Goal: Task Accomplishment & Management: Complete application form

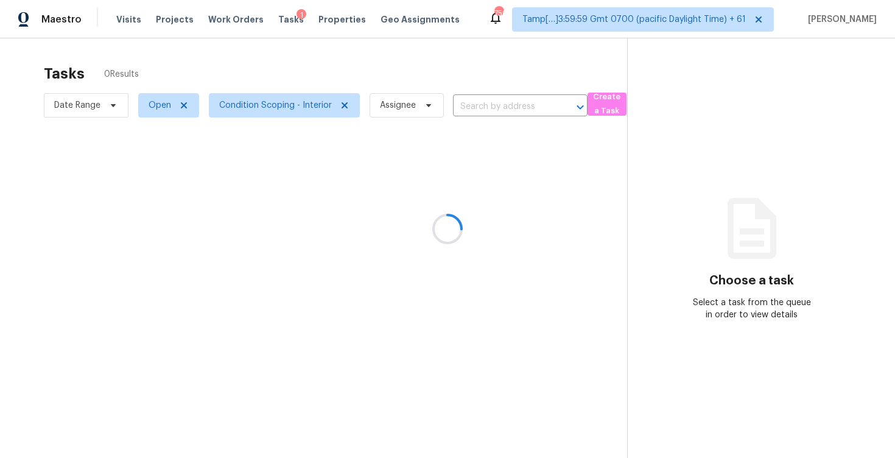
click at [481, 107] on div at bounding box center [447, 229] width 895 height 458
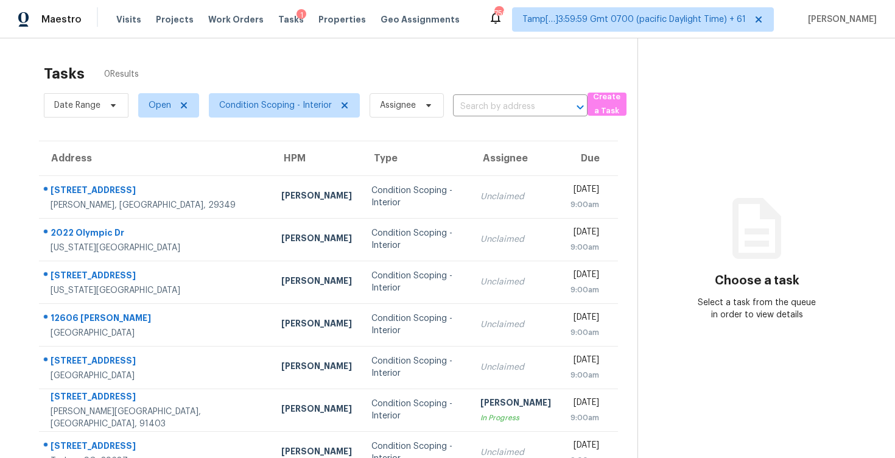
click at [481, 107] on input "text" at bounding box center [503, 106] width 100 height 19
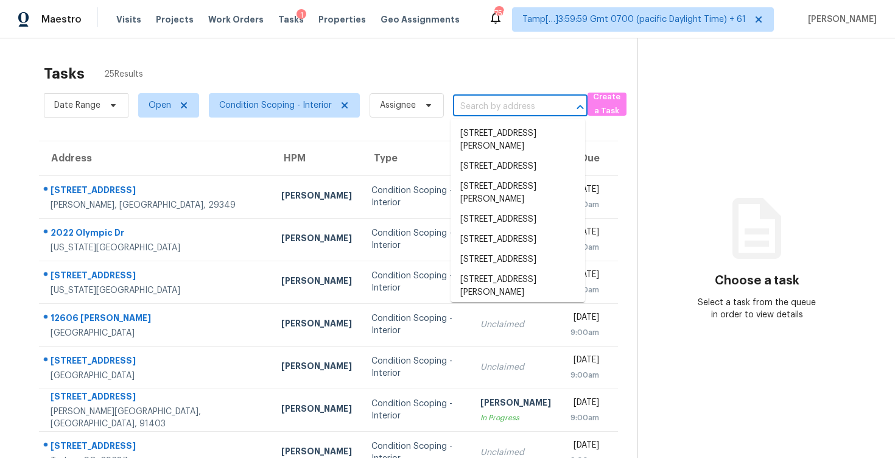
paste input "[STREET_ADDRESS][US_STATE]"
type input "[STREET_ADDRESS][US_STATE]"
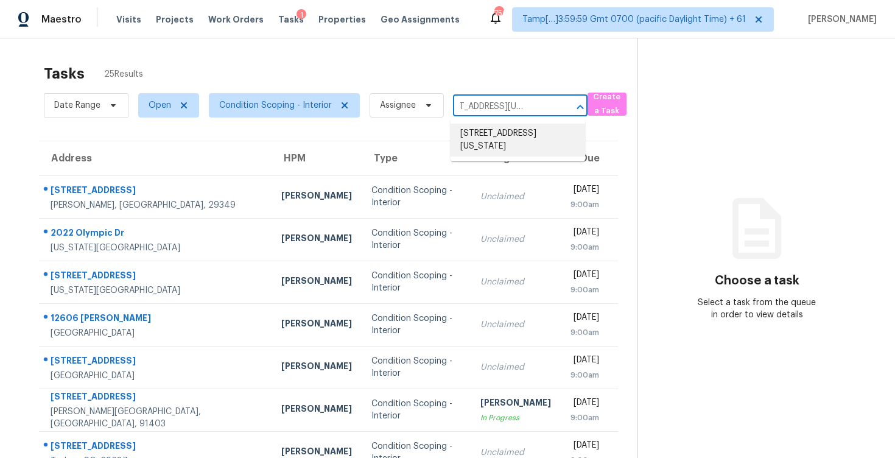
click at [497, 133] on li "[STREET_ADDRESS][US_STATE]" at bounding box center [518, 140] width 135 height 33
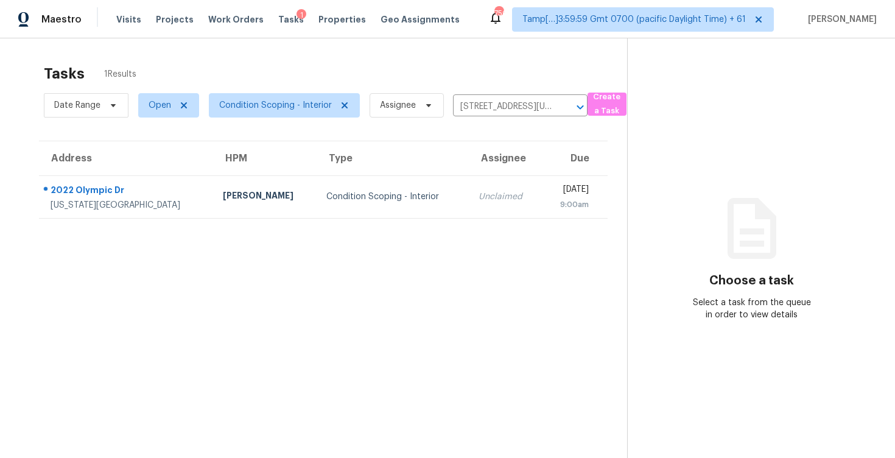
click at [484, 188] on td "Unclaimed" at bounding box center [505, 196] width 73 height 43
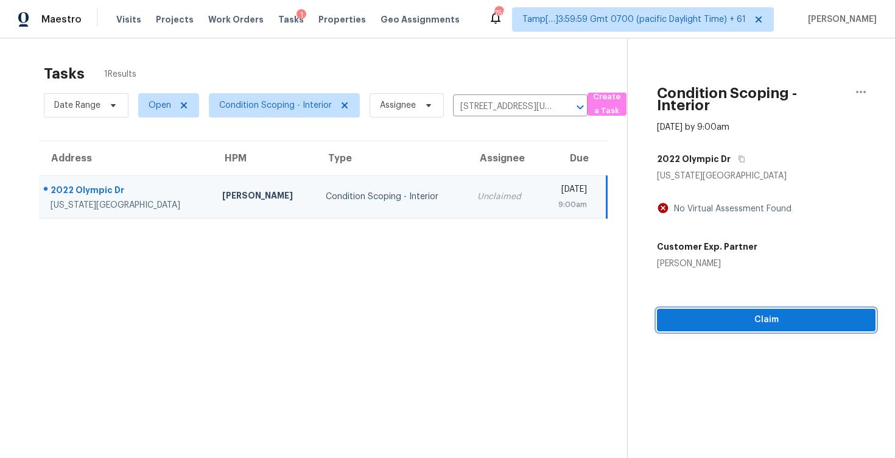
click at [748, 315] on span "Claim" at bounding box center [766, 319] width 199 height 15
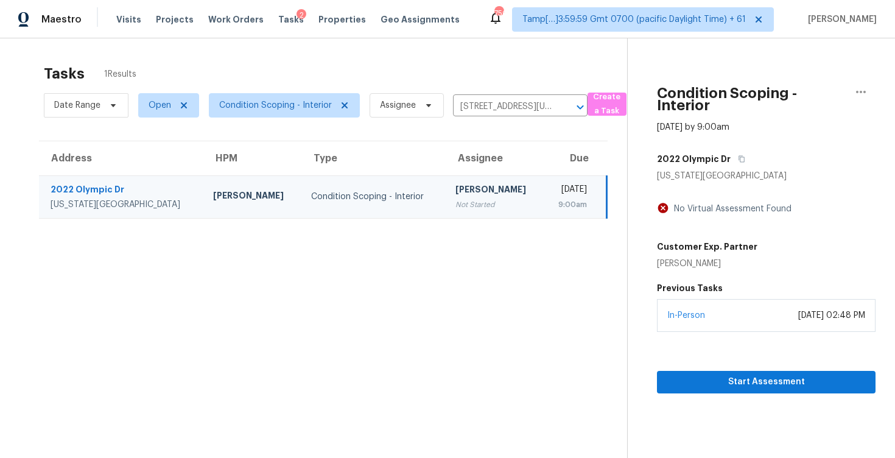
scroll to position [38, 0]
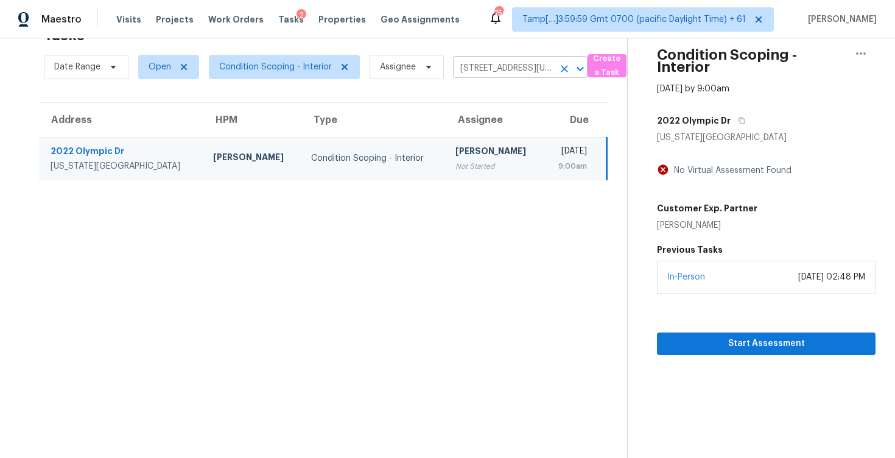
click at [556, 69] on button "Clear" at bounding box center [564, 68] width 17 height 17
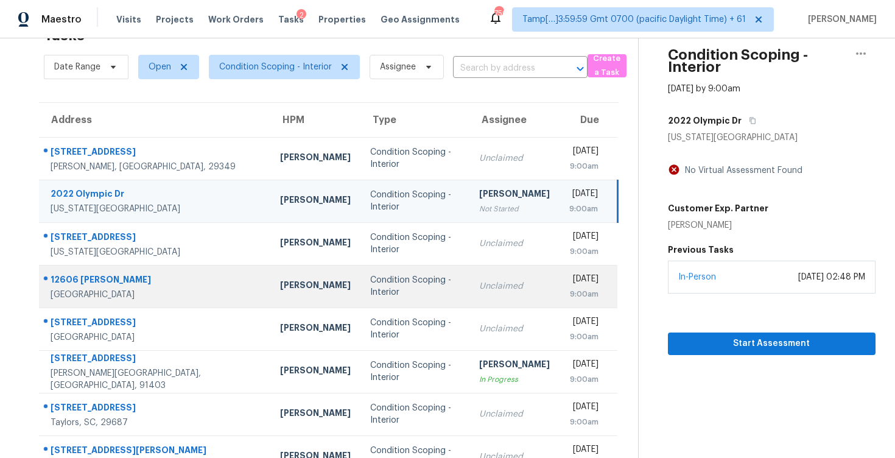
click at [496, 303] on td "Unclaimed" at bounding box center [514, 286] width 90 height 43
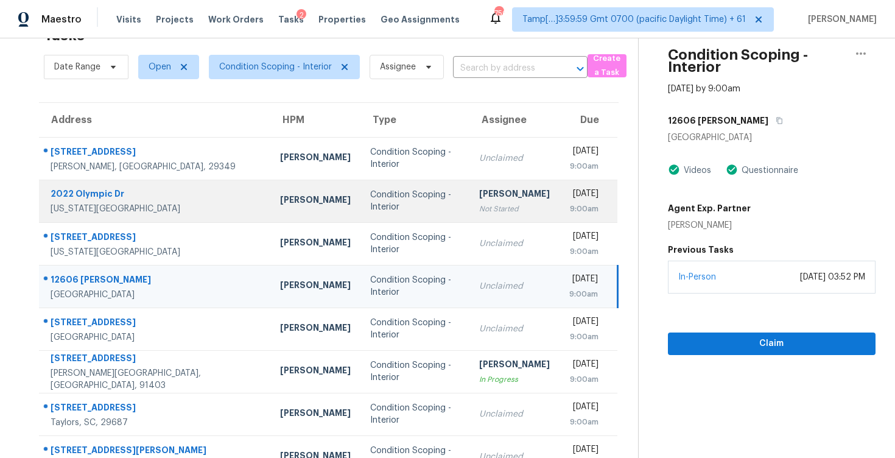
click at [492, 214] on div "Not Started" at bounding box center [514, 209] width 71 height 12
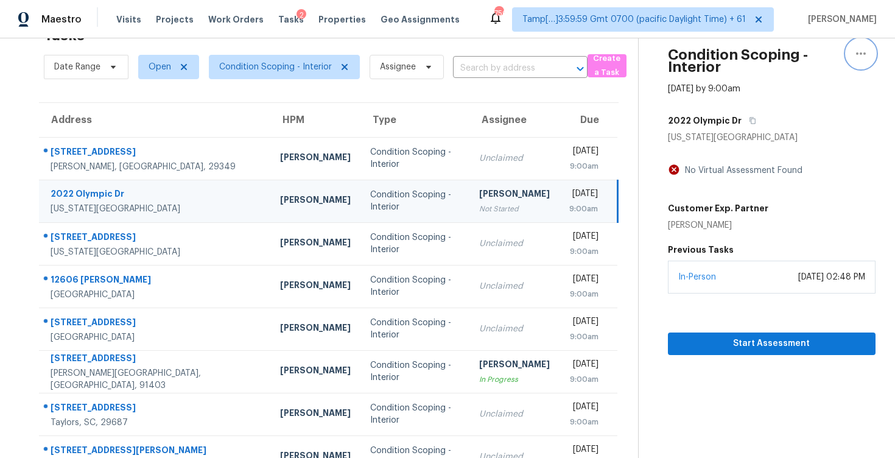
click at [863, 55] on icon "button" at bounding box center [861, 53] width 15 height 15
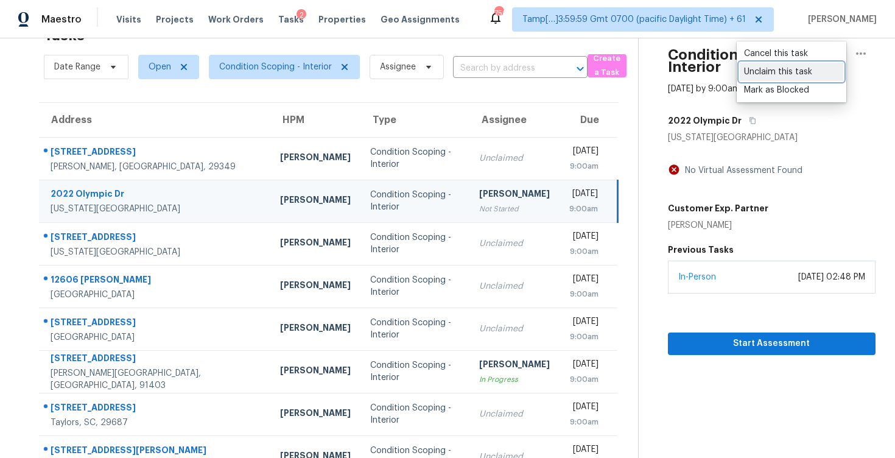
click at [790, 76] on div "Unclaim this task" at bounding box center [791, 72] width 95 height 12
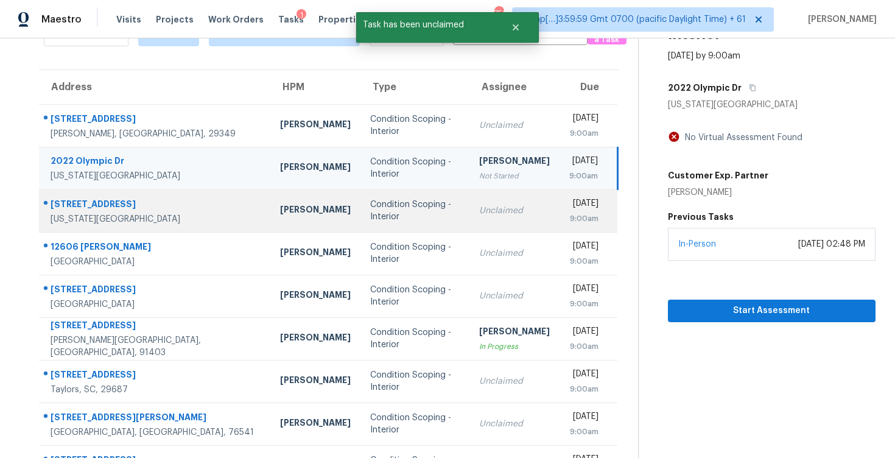
scroll to position [80, 0]
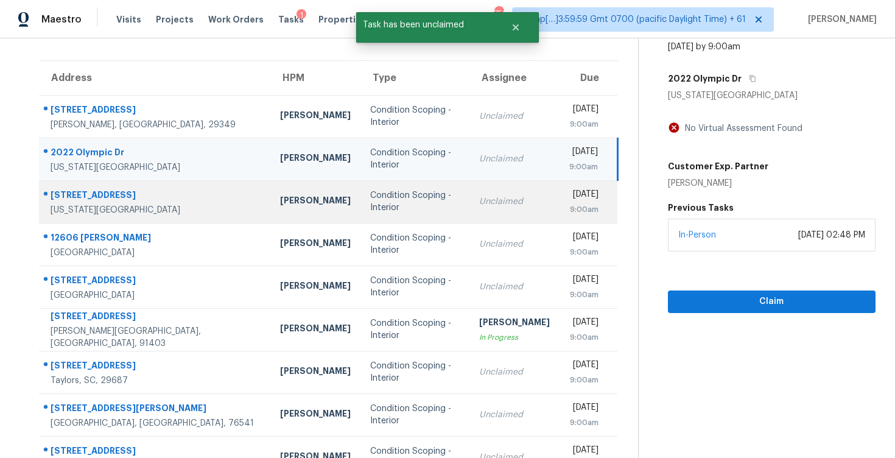
click at [485, 242] on div "Unclaimed" at bounding box center [514, 244] width 71 height 12
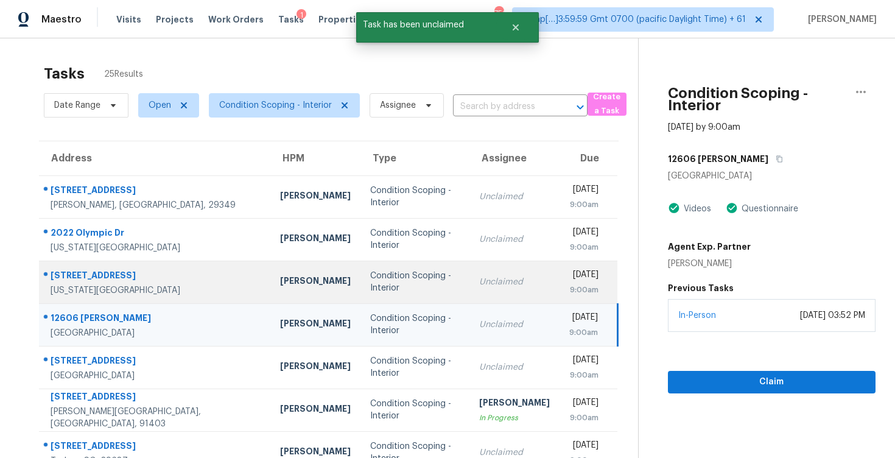
scroll to position [53, 0]
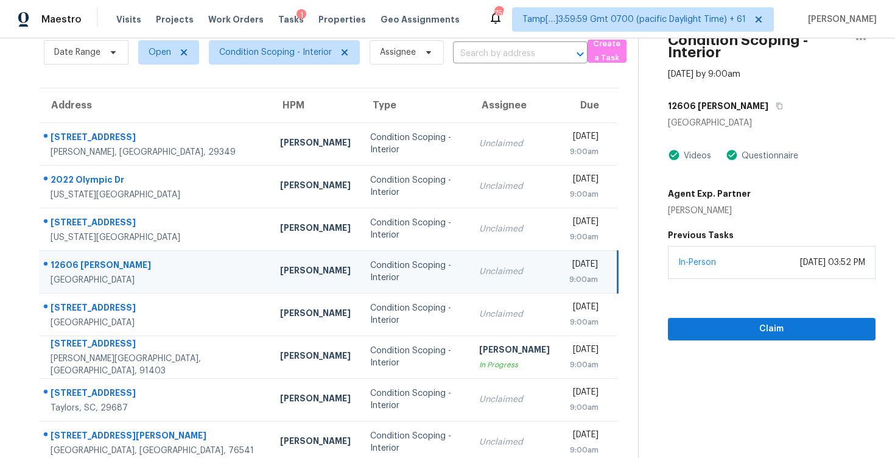
click at [483, 275] on div "Unclaimed" at bounding box center [514, 271] width 71 height 12
click at [776, 109] on icon "button" at bounding box center [779, 105] width 7 height 7
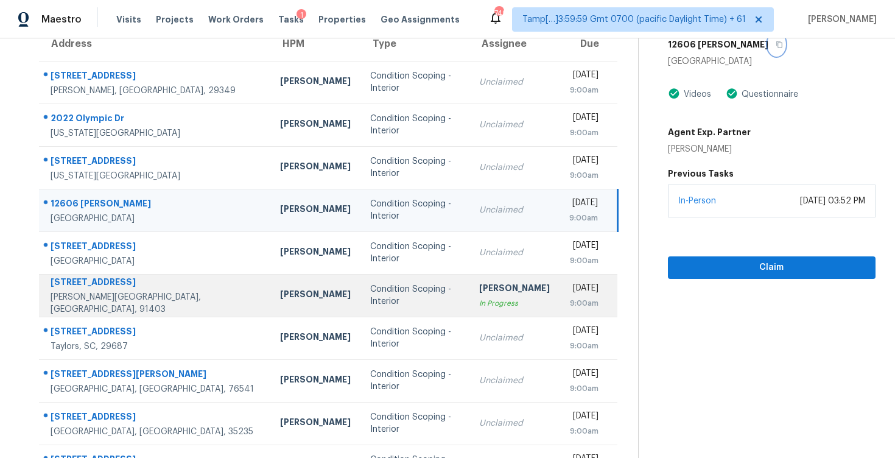
scroll to position [0, 0]
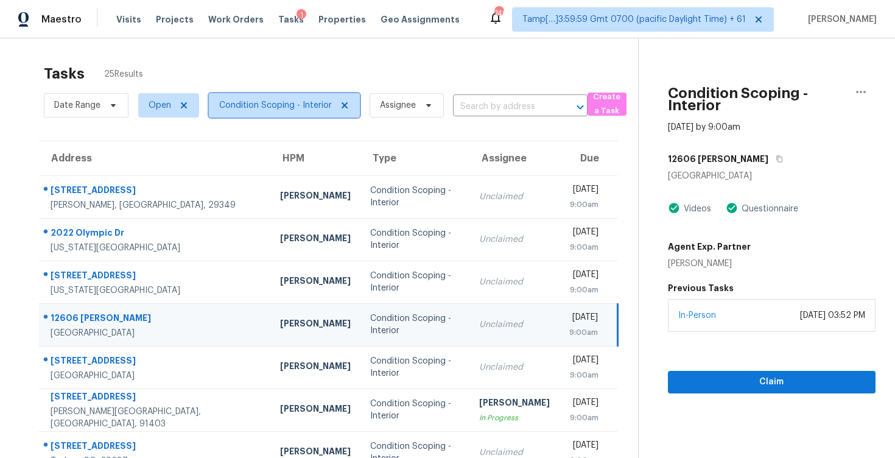
click at [253, 104] on span "Condition Scoping - Interior" at bounding box center [275, 105] width 113 height 12
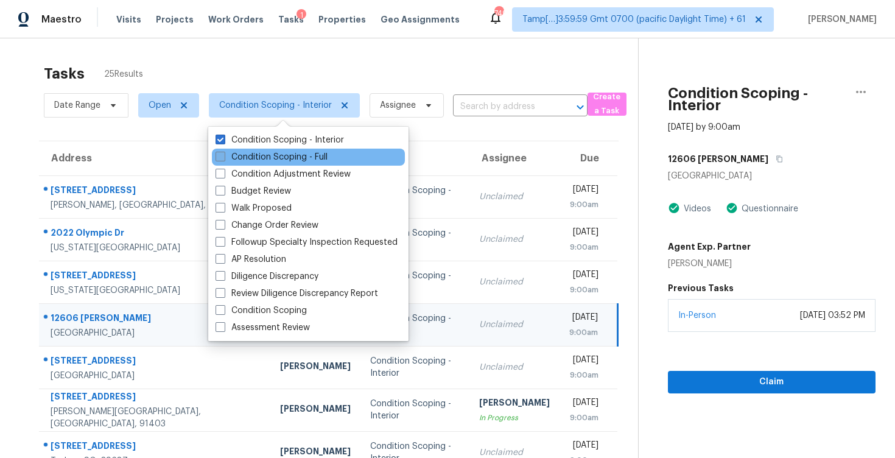
click at [265, 156] on label "Condition Scoping - Full" at bounding box center [272, 157] width 112 height 12
click at [223, 156] on input "Condition Scoping - Full" at bounding box center [220, 155] width 8 height 8
checkbox input "true"
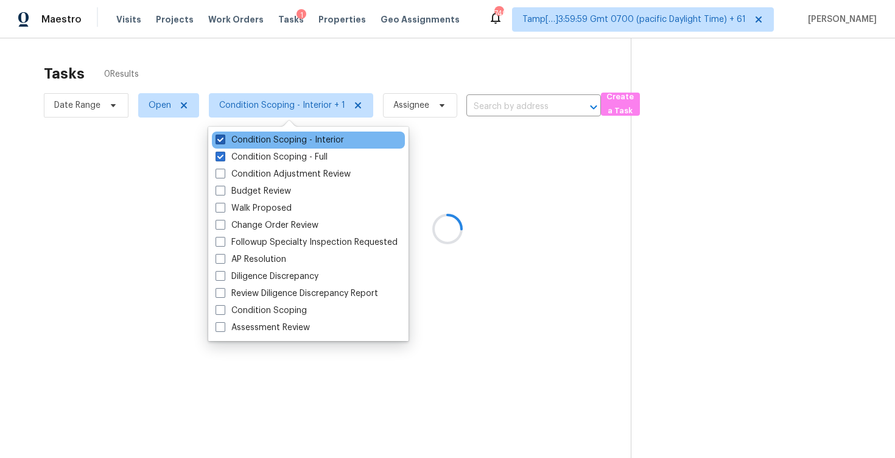
click at [260, 141] on label "Condition Scoping - Interior" at bounding box center [280, 140] width 128 height 12
click at [223, 141] on input "Condition Scoping - Interior" at bounding box center [220, 138] width 8 height 8
checkbox input "false"
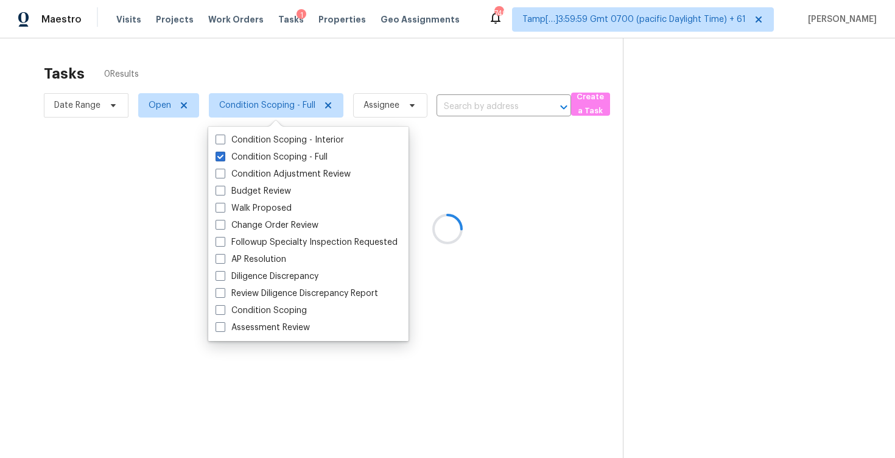
click at [269, 80] on div at bounding box center [447, 229] width 895 height 458
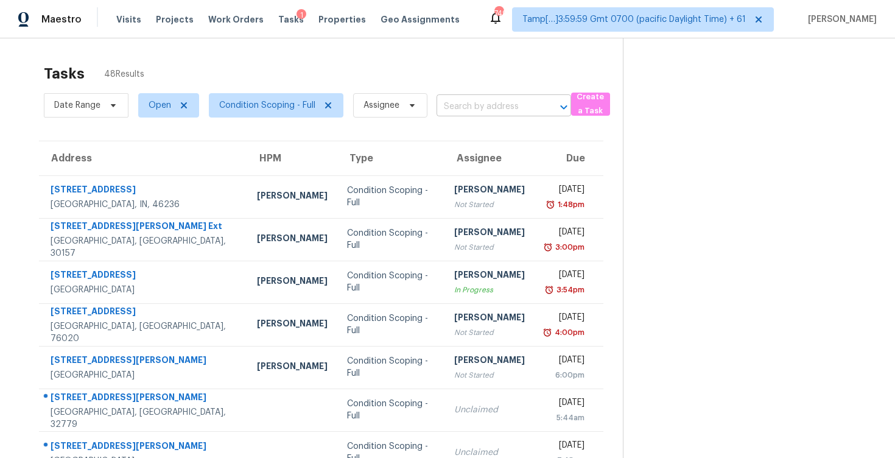
click at [464, 112] on input "text" at bounding box center [487, 106] width 100 height 19
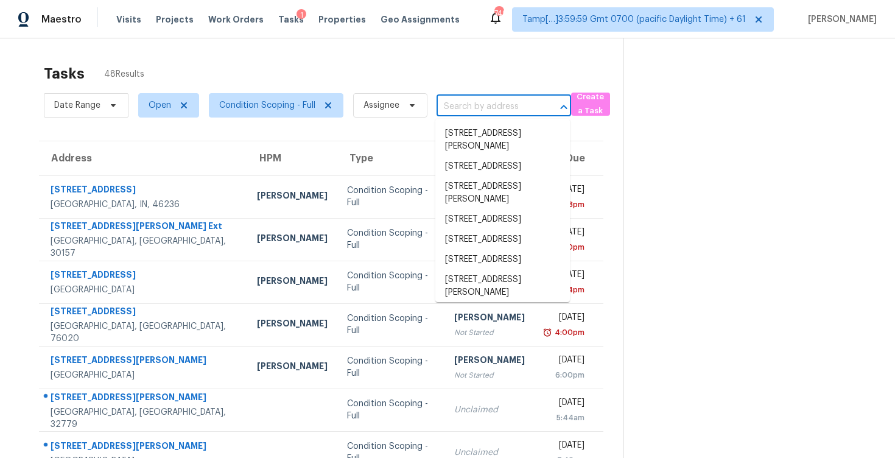
paste input "[STREET_ADDRESS][PERSON_NAME]"
type input "[STREET_ADDRESS][PERSON_NAME]"
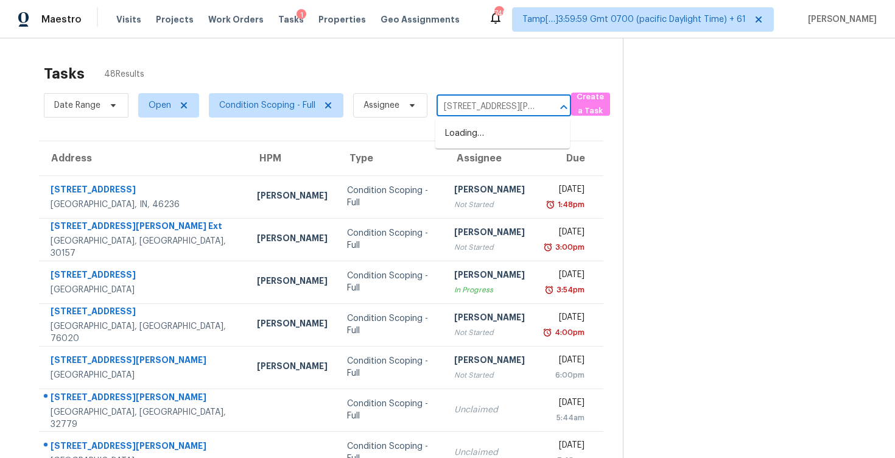
scroll to position [0, 64]
click at [491, 137] on li "[STREET_ADDRESS][PERSON_NAME]" at bounding box center [502, 140] width 135 height 33
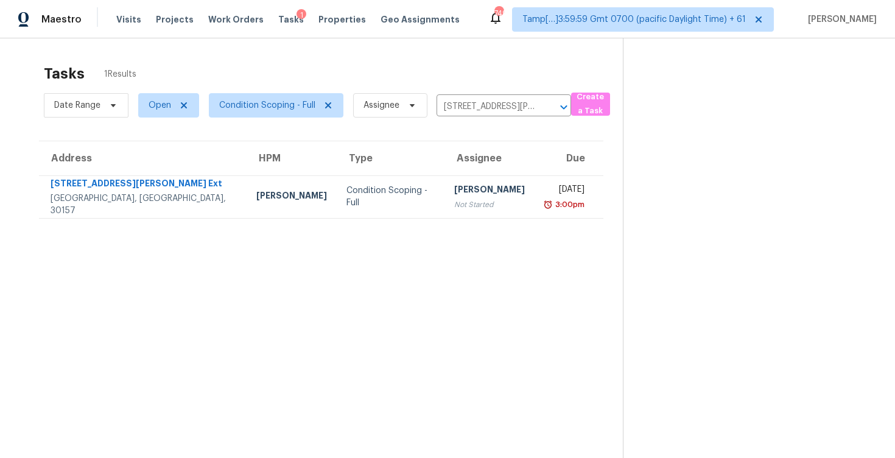
click at [469, 183] on div "[PERSON_NAME]" at bounding box center [489, 190] width 71 height 15
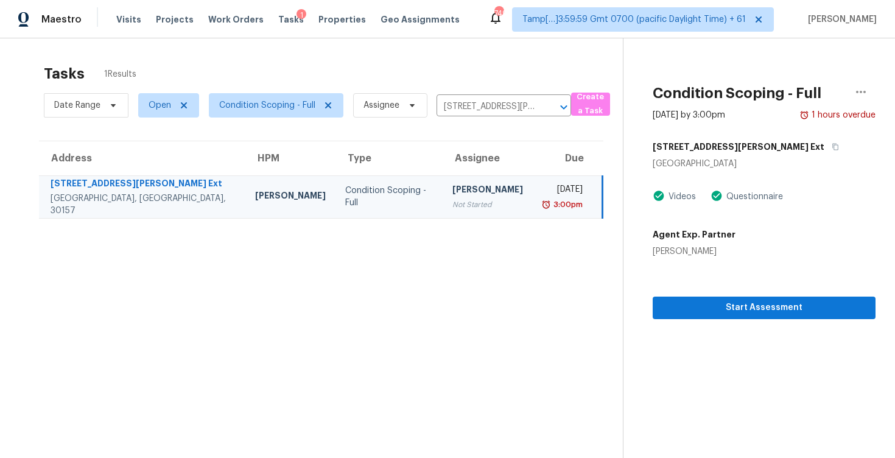
click at [760, 145] on div "[STREET_ADDRESS][PERSON_NAME] Ext" at bounding box center [764, 147] width 223 height 22
click at [757, 144] on div "[STREET_ADDRESS][PERSON_NAME] Ext" at bounding box center [764, 147] width 223 height 22
click at [824, 142] on button "button" at bounding box center [832, 147] width 16 height 22
click at [694, 309] on span "Start Assessment" at bounding box center [763, 307] width 203 height 15
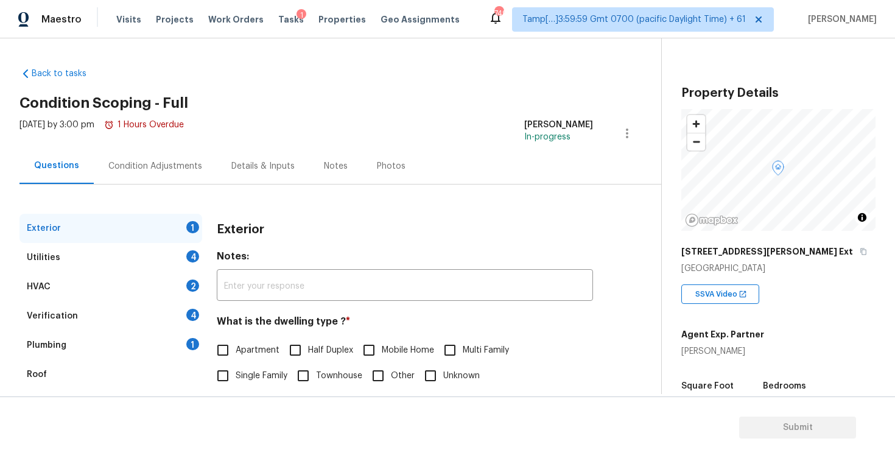
click at [214, 382] on input "Single Family" at bounding box center [223, 376] width 26 height 26
checkbox input "true"
click at [175, 199] on div "Exterior Utilities 4 HVAC 2 Verification 4 Plumbing 1 Roof Gated Community 1 Pr…" at bounding box center [325, 351] width 613 height 334
click at [167, 163] on div "Condition Adjustments" at bounding box center [155, 166] width 94 height 12
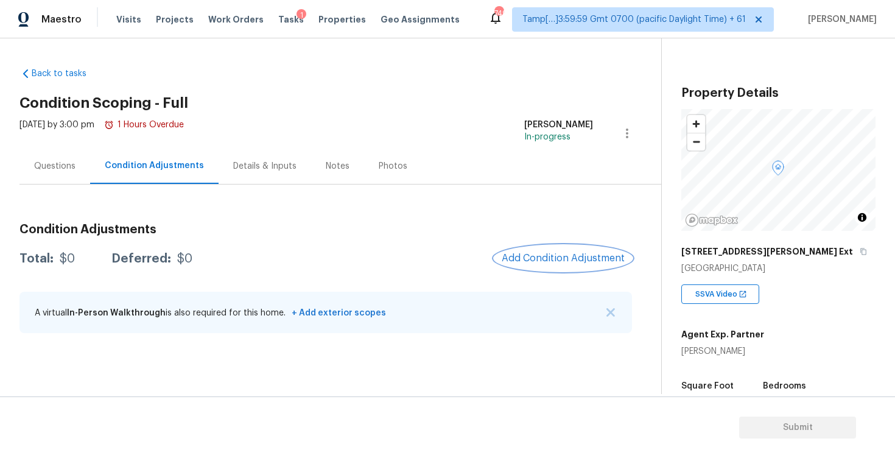
click at [578, 258] on span "Add Condition Adjustment" at bounding box center [563, 258] width 123 height 11
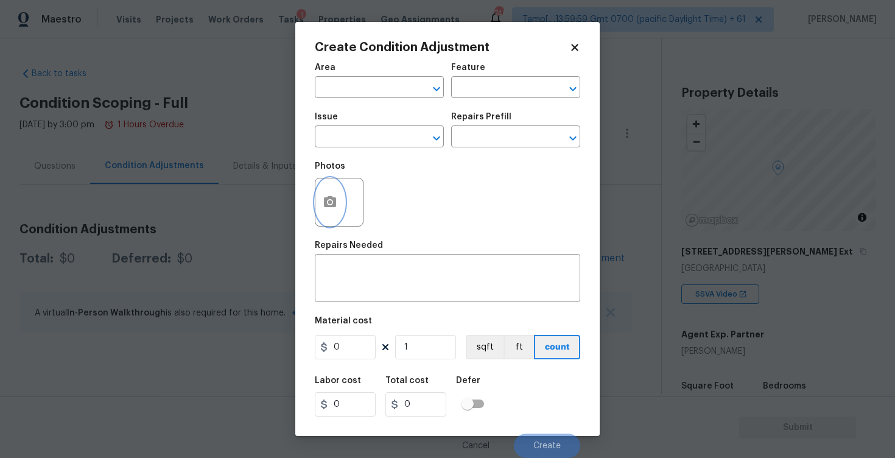
click at [330, 211] on button "button" at bounding box center [329, 201] width 29 height 47
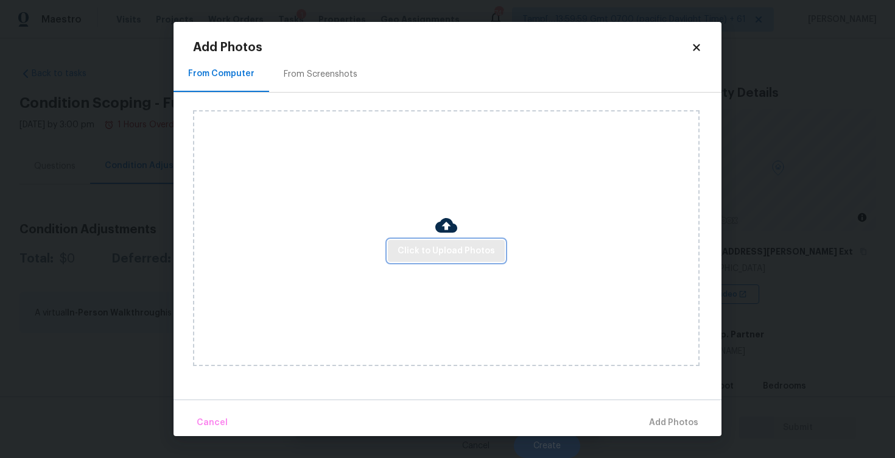
click at [454, 254] on span "Click to Upload Photos" at bounding box center [446, 251] width 97 height 15
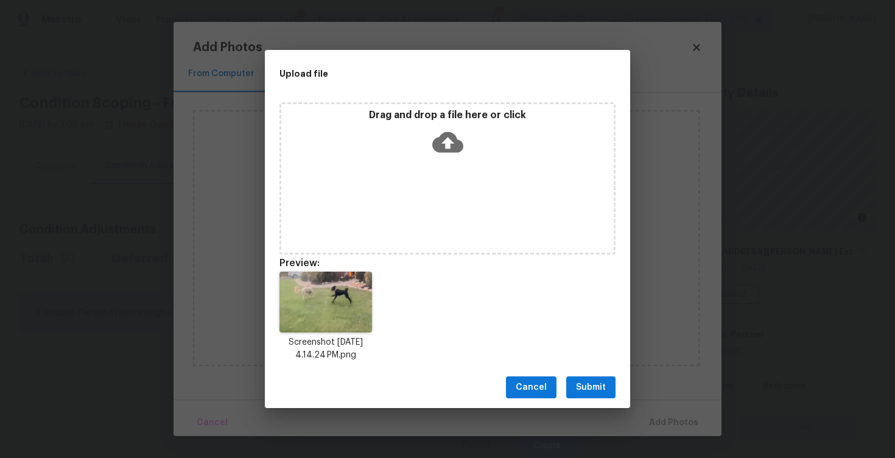
click at [596, 392] on span "Submit" at bounding box center [591, 387] width 30 height 15
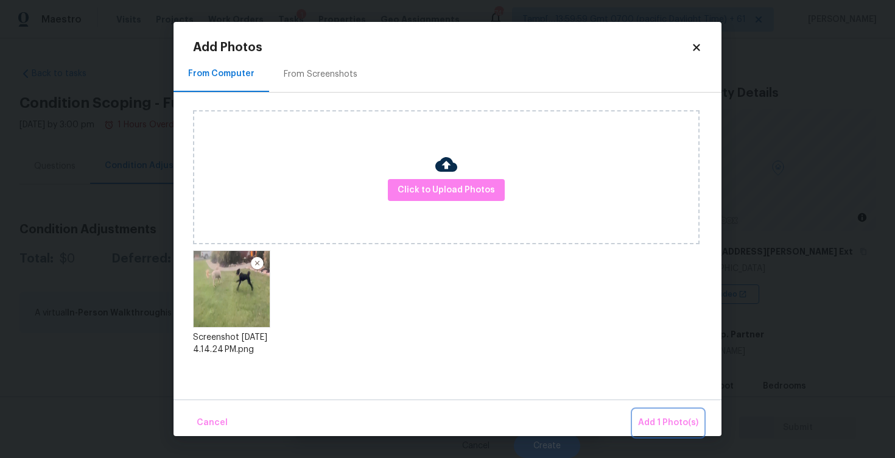
click at [683, 417] on span "Add 1 Photo(s)" at bounding box center [668, 422] width 60 height 15
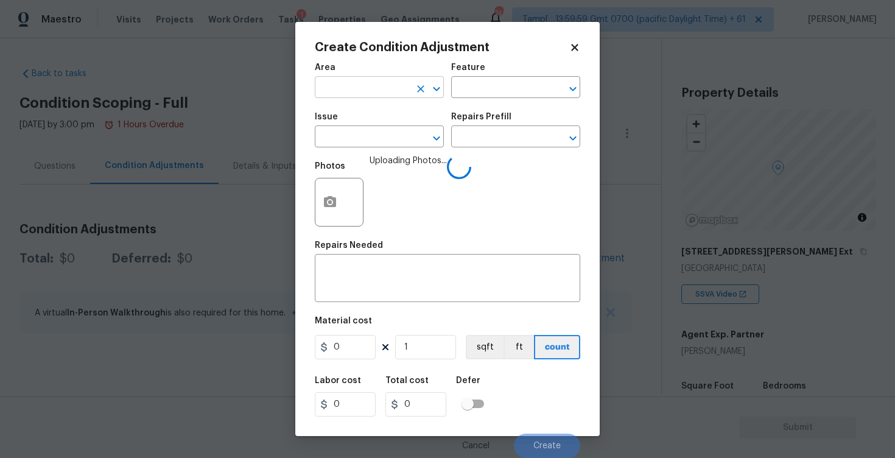
click at [339, 79] on input "text" at bounding box center [362, 88] width 95 height 19
type input "inter"
click at [338, 137] on li "Interior Overall" at bounding box center [379, 136] width 129 height 20
type input "Attic"
click at [338, 137] on input "text" at bounding box center [362, 137] width 95 height 19
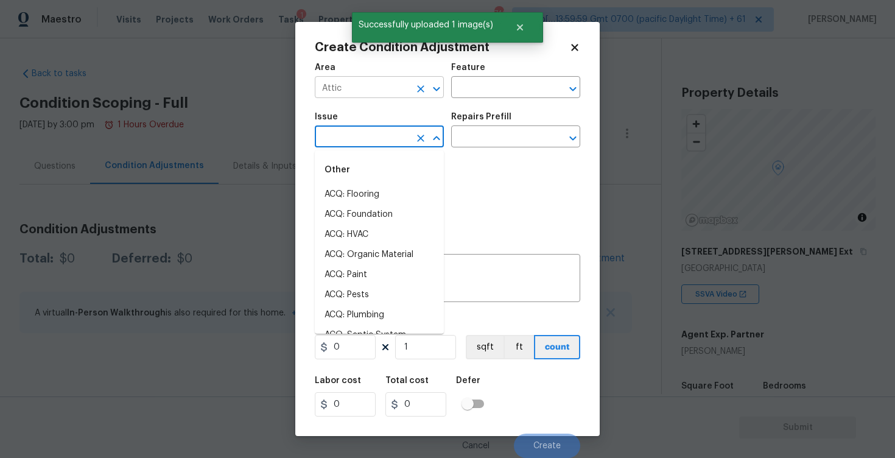
click at [419, 85] on icon "Clear" at bounding box center [421, 89] width 12 height 12
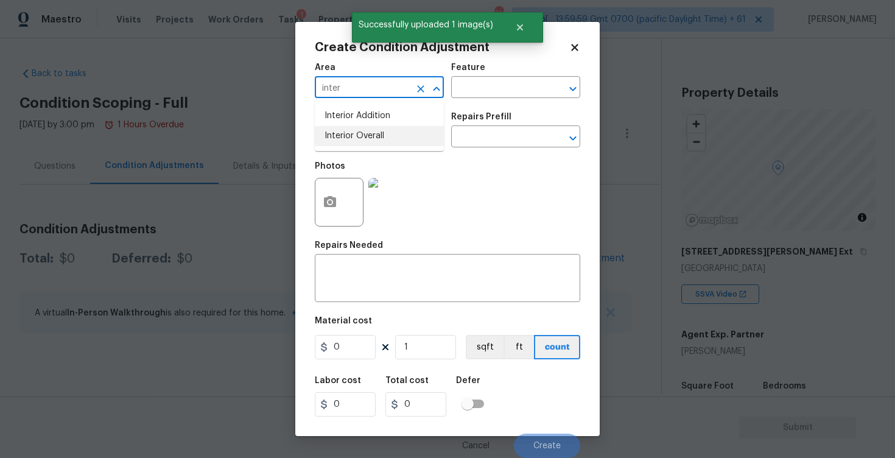
click at [349, 129] on li "Interior Overall" at bounding box center [379, 136] width 129 height 20
type input "Interior Overall"
click at [349, 129] on input "text" at bounding box center [362, 137] width 95 height 19
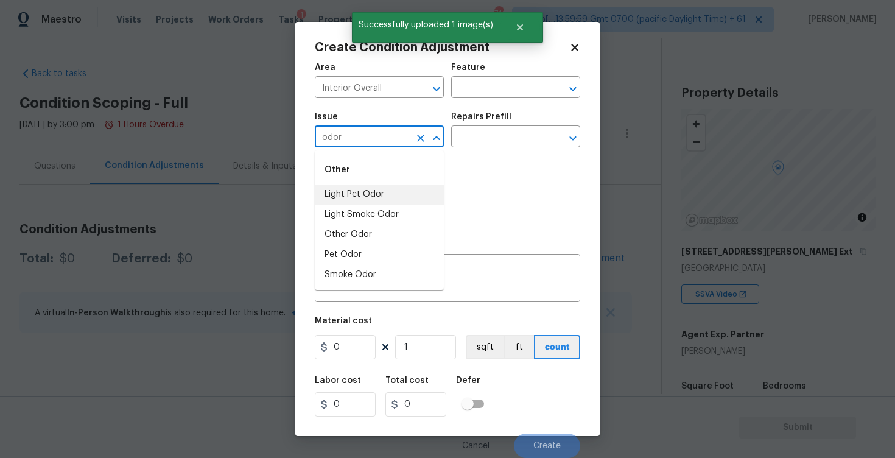
click at [365, 185] on li "Light Pet Odor" at bounding box center [379, 194] width 129 height 20
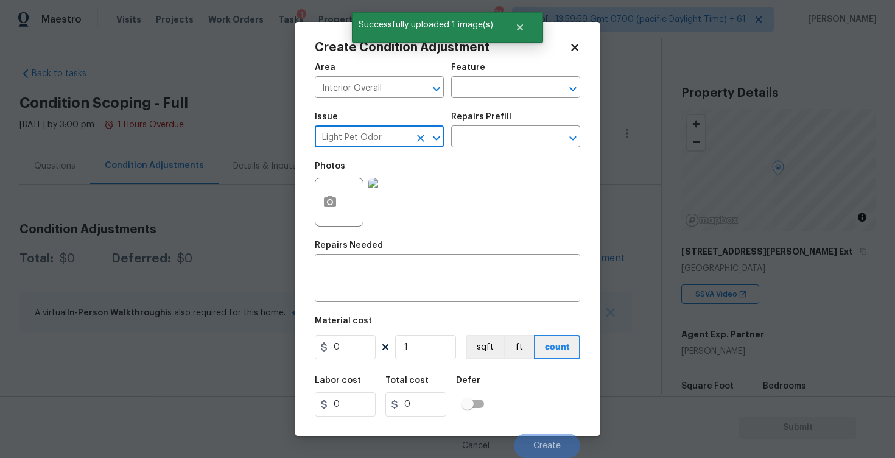
type input "Light Pet Odor"
click at [494, 128] on div "Repairs Prefill" at bounding box center [515, 121] width 129 height 16
click at [496, 139] on input "text" at bounding box center [498, 137] width 95 height 19
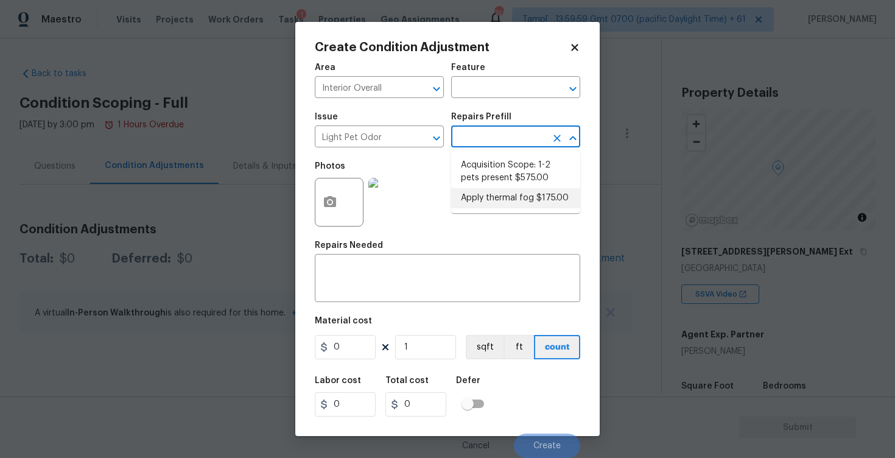
click at [494, 177] on li "Acquisition Scope: 1-2 pets present $575.00" at bounding box center [515, 171] width 129 height 33
type textarea "Acquisition Scope: 1-2 pets present"
type input "575"
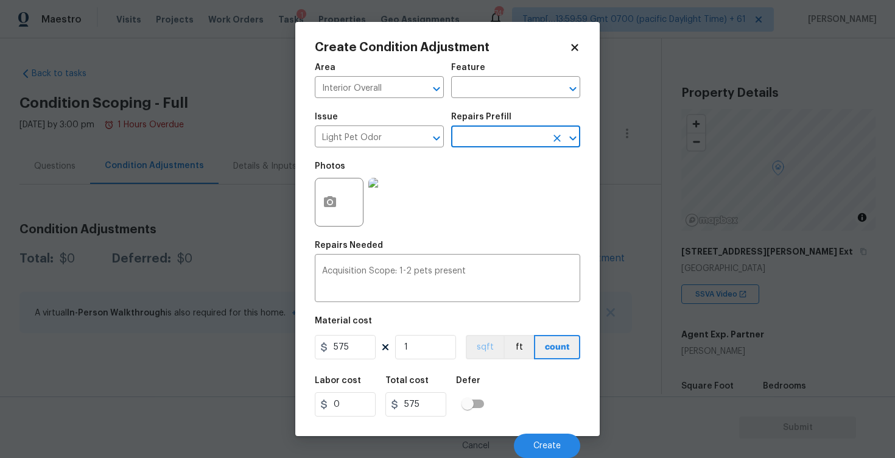
scroll to position [1, 0]
click at [529, 434] on button "Create" at bounding box center [547, 446] width 66 height 24
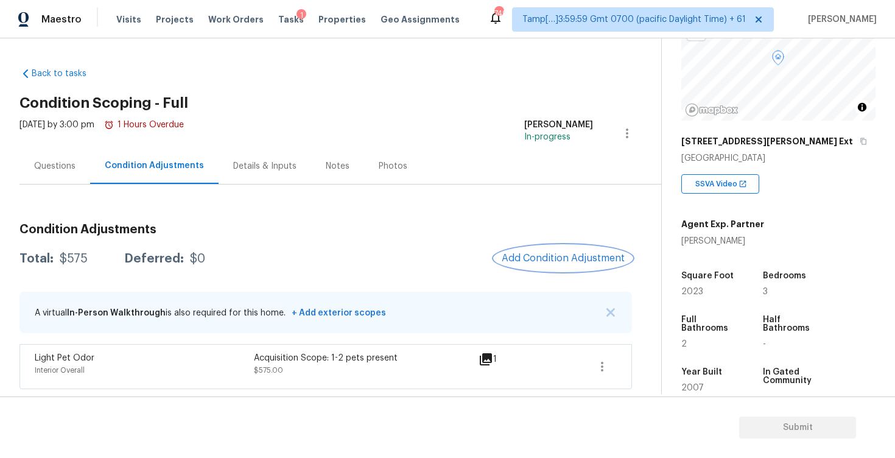
scroll to position [139, 0]
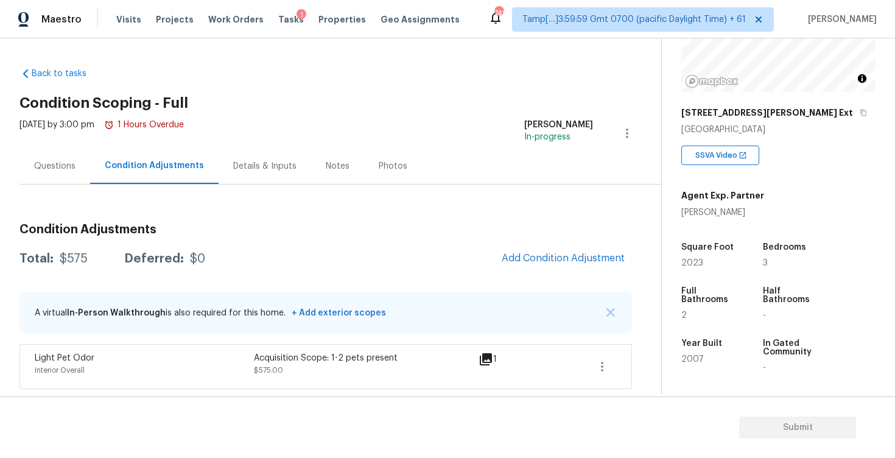
click at [756, 266] on div "Square Foot 2023" at bounding box center [719, 255] width 77 height 44
drag, startPoint x: 672, startPoint y: 269, endPoint x: 711, endPoint y: 267, distance: 39.6
click at [711, 268] on div "Property Details © Mapbox © OpenStreetMap Improve this map [STREET_ADDRESS][PER…" at bounding box center [769, 215] width 214 height 631
drag, startPoint x: 693, startPoint y: 265, endPoint x: 733, endPoint y: 265, distance: 39.6
click at [733, 265] on div "Property Details © Mapbox © OpenStreetMap Improve this map [STREET_ADDRESS][PER…" at bounding box center [769, 215] width 214 height 631
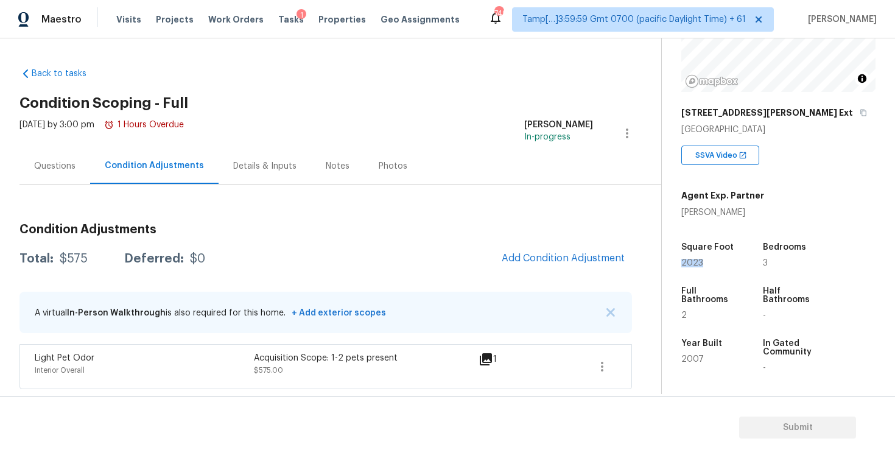
copy span "2023"
click at [534, 249] on button "Add Condition Adjustment" at bounding box center [563, 258] width 138 height 26
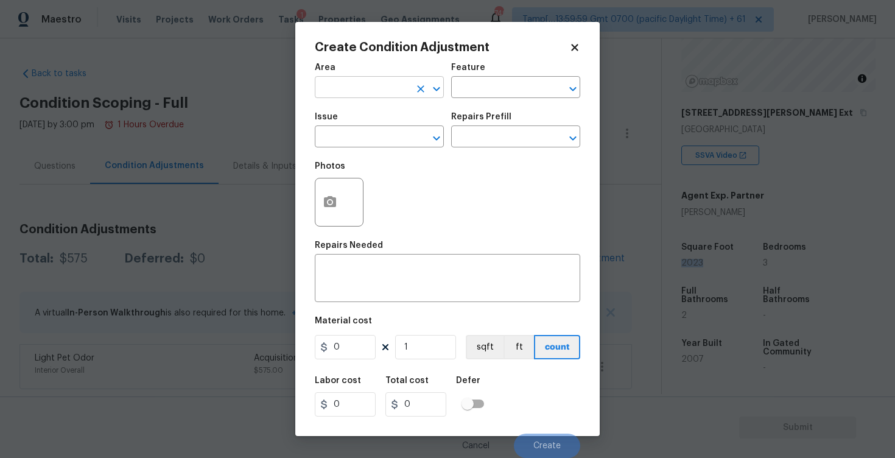
click at [381, 89] on input "text" at bounding box center [362, 88] width 95 height 19
click at [388, 132] on li "Interior Overall" at bounding box center [379, 136] width 129 height 20
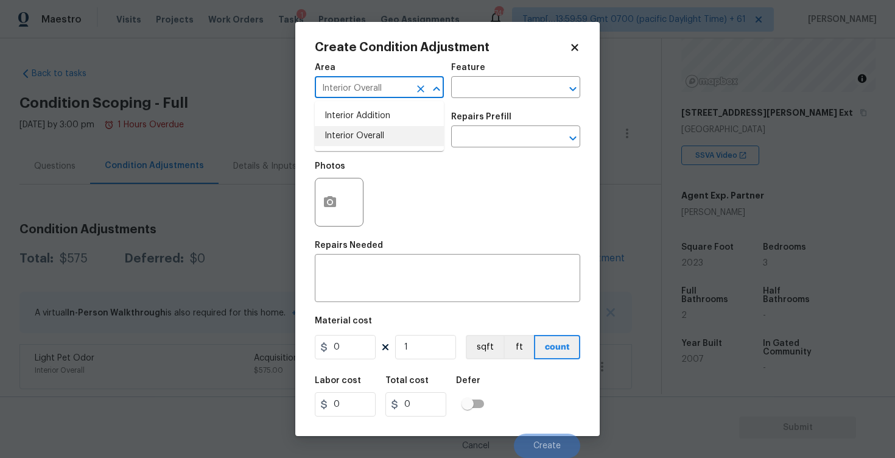
type input "Interior Overall"
click at [388, 132] on input "text" at bounding box center [362, 137] width 95 height 19
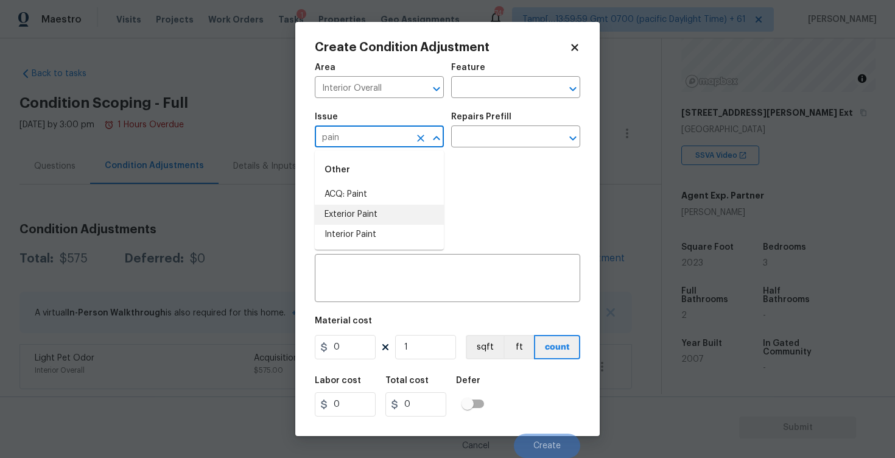
click at [357, 205] on li "Exterior Paint" at bounding box center [379, 215] width 129 height 20
type input "Exterior Paint"
click at [421, 134] on icon "Clear" at bounding box center [421, 138] width 12 height 12
click at [420, 202] on li "ACQ: Paint" at bounding box center [379, 194] width 129 height 20
type input "ACQ: Paint"
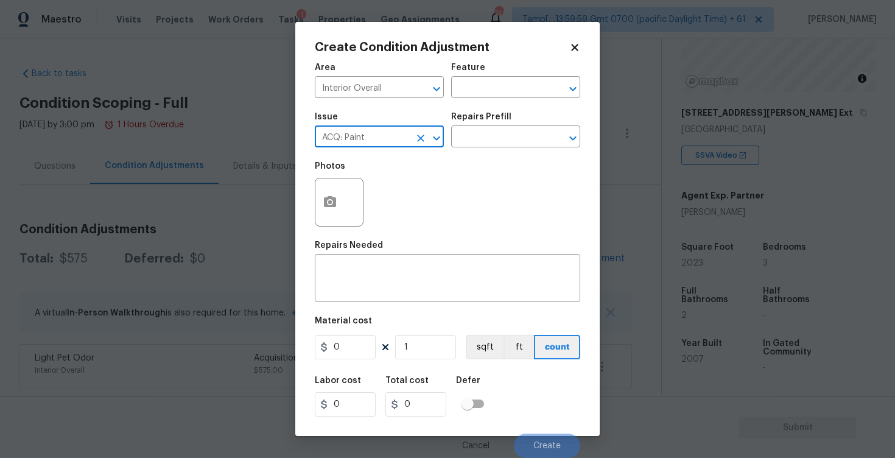
click at [491, 127] on div "Repairs Prefill" at bounding box center [515, 121] width 129 height 16
click at [491, 140] on input "text" at bounding box center [498, 137] width 95 height 19
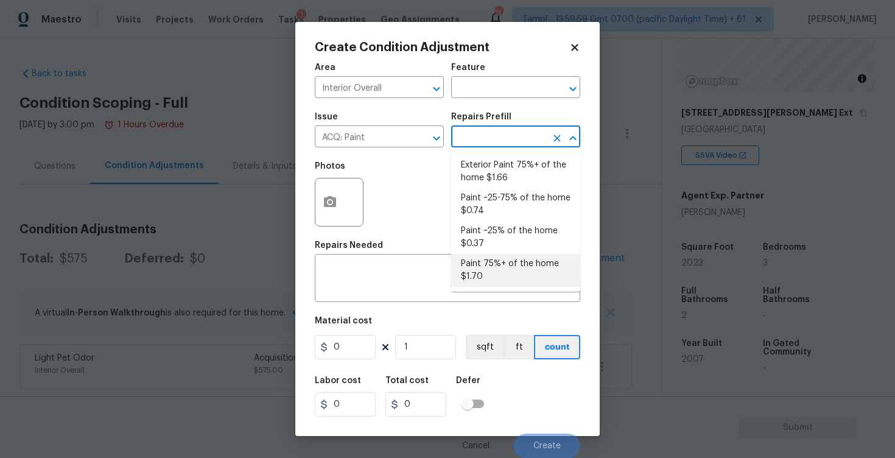
click at [483, 267] on li "Paint 75%+ of the home $1.70" at bounding box center [515, 270] width 129 height 33
type input "Acquisition"
type textarea "Acquisition Scope: 75%+ of the home will likely require interior paint"
type input "1.7"
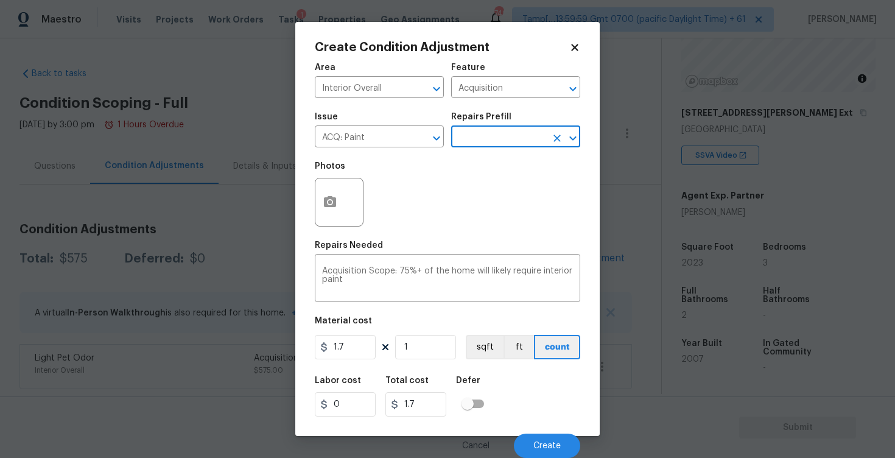
scroll to position [1, 0]
click at [435, 351] on input "1" at bounding box center [425, 347] width 61 height 24
type input "0"
paste input "2023"
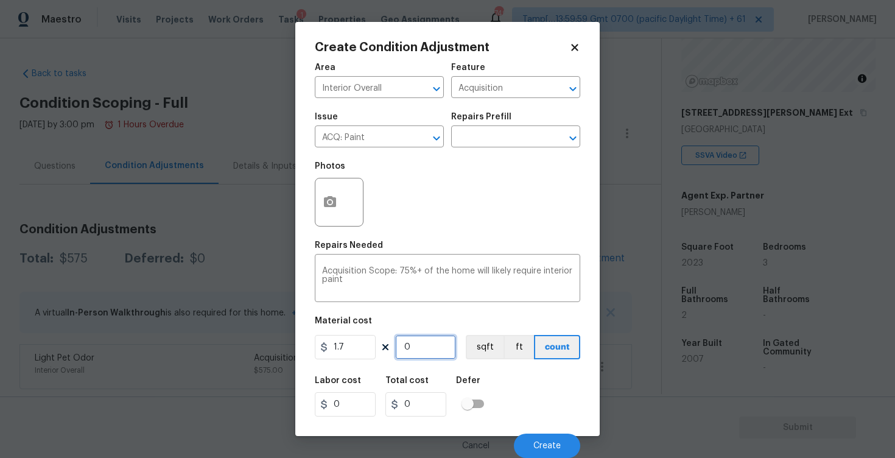
type input "2023"
type input "3439.1"
type input "2023"
click at [468, 347] on button "sqft" at bounding box center [485, 347] width 38 height 24
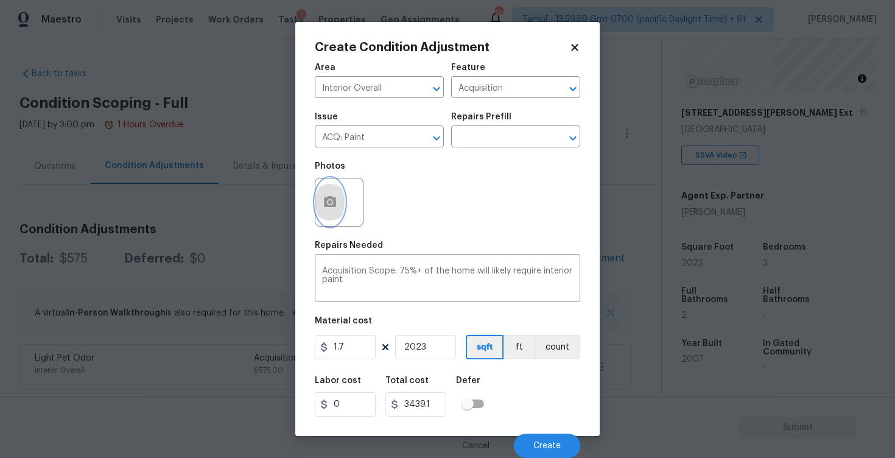
click at [332, 211] on button "button" at bounding box center [329, 201] width 29 height 47
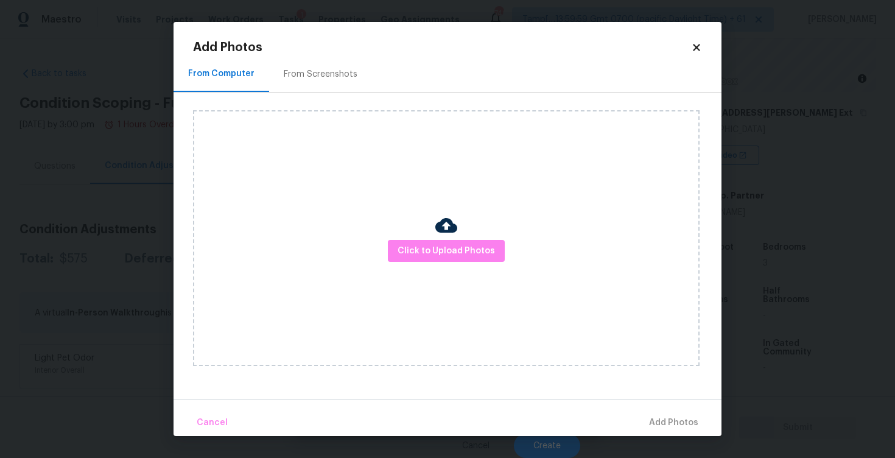
click at [339, 77] on div "From Screenshots" at bounding box center [321, 74] width 74 height 12
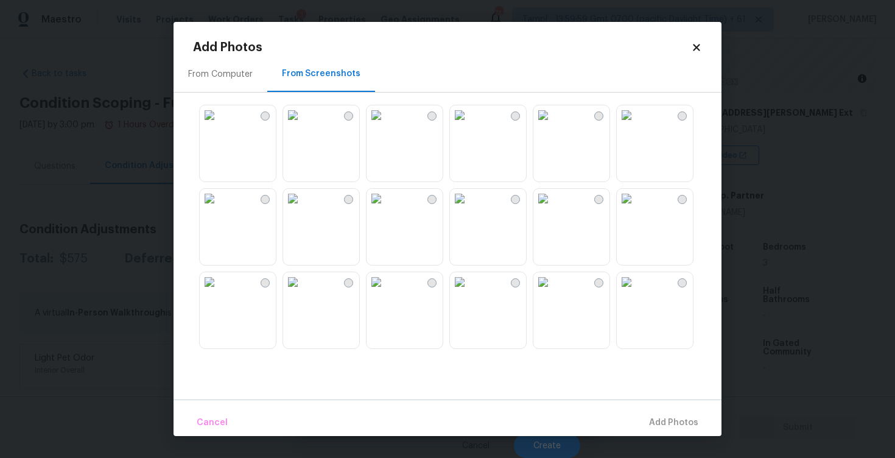
click at [303, 125] on img at bounding box center [292, 114] width 19 height 19
click at [219, 112] on img at bounding box center [209, 114] width 19 height 19
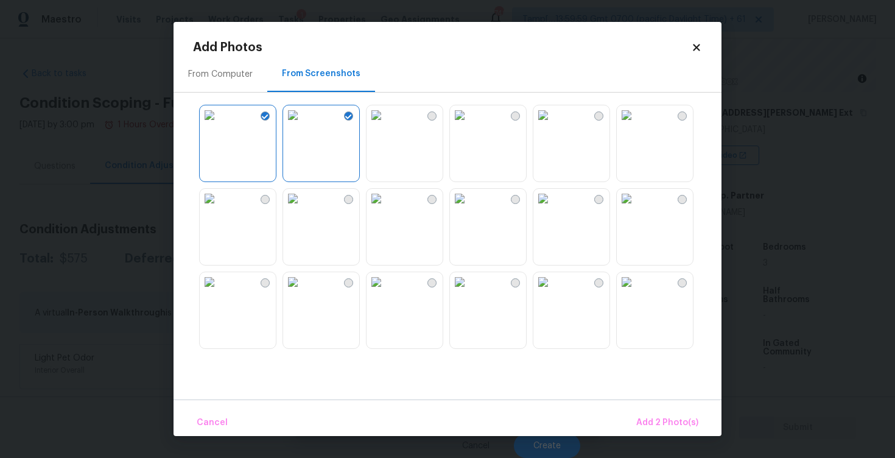
click at [553, 119] on img at bounding box center [542, 114] width 19 height 19
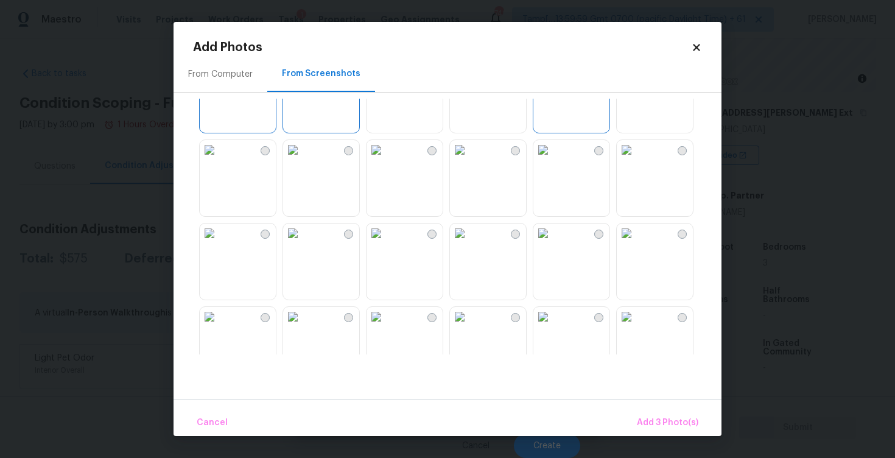
scroll to position [58, 0]
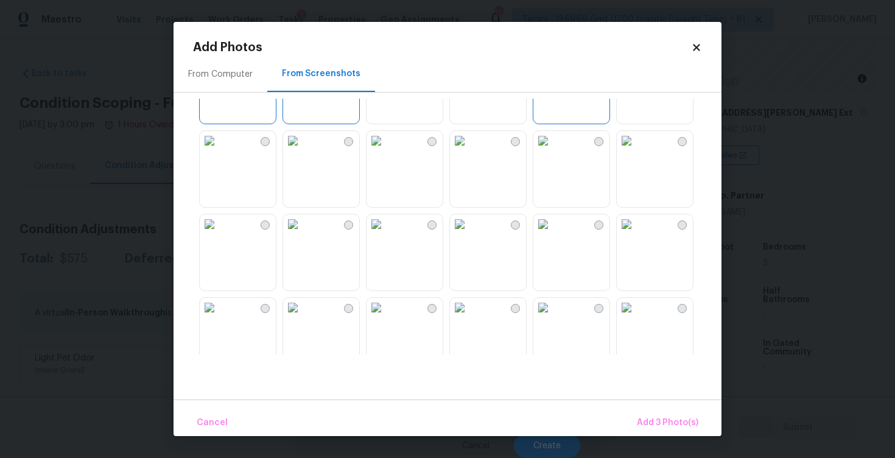
click at [553, 142] on img at bounding box center [542, 140] width 19 height 19
click at [303, 136] on img at bounding box center [292, 140] width 19 height 19
click at [219, 144] on img at bounding box center [209, 140] width 19 height 19
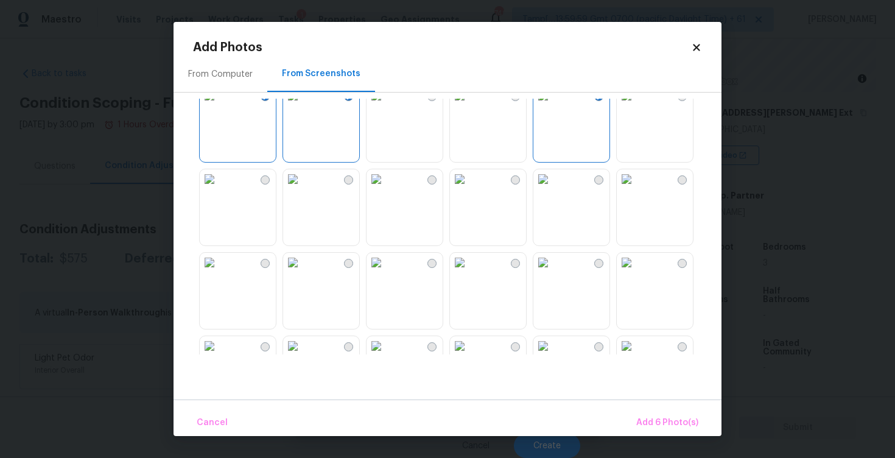
scroll to position [104, 0]
click at [386, 188] on img at bounding box center [376, 178] width 19 height 19
click at [515, 175] on div at bounding box center [515, 179] width 9 height 9
click at [600, 177] on div at bounding box center [598, 179] width 9 height 9
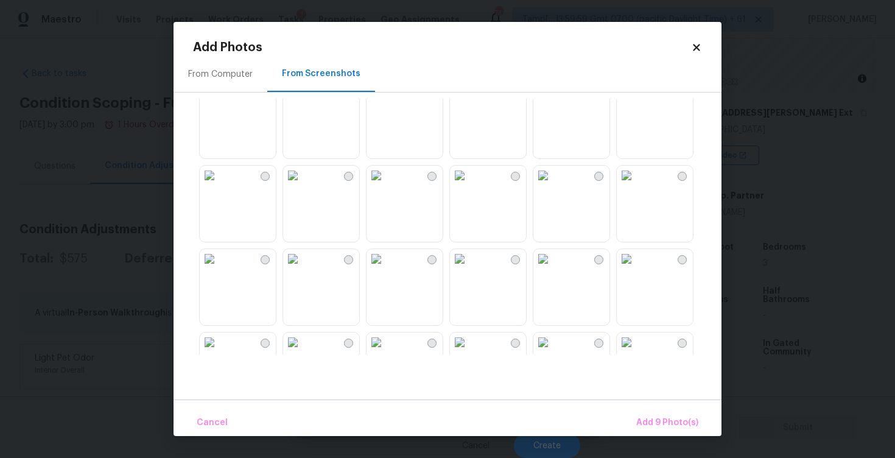
click at [386, 267] on img at bounding box center [376, 258] width 19 height 19
click at [303, 257] on img at bounding box center [292, 258] width 19 height 19
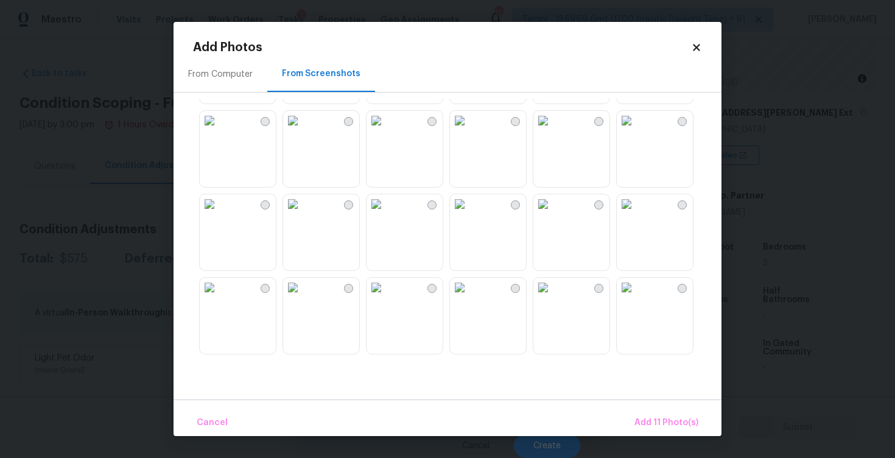
scroll to position [663, 0]
click at [636, 201] on img at bounding box center [626, 202] width 19 height 19
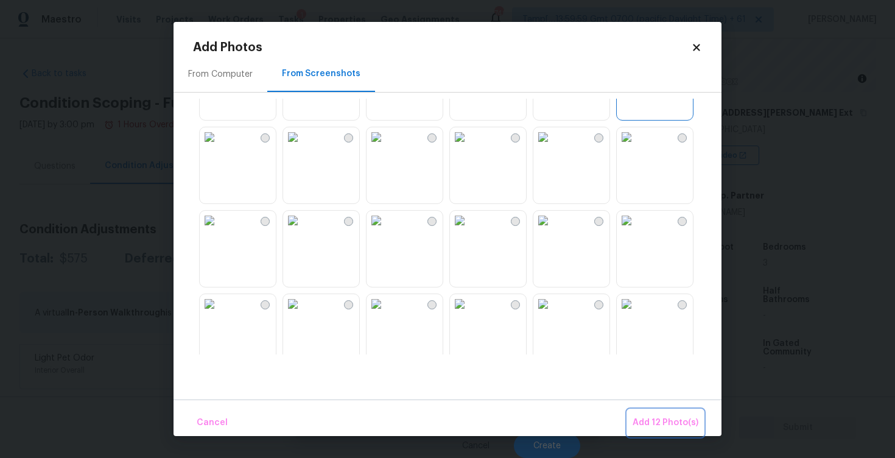
click at [665, 418] on span "Add 12 Photo(s)" at bounding box center [666, 422] width 66 height 15
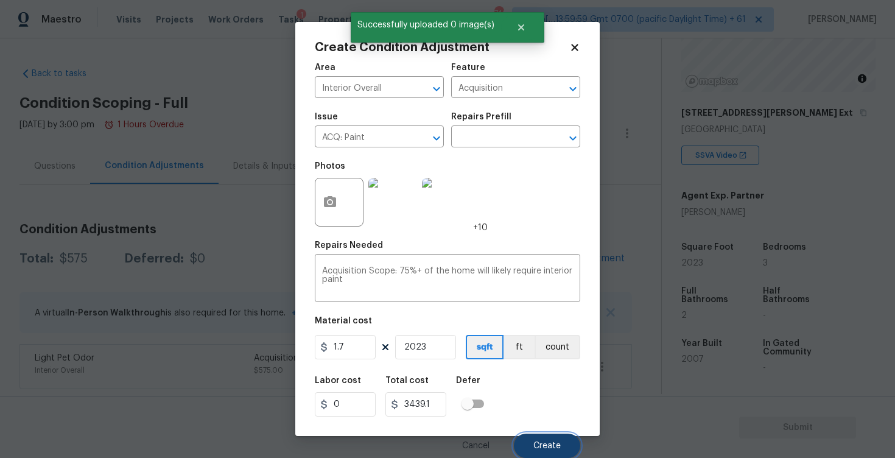
click at [564, 451] on button "Create" at bounding box center [547, 446] width 66 height 24
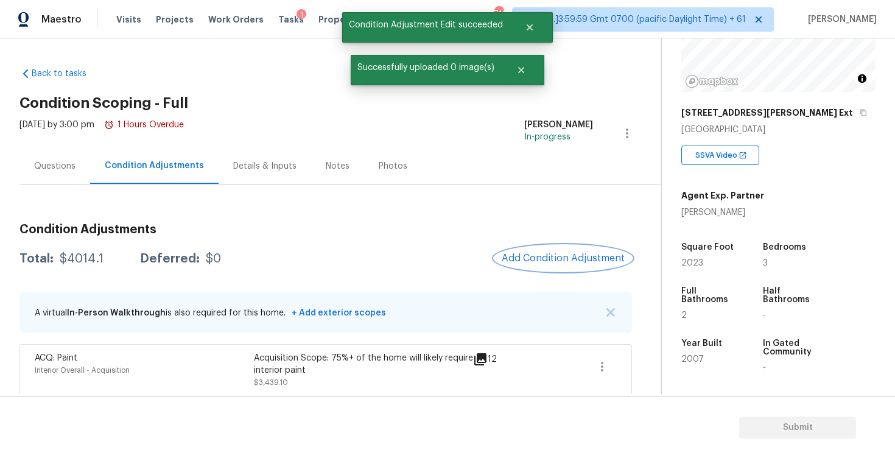
scroll to position [51, 0]
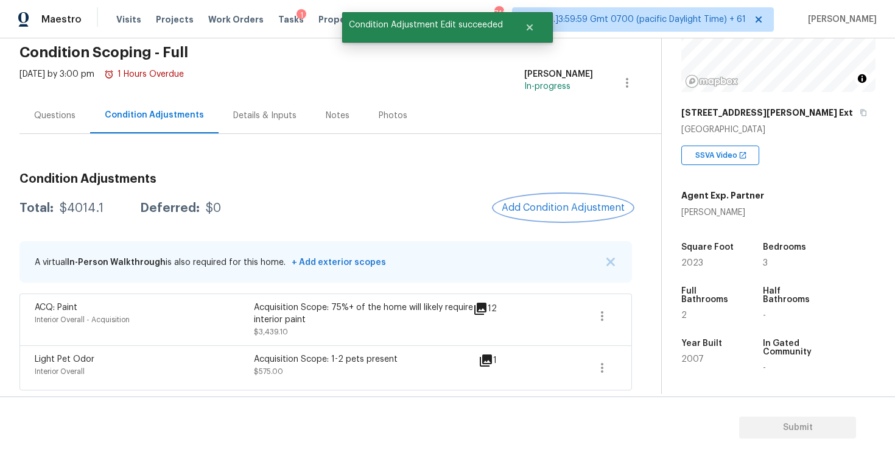
click at [578, 201] on button "Add Condition Adjustment" at bounding box center [563, 208] width 138 height 26
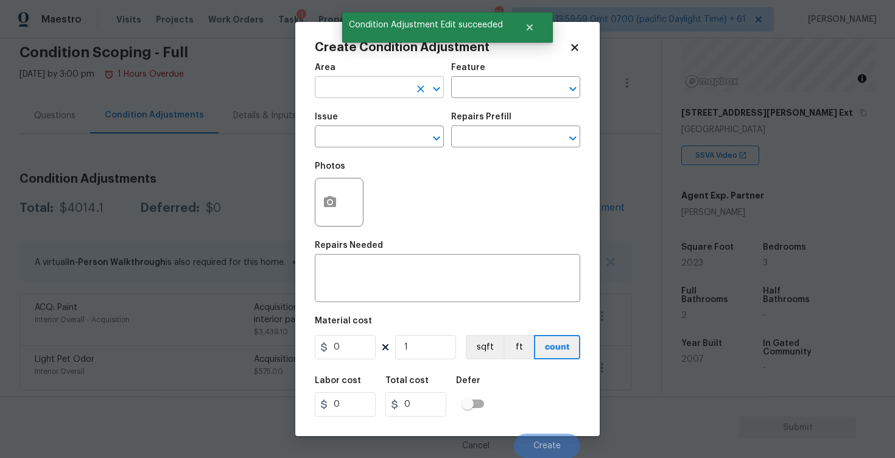
click at [395, 97] on input "text" at bounding box center [362, 88] width 95 height 19
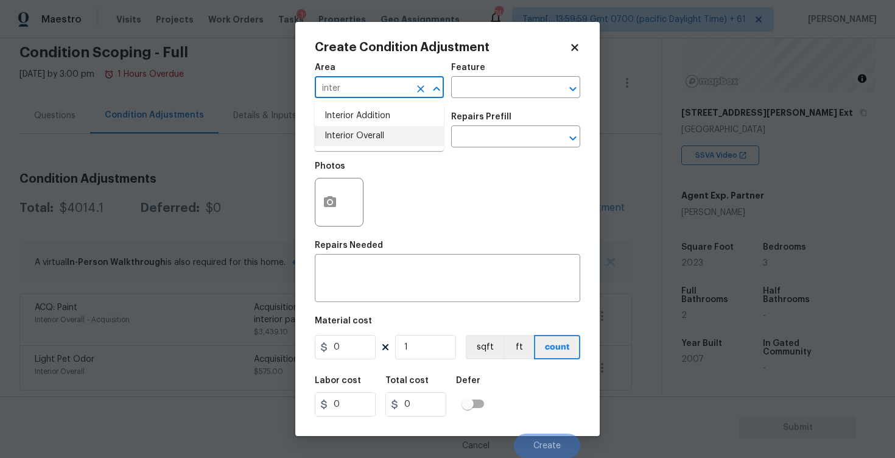
click at [384, 138] on li "Interior Overall" at bounding box center [379, 136] width 129 height 20
type input "Interior Overall"
click at [384, 138] on input "text" at bounding box center [362, 137] width 95 height 19
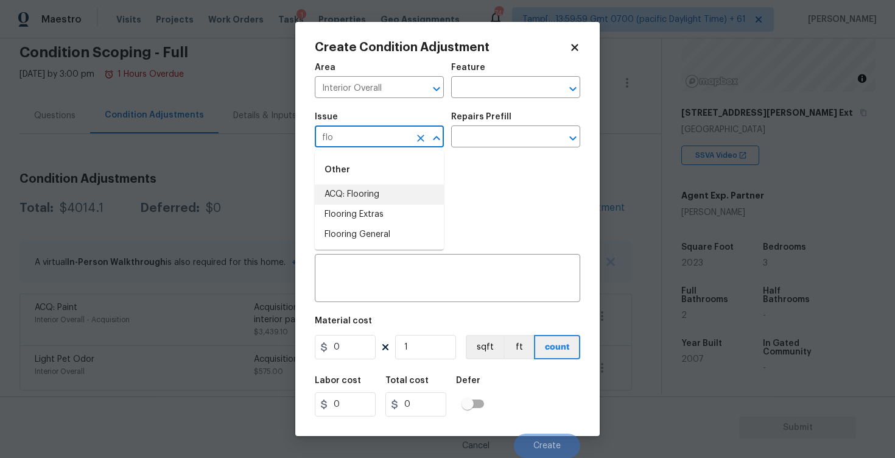
click at [354, 202] on li "ACQ: Flooring" at bounding box center [379, 194] width 129 height 20
type input "ACQ: Flooring"
click at [491, 146] on input "text" at bounding box center [498, 137] width 95 height 19
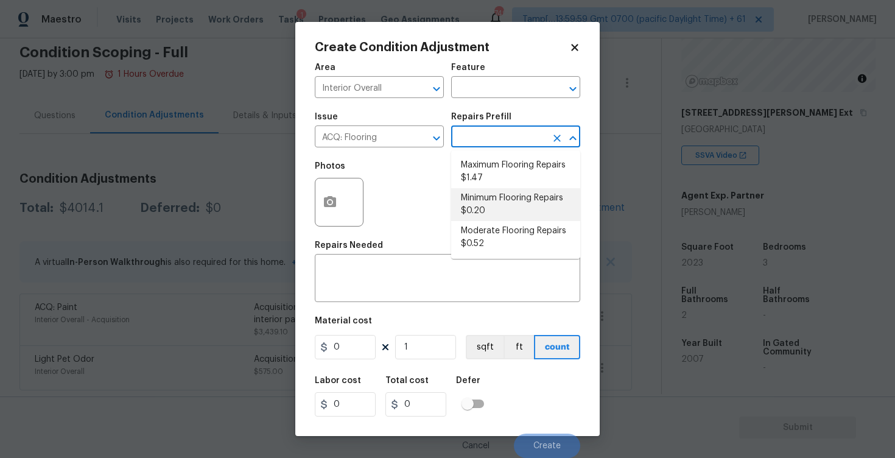
click at [502, 200] on li "Minimum Flooring Repairs $0.20" at bounding box center [515, 204] width 129 height 33
type input "Acquisition"
type textarea "Acquisition Scope: Minimum flooring repairs"
type input "0.2"
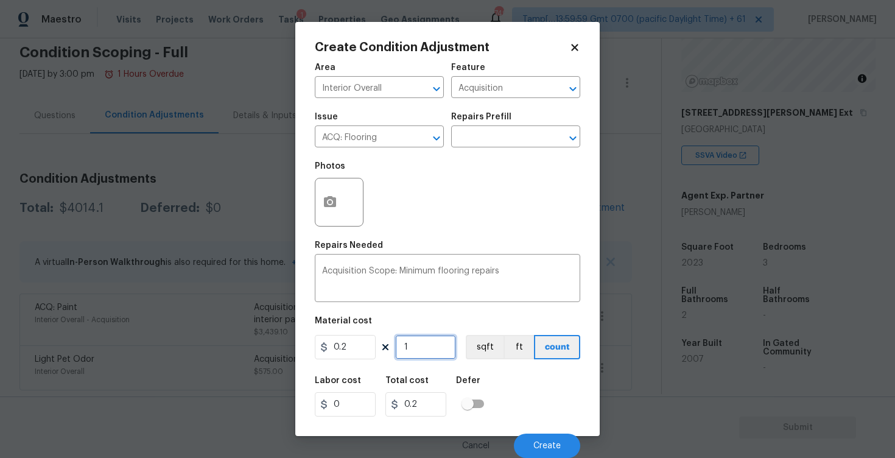
click at [434, 349] on input "1" at bounding box center [425, 347] width 61 height 24
type input "0"
paste input "2023"
type input "2023"
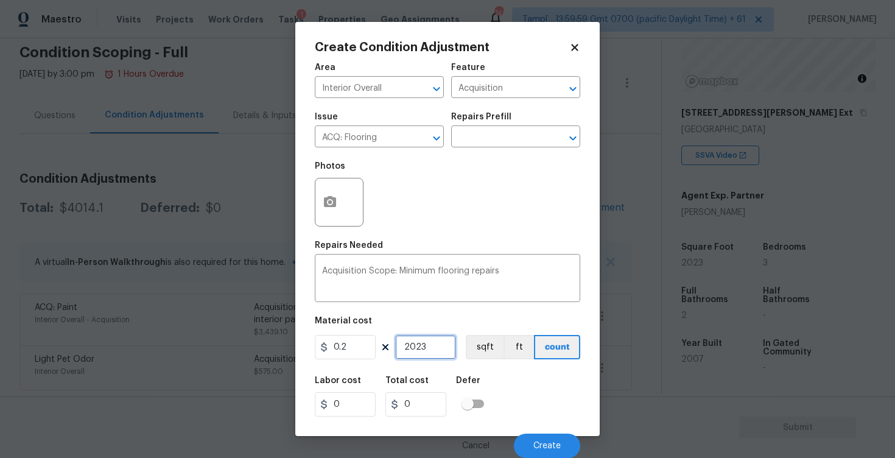
type input "404.6"
type input "2023"
click at [474, 354] on button "sqft" at bounding box center [485, 347] width 38 height 24
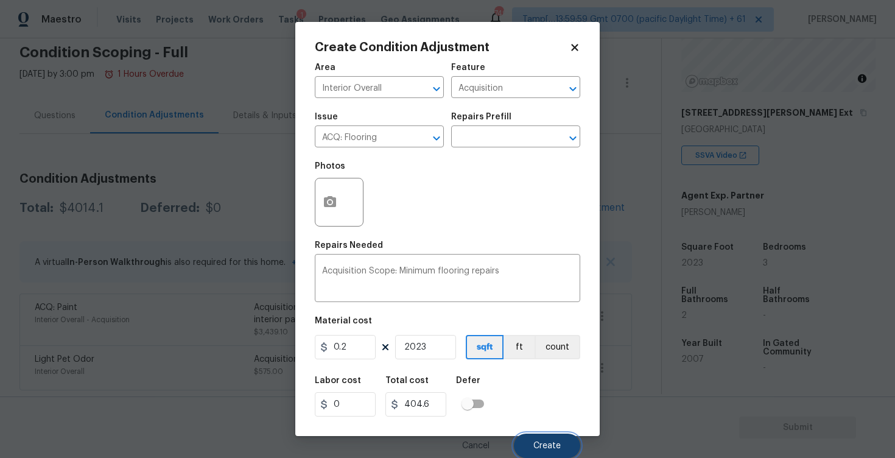
click at [532, 437] on button "Create" at bounding box center [547, 446] width 66 height 24
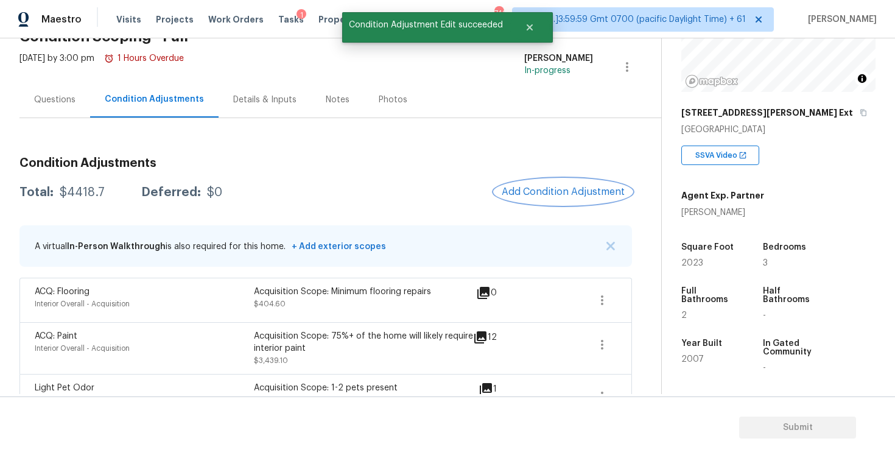
scroll to position [95, 0]
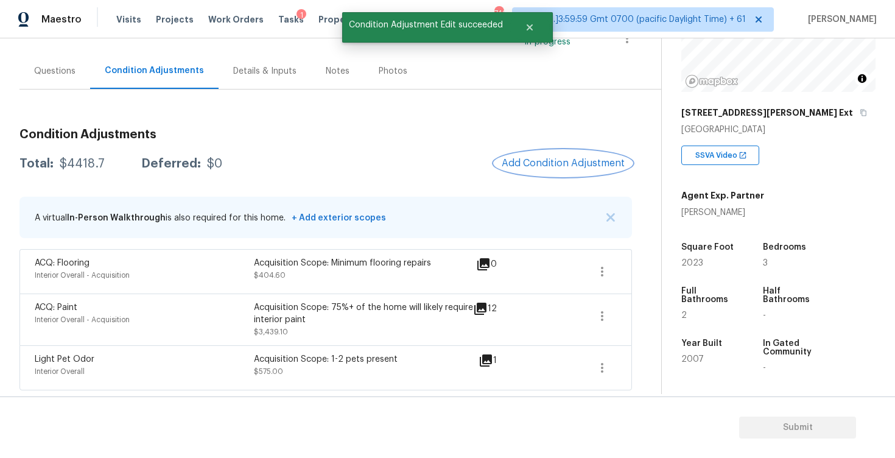
click at [530, 164] on span "Add Condition Adjustment" at bounding box center [563, 163] width 123 height 11
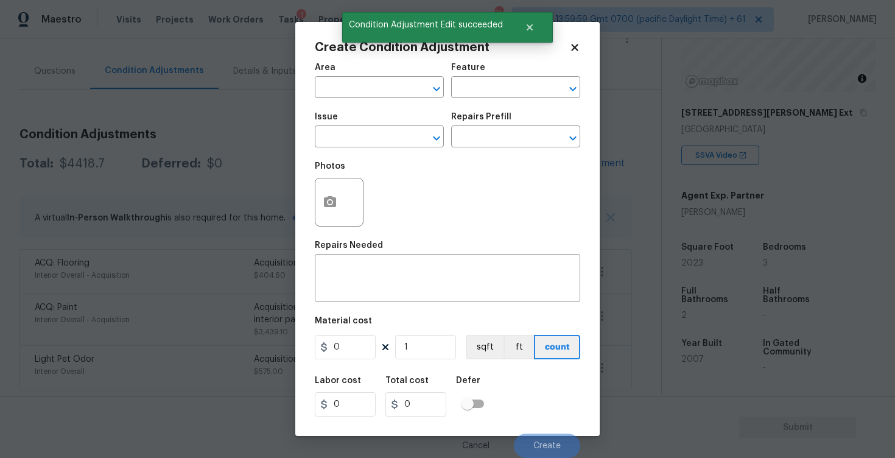
click at [367, 100] on span "Area ​" at bounding box center [379, 80] width 129 height 49
click at [367, 88] on input "text" at bounding box center [362, 88] width 95 height 19
click at [373, 132] on li "Exterior Overall" at bounding box center [379, 136] width 129 height 20
type input "Exterior Overall"
click at [373, 132] on input "text" at bounding box center [362, 137] width 95 height 19
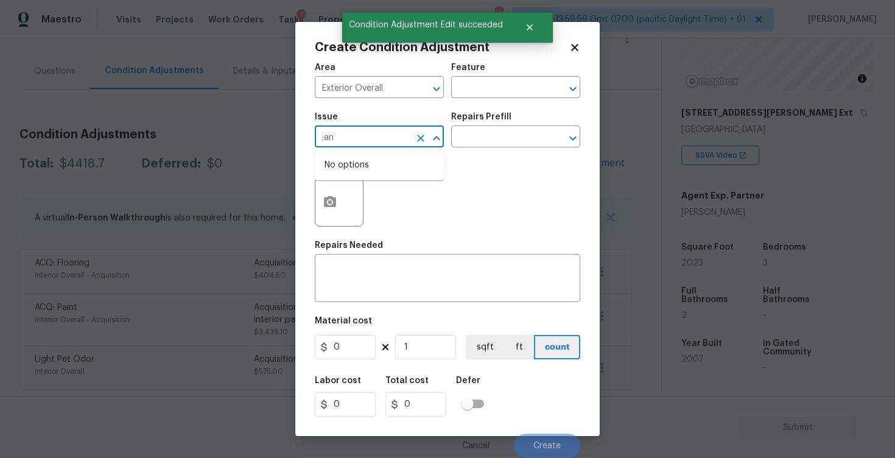
type input ";and"
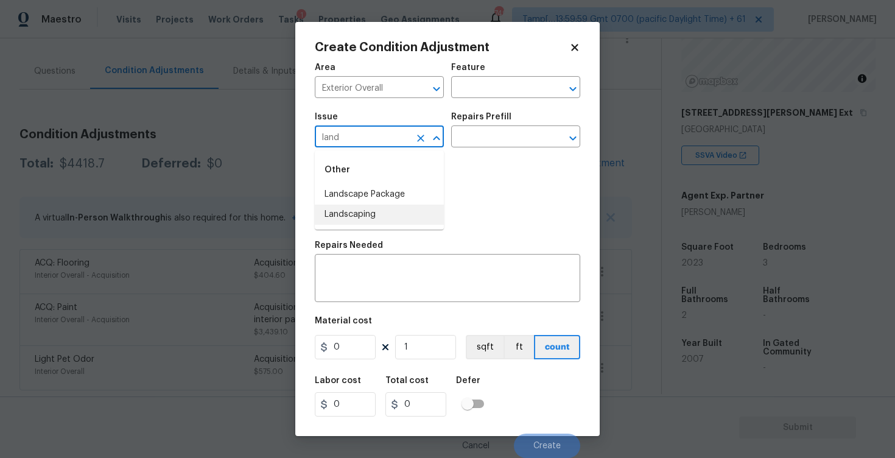
click at [368, 209] on li "Landscaping" at bounding box center [379, 215] width 129 height 20
type input "Landscaping"
click at [424, 136] on icon "Clear" at bounding box center [421, 138] width 12 height 12
click at [418, 197] on li "Landscape Package" at bounding box center [379, 194] width 129 height 20
type input "Landscape Package"
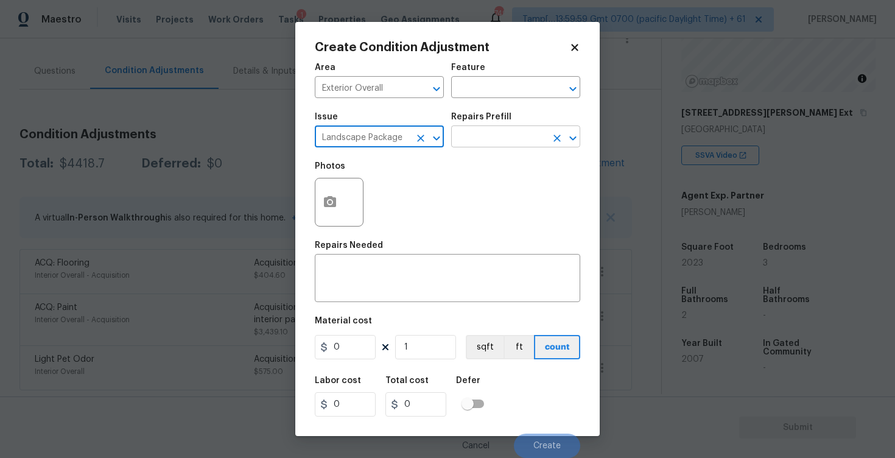
click at [485, 133] on input "text" at bounding box center [498, 137] width 95 height 19
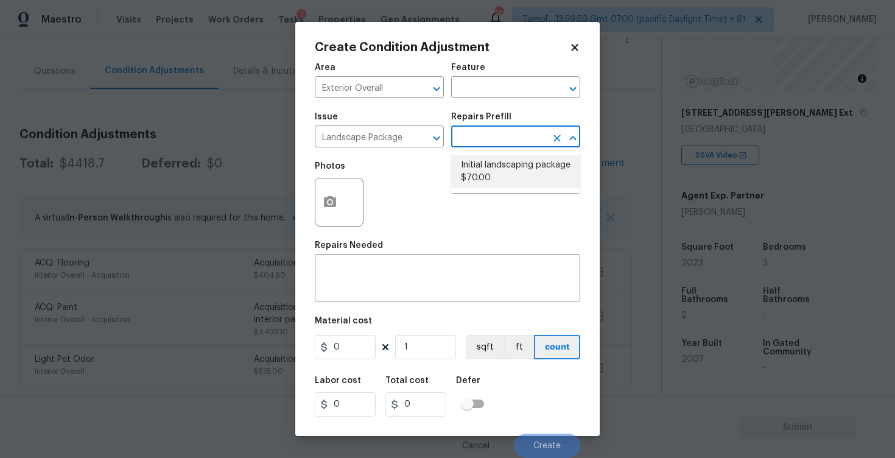
click at [487, 172] on li "Initial landscaping package $70.00" at bounding box center [515, 171] width 129 height 33
type input "Home Readiness Packages"
type textarea "Mowing of grass up to 6" in height. Mow, edge along driveways & sidewalks, trim…"
type input "70"
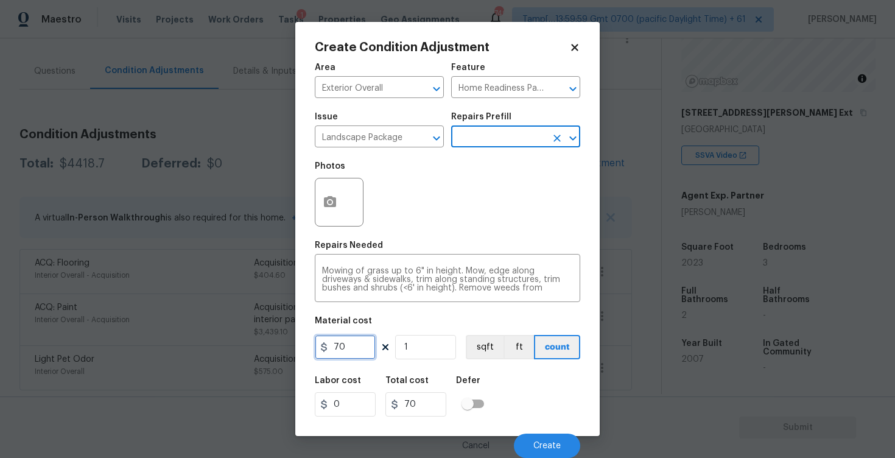
click at [355, 343] on input "70" at bounding box center [345, 347] width 61 height 24
type input "300"
click at [484, 376] on div "Labor cost 0 Total cost 300 Defer" at bounding box center [447, 396] width 265 height 55
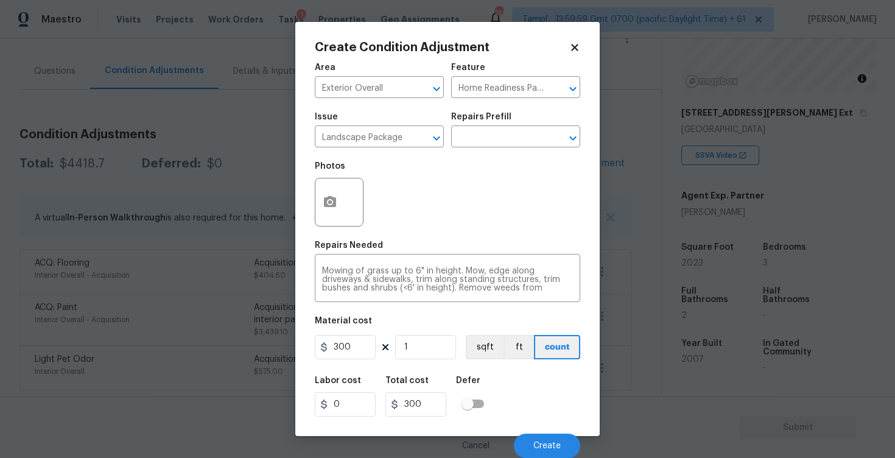
click at [538, 431] on div "Cancel Create" at bounding box center [447, 441] width 265 height 34
click at [538, 440] on button "Create" at bounding box center [547, 446] width 66 height 24
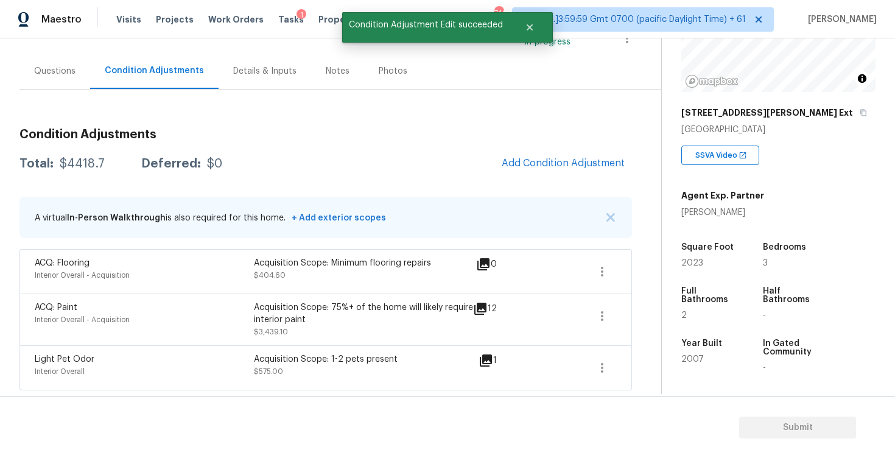
scroll to position [0, 0]
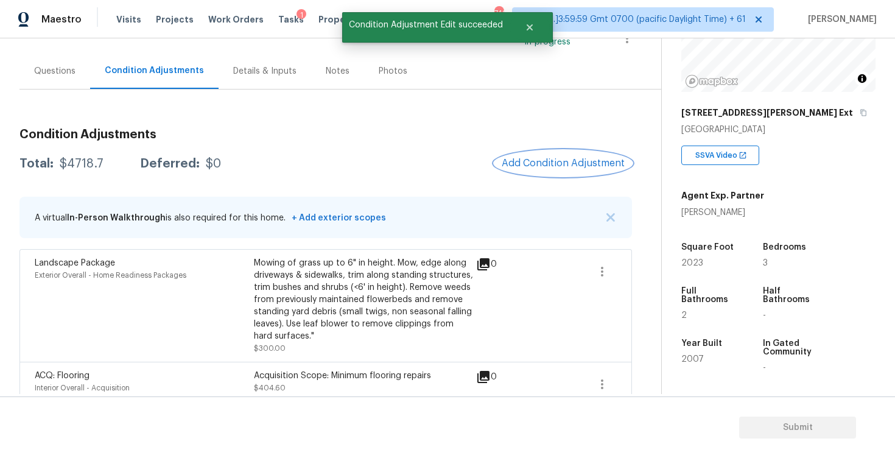
click at [528, 164] on span "Add Condition Adjustment" at bounding box center [563, 163] width 123 height 11
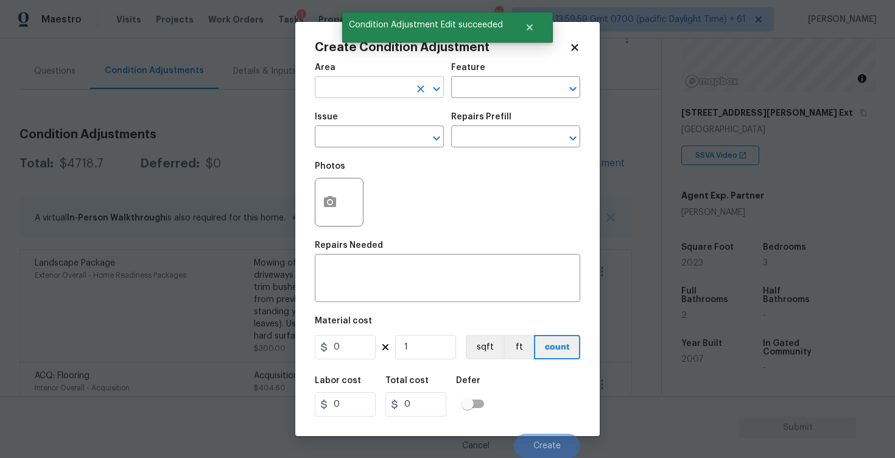
click at [334, 88] on input "text" at bounding box center [362, 88] width 95 height 19
type input "e"
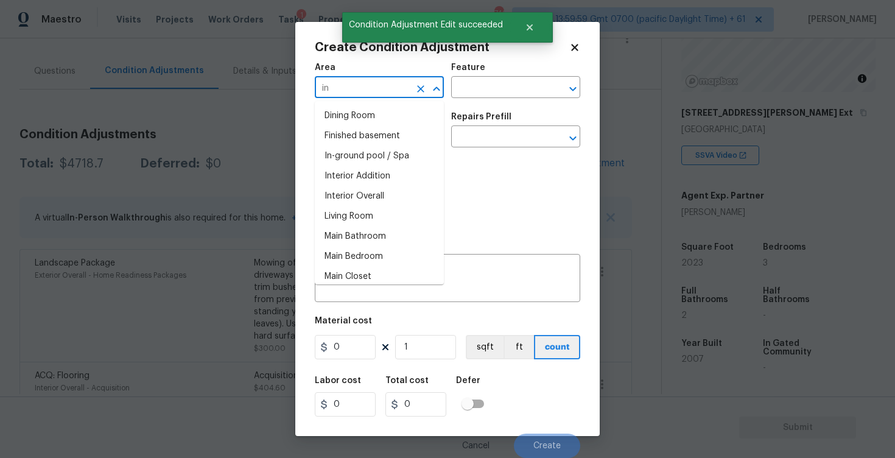
type input "i"
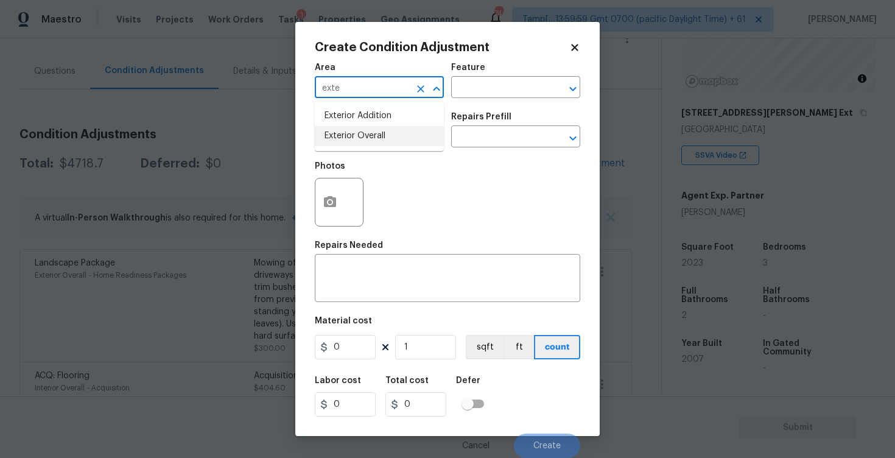
click at [331, 128] on li "Exterior Overall" at bounding box center [379, 136] width 129 height 20
type input "Exterior Overall"
click at [331, 128] on input "text" at bounding box center [362, 137] width 95 height 19
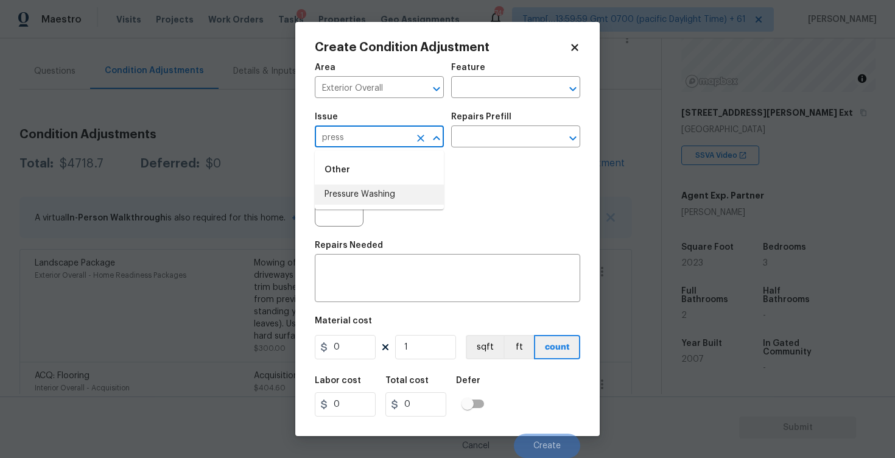
click at [350, 185] on li "Pressure Washing" at bounding box center [379, 194] width 129 height 20
type input "Pressure Washing"
click at [448, 149] on div "Issue Pressure Washing ​ Repairs Prefill ​" at bounding box center [447, 129] width 265 height 49
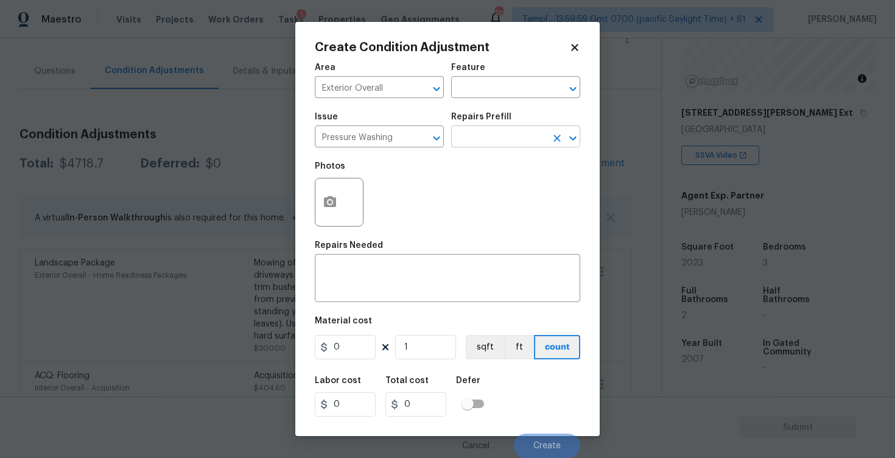
click at [481, 136] on input "text" at bounding box center [498, 137] width 95 height 19
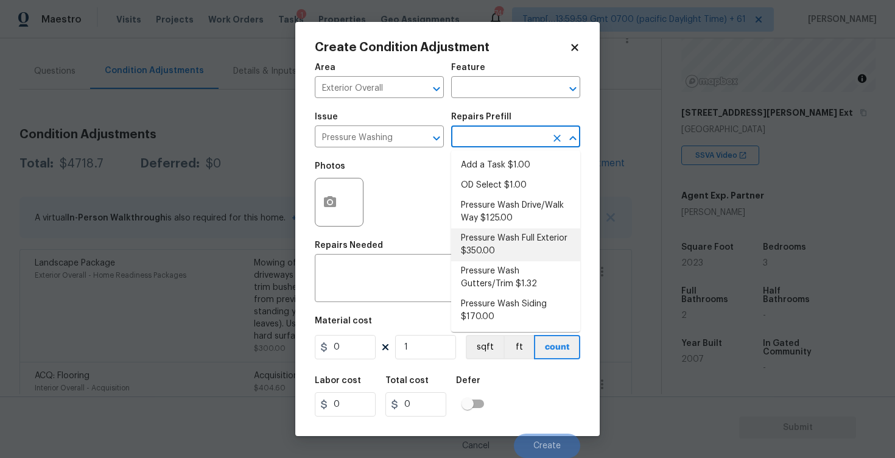
click at [490, 237] on li "Pressure Wash Full Exterior $350.00" at bounding box center [515, 244] width 129 height 33
type input "Siding"
type textarea "Pressure wash the House, Flatwork, Deck and Garage interior."
type input "350"
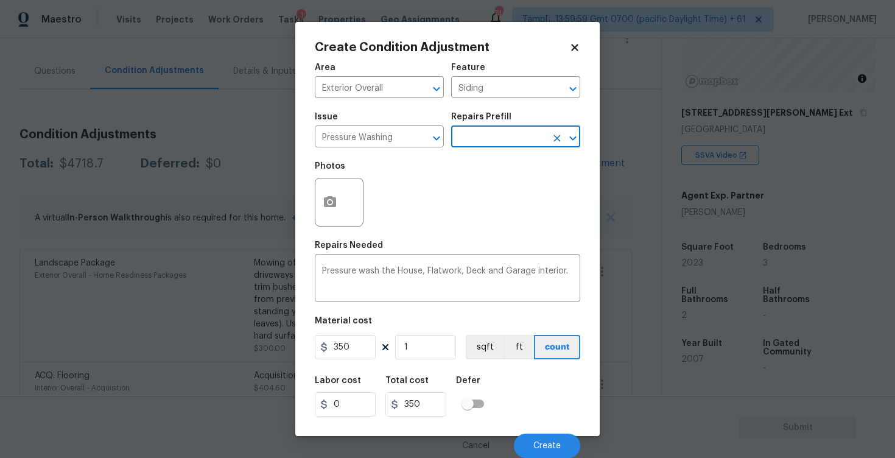
scroll to position [1, 0]
click at [543, 438] on button "Create" at bounding box center [547, 446] width 66 height 24
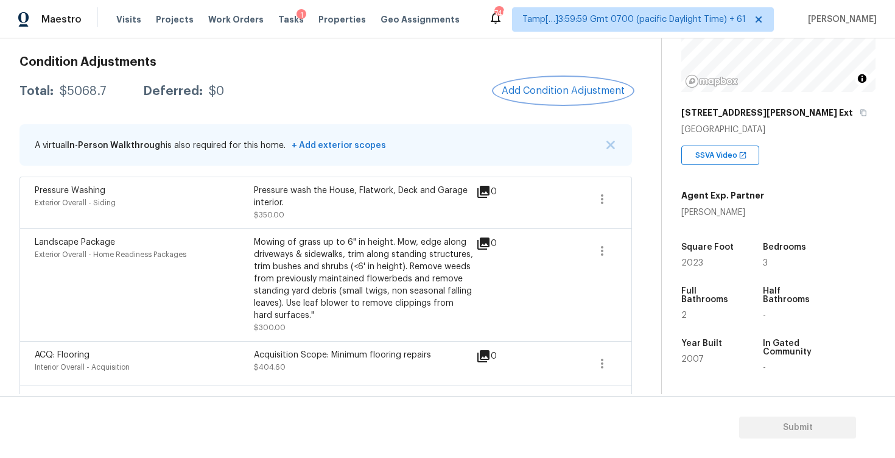
scroll to position [0, 0]
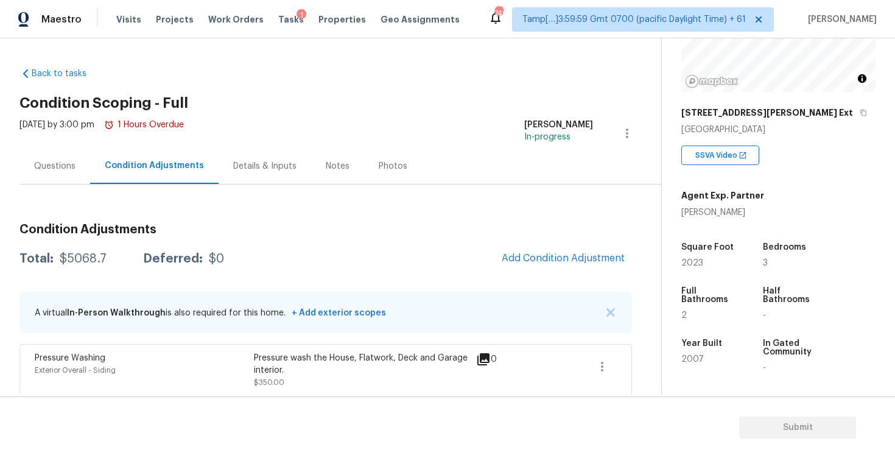
click at [78, 164] on div "Questions" at bounding box center [54, 166] width 71 height 36
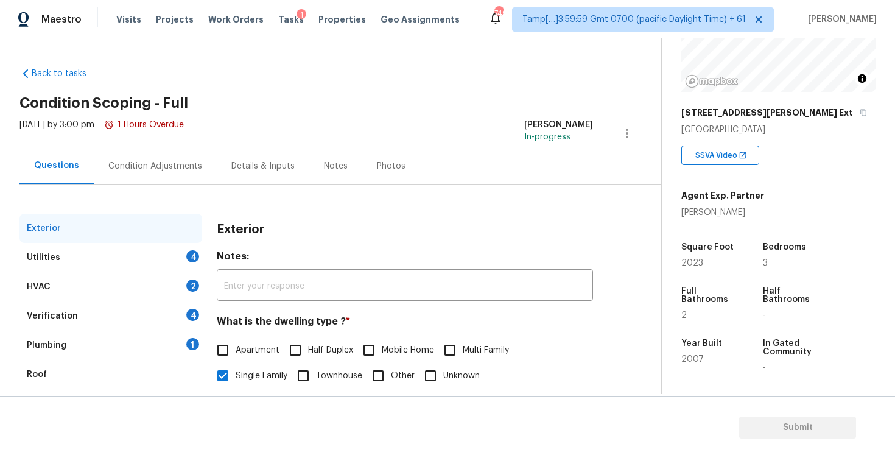
click at [174, 151] on div "Condition Adjustments" at bounding box center [155, 166] width 123 height 36
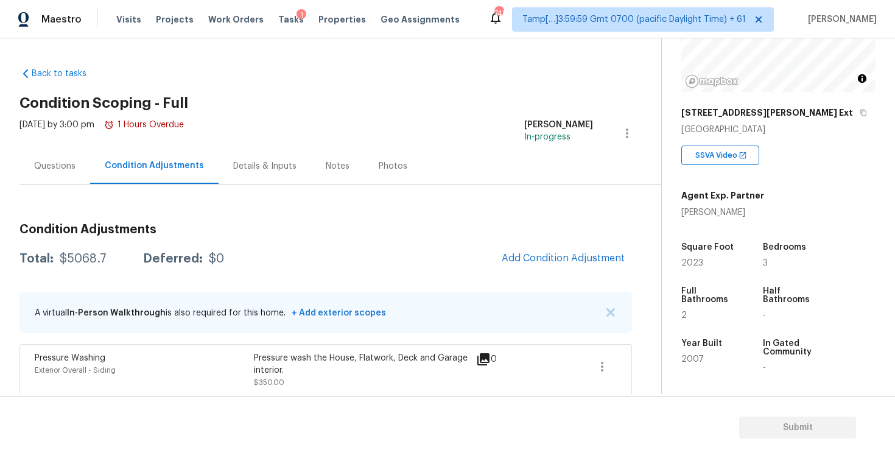
click at [600, 273] on div "Condition Adjustments Total: $5068.7 Deferred: $0 Add Condition Adjustment A vi…" at bounding box center [325, 432] width 613 height 436
click at [549, 250] on button "Add Condition Adjustment" at bounding box center [563, 258] width 138 height 26
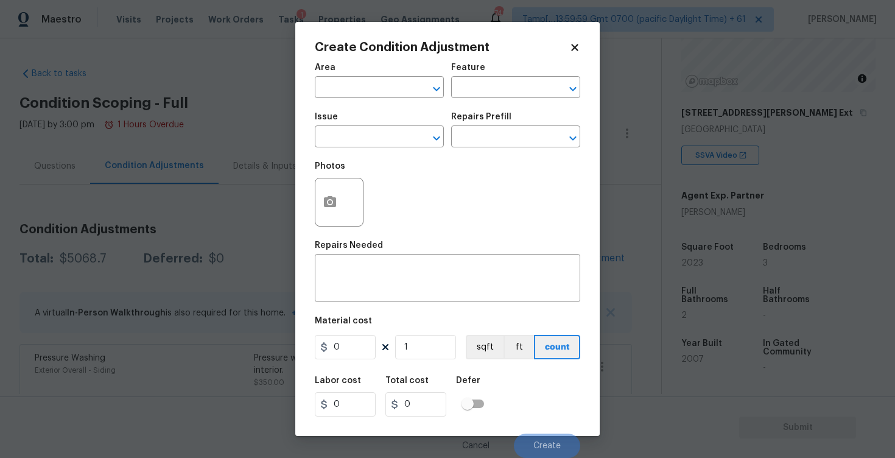
click at [392, 101] on span "Area ​" at bounding box center [379, 80] width 129 height 49
click at [390, 92] on input "text" at bounding box center [362, 88] width 95 height 19
click at [370, 137] on li "Interior Overall" at bounding box center [379, 136] width 129 height 20
type input "Interior Overall"
click at [370, 137] on input "text" at bounding box center [362, 137] width 95 height 19
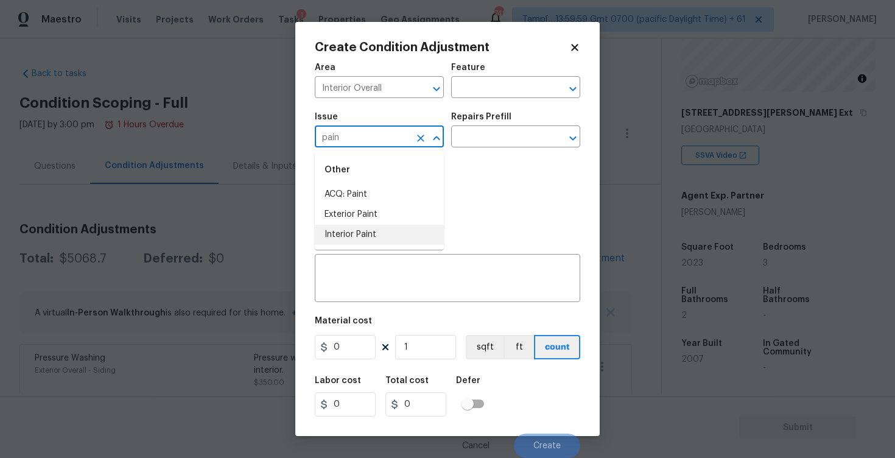
click at [363, 234] on li "Interior Paint" at bounding box center [379, 235] width 129 height 20
type input "Interior Paint"
click at [469, 140] on input "text" at bounding box center [498, 137] width 95 height 19
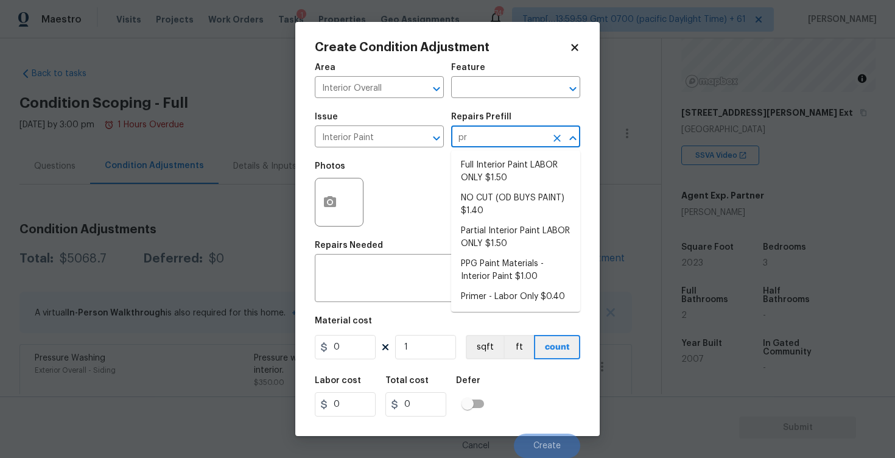
type input "pri"
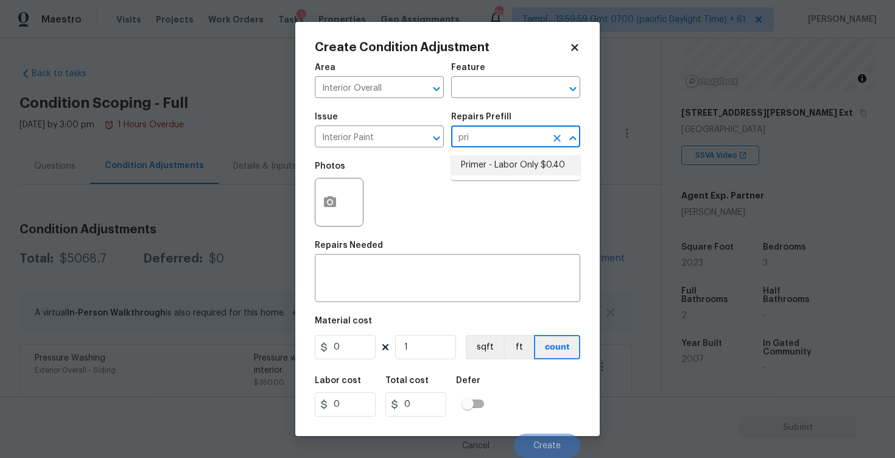
click at [482, 164] on li "Primer - Labor Only $0.40" at bounding box center [515, 165] width 129 height 20
type input "Overall Paint"
type textarea "Interior primer - PRIMER PROVIDED BY OPENDOOR - All nails, screws, drywall anch…"
type input "0.4"
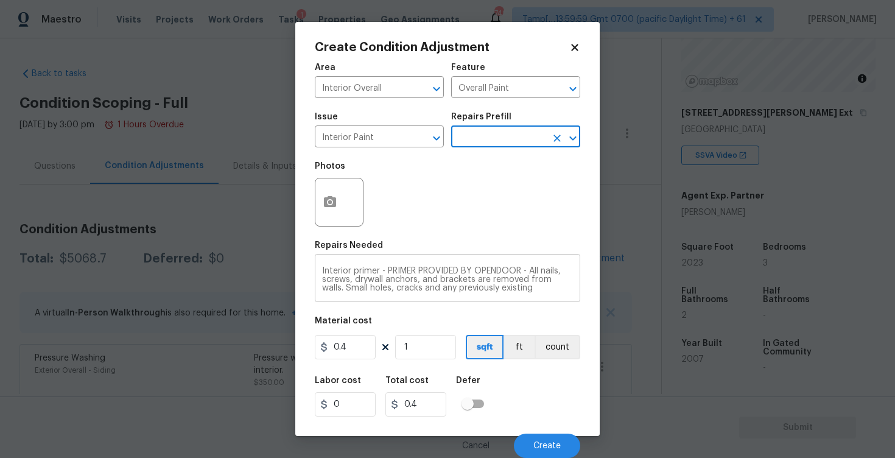
scroll to position [26, 0]
click at [345, 207] on div at bounding box center [339, 202] width 49 height 49
click at [331, 197] on icon "button" at bounding box center [330, 201] width 12 height 11
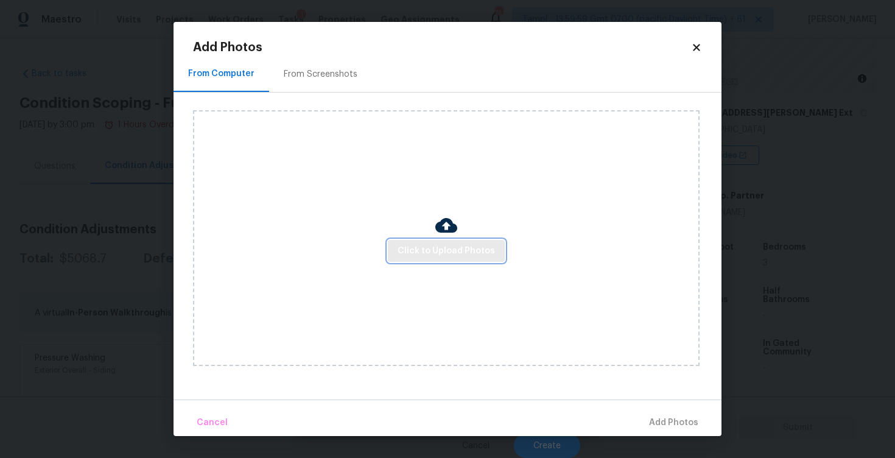
click at [444, 244] on span "Click to Upload Photos" at bounding box center [446, 251] width 97 height 15
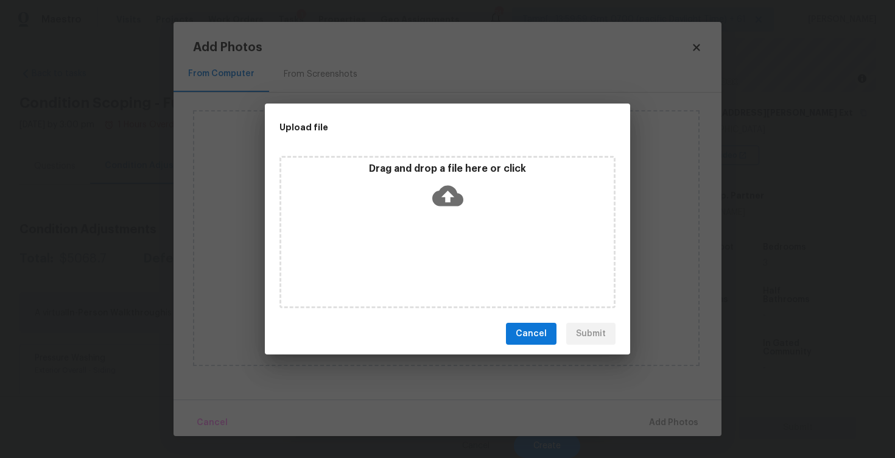
click at [446, 199] on icon at bounding box center [447, 195] width 31 height 31
click at [536, 340] on span "Cancel" at bounding box center [531, 333] width 31 height 15
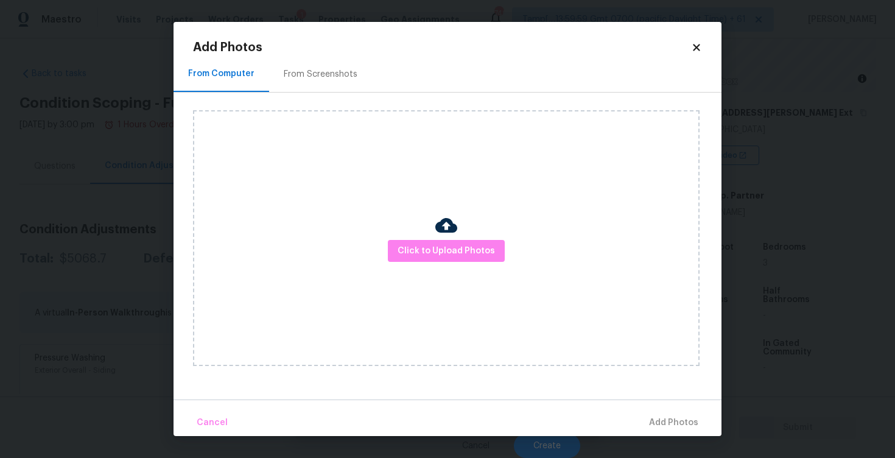
click at [330, 81] on div "From Screenshots" at bounding box center [320, 74] width 103 height 36
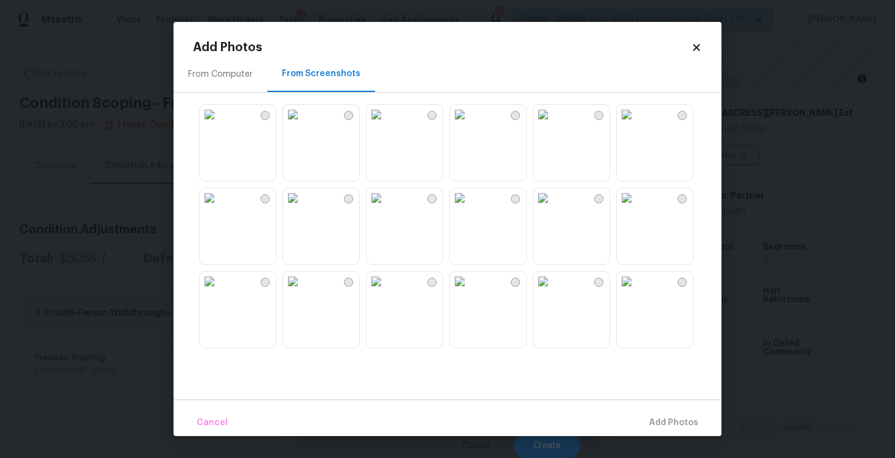
scroll to position [78, 0]
click at [469, 202] on img at bounding box center [459, 203] width 19 height 19
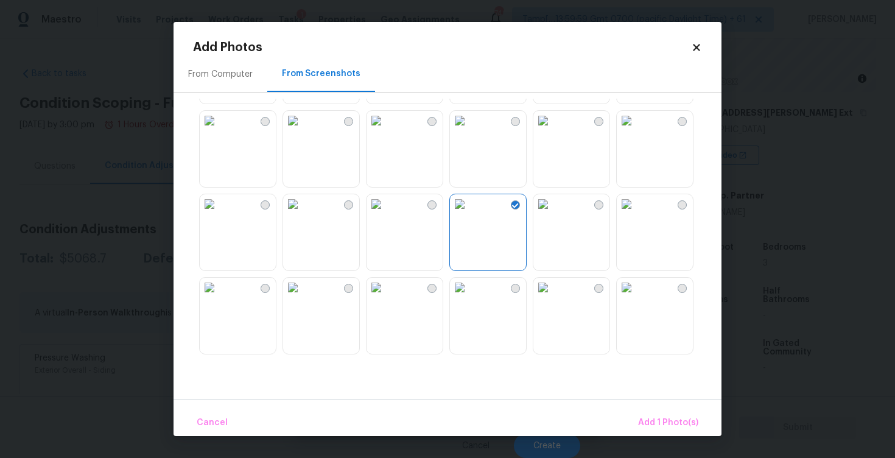
click at [469, 128] on img at bounding box center [459, 120] width 19 height 19
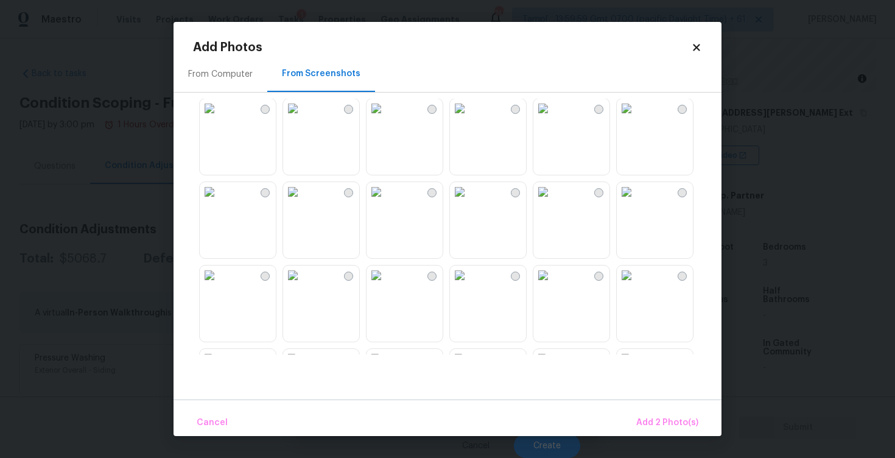
scroll to position [927, 0]
click at [386, 194] on img at bounding box center [376, 189] width 19 height 19
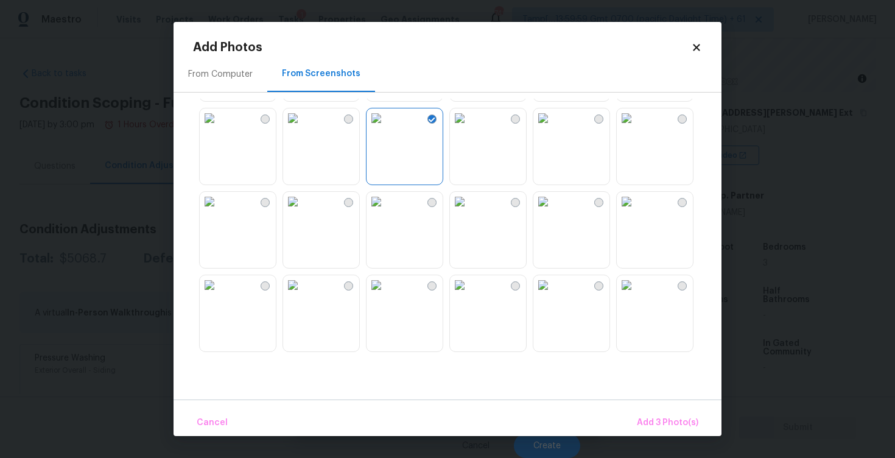
scroll to position [1063, 0]
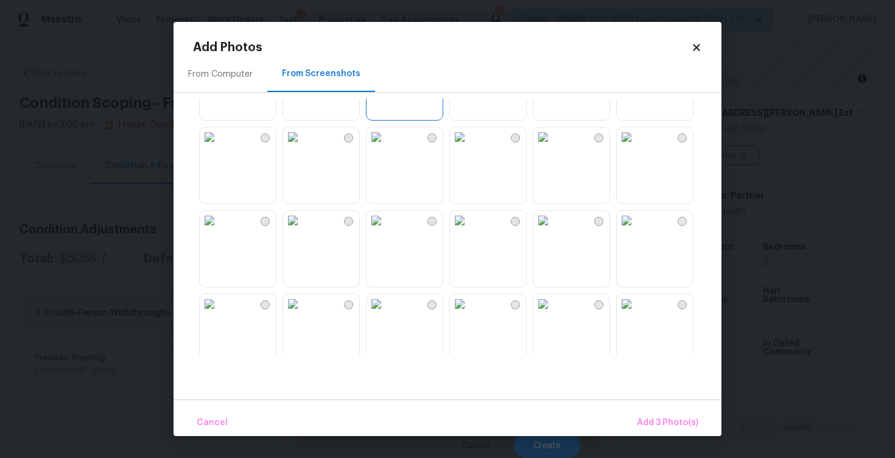
click at [303, 227] on img at bounding box center [292, 220] width 19 height 19
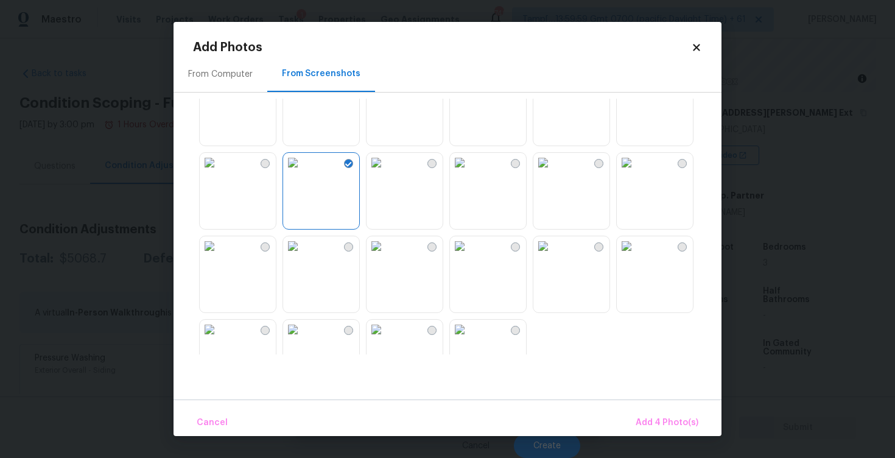
scroll to position [1163, 0]
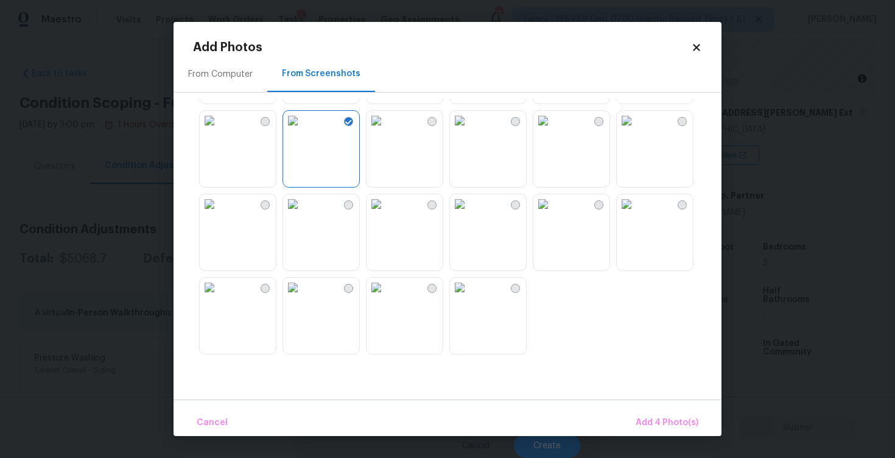
click at [386, 204] on img at bounding box center [376, 203] width 19 height 19
click at [683, 416] on span "Add 5 Photo(s)" at bounding box center [667, 422] width 61 height 15
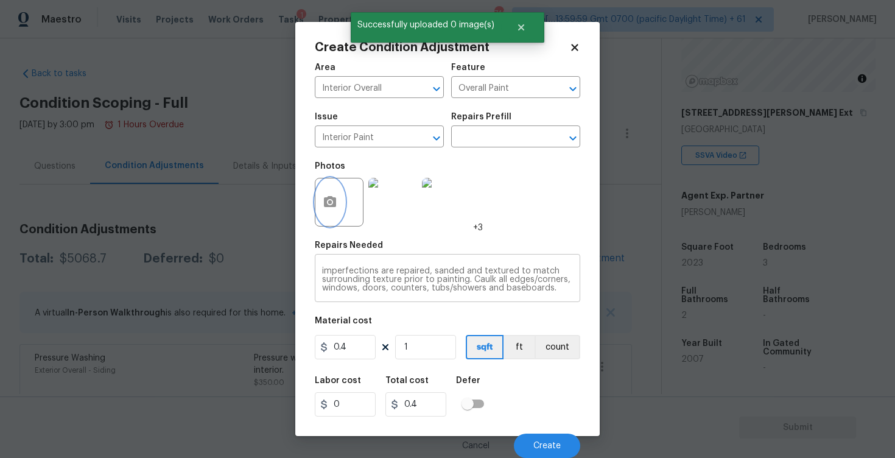
scroll to position [1, 0]
click at [365, 354] on input "0.4" at bounding box center [345, 347] width 61 height 24
type input "300"
click at [478, 397] on input "checkbox" at bounding box center [467, 403] width 69 height 23
checkbox input "true"
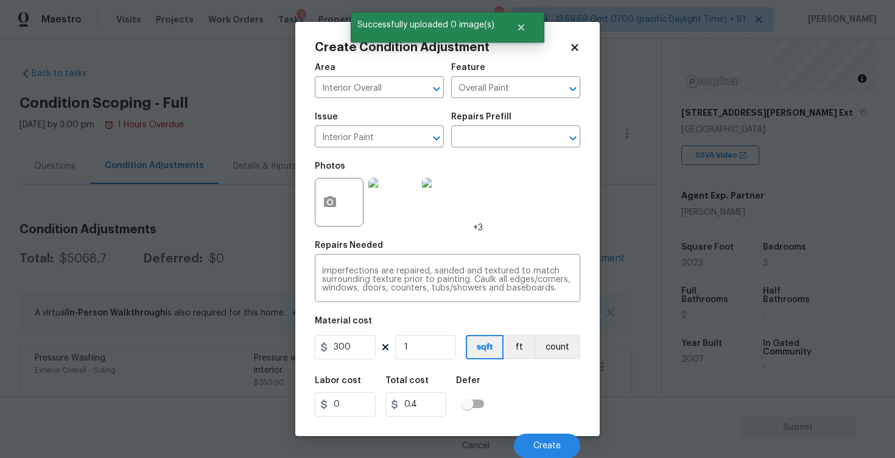
type input "300"
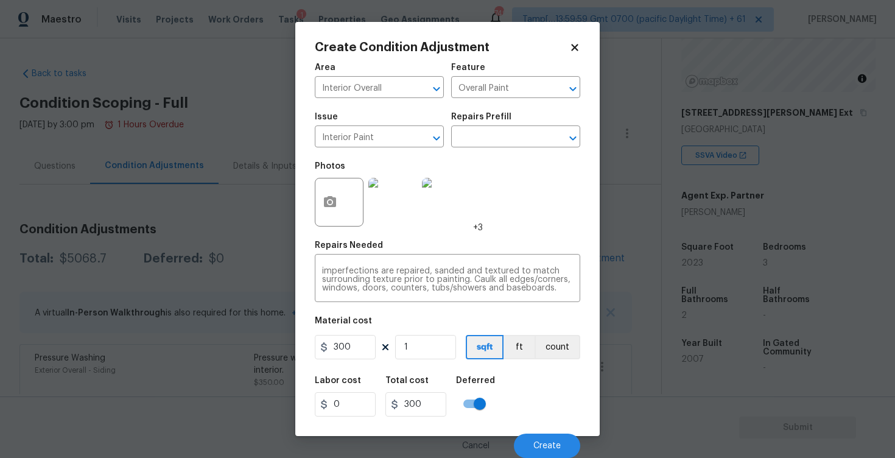
click at [478, 397] on input "checkbox" at bounding box center [479, 403] width 69 height 23
checkbox input "false"
click at [499, 388] on div "Labor cost 0 Total cost 300 Defer" at bounding box center [447, 396] width 265 height 55
click at [558, 448] on span "Create" at bounding box center [546, 445] width 27 height 9
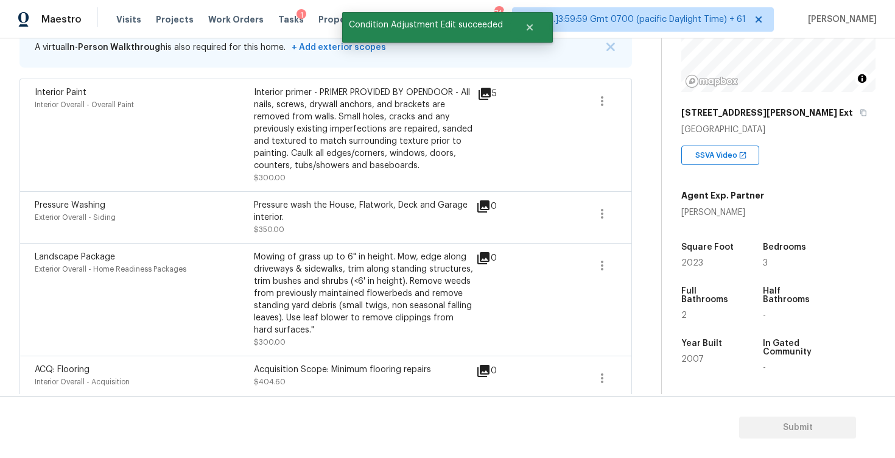
scroll to position [254, 0]
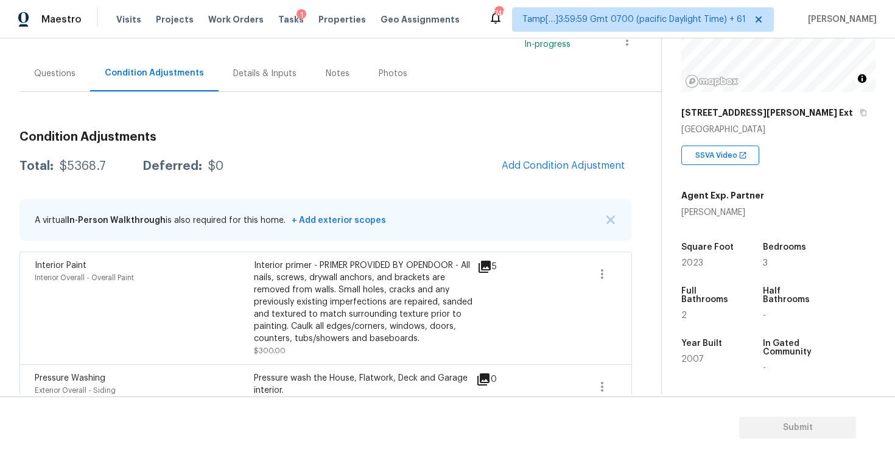
click at [68, 82] on div "Questions" at bounding box center [54, 73] width 71 height 36
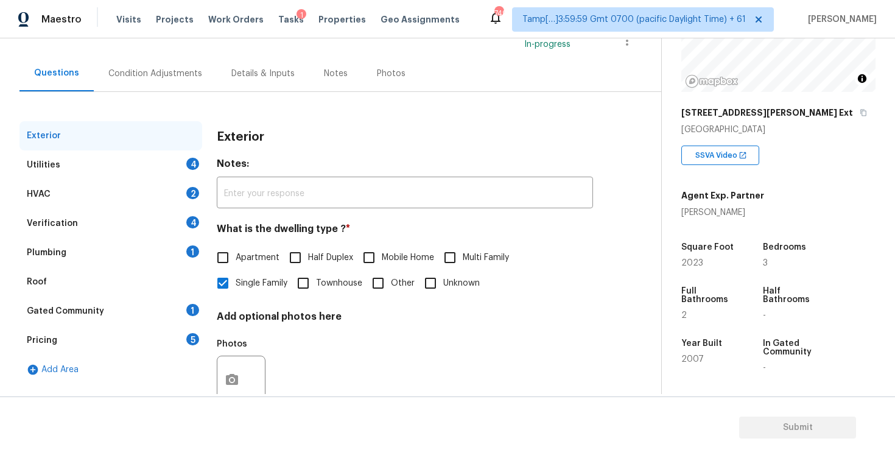
scroll to position [128, 0]
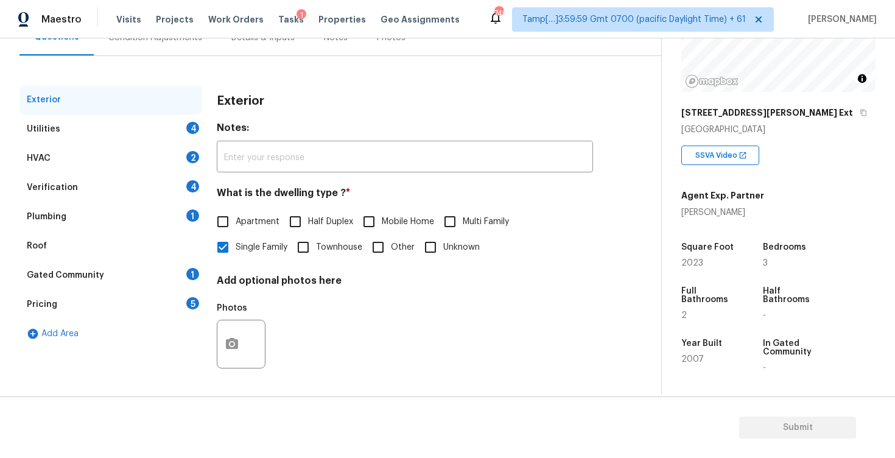
click at [168, 127] on div "Utilities 4" at bounding box center [110, 128] width 183 height 29
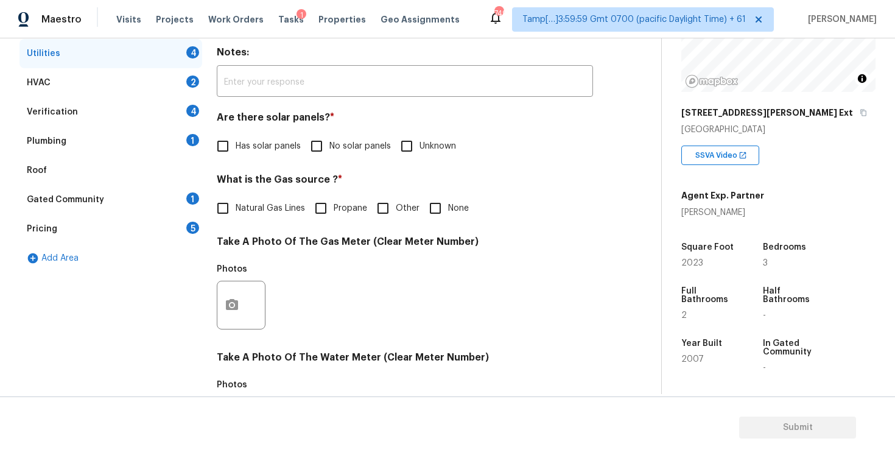
click at [318, 152] on input "No solar panels" at bounding box center [317, 146] width 26 height 26
checkbox input "true"
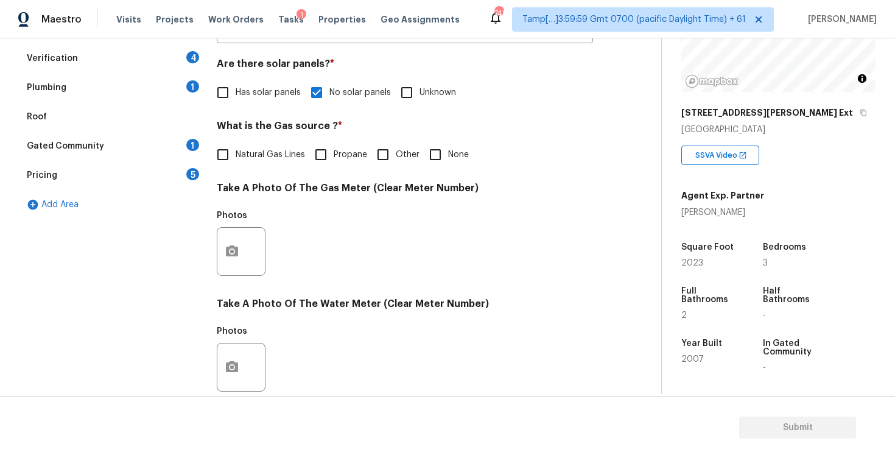
scroll to position [259, 0]
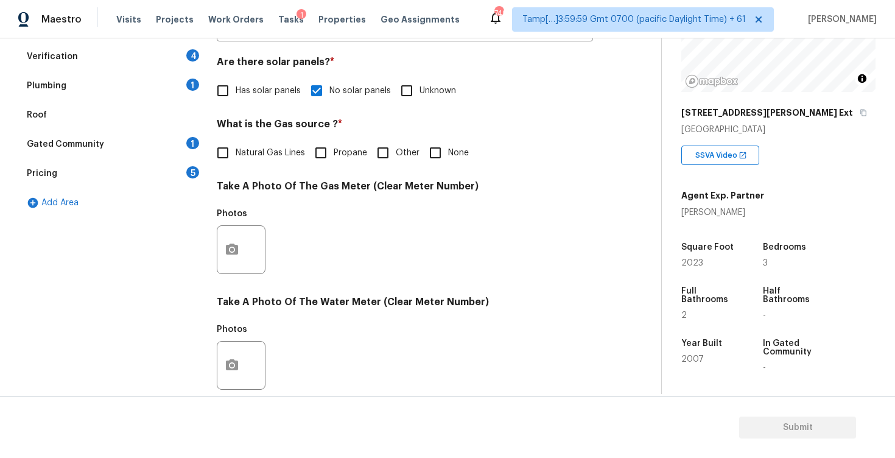
click at [281, 153] on span "Natural Gas Lines" at bounding box center [270, 153] width 69 height 13
click at [236, 153] on input "Natural Gas Lines" at bounding box center [223, 153] width 26 height 26
checkbox input "true"
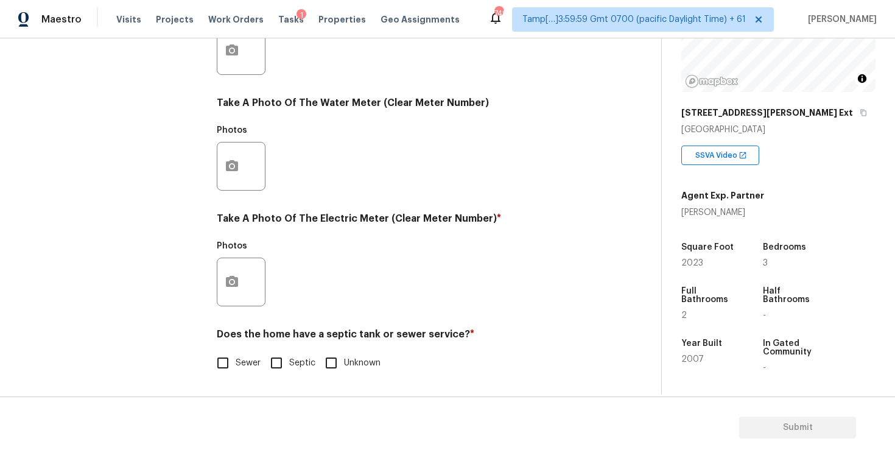
scroll to position [459, 0]
click at [222, 282] on button "button" at bounding box center [231, 281] width 29 height 47
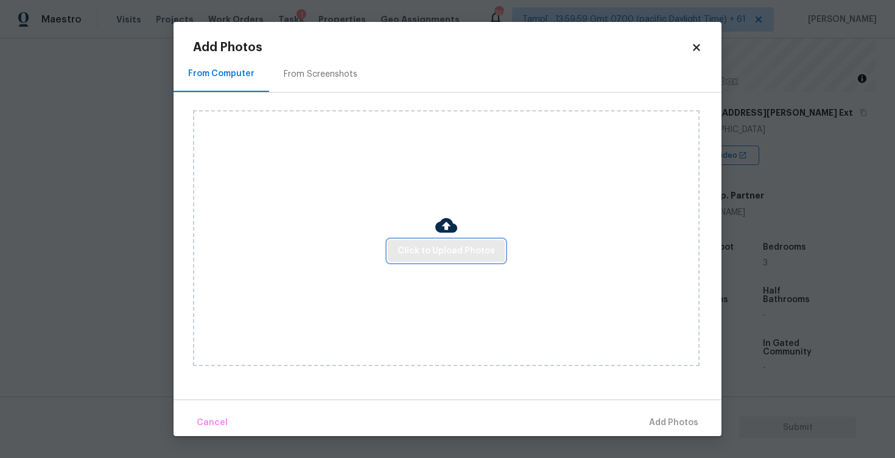
click at [421, 251] on span "Click to Upload Photos" at bounding box center [446, 251] width 97 height 15
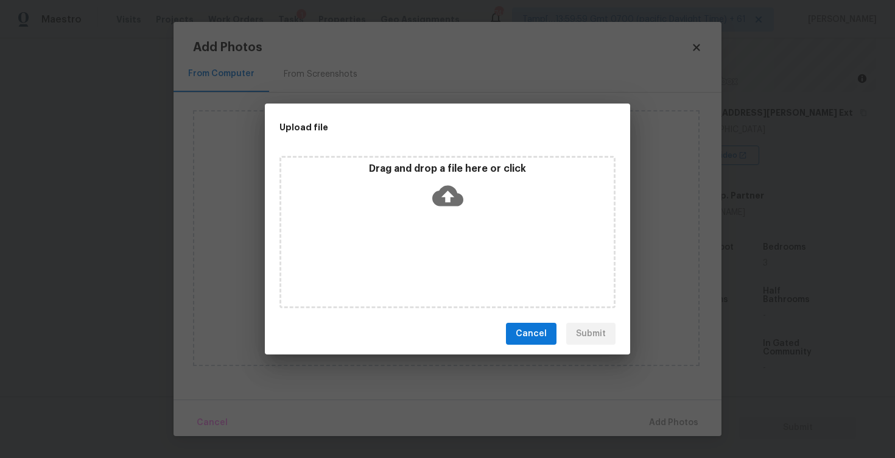
click at [444, 189] on icon at bounding box center [447, 196] width 31 height 21
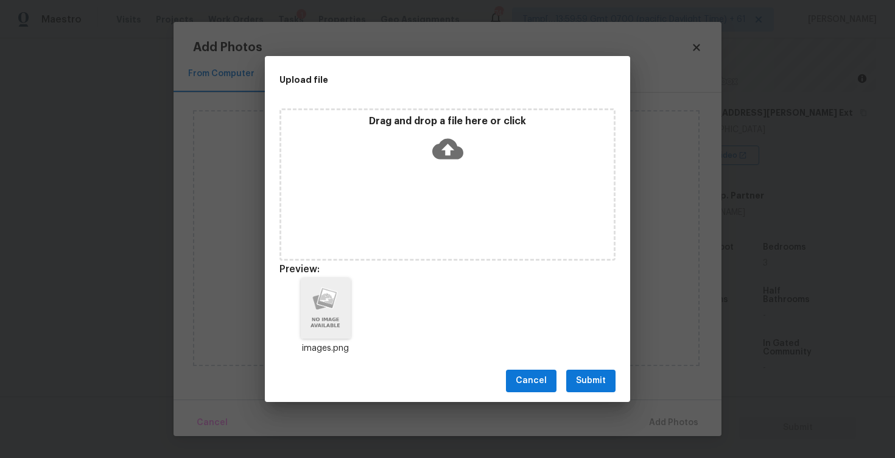
click at [592, 375] on span "Submit" at bounding box center [591, 380] width 30 height 15
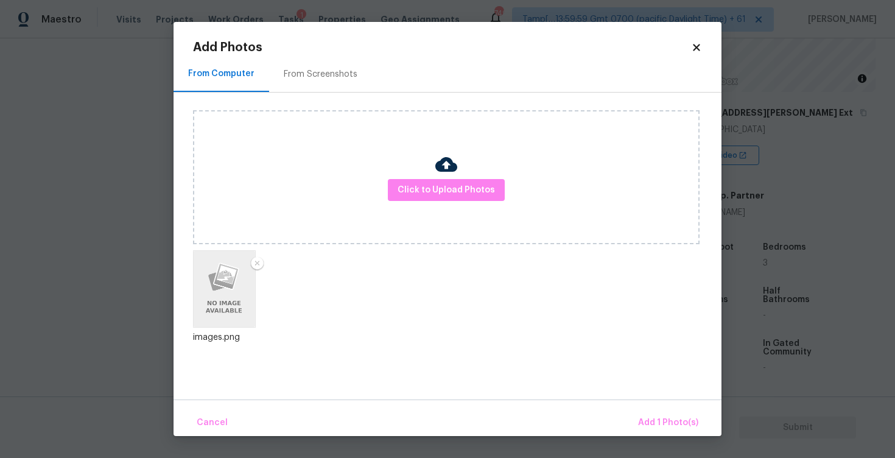
click at [661, 408] on div "Cancel Add 1 Photo(s)" at bounding box center [448, 417] width 548 height 37
click at [667, 420] on span "Add 1 Photo(s)" at bounding box center [668, 422] width 60 height 15
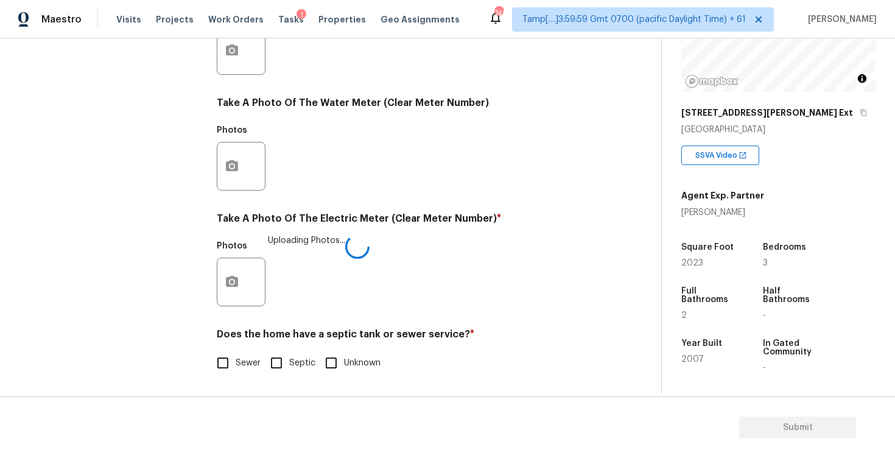
click at [233, 359] on input "Sewer" at bounding box center [223, 363] width 26 height 26
checkbox input "true"
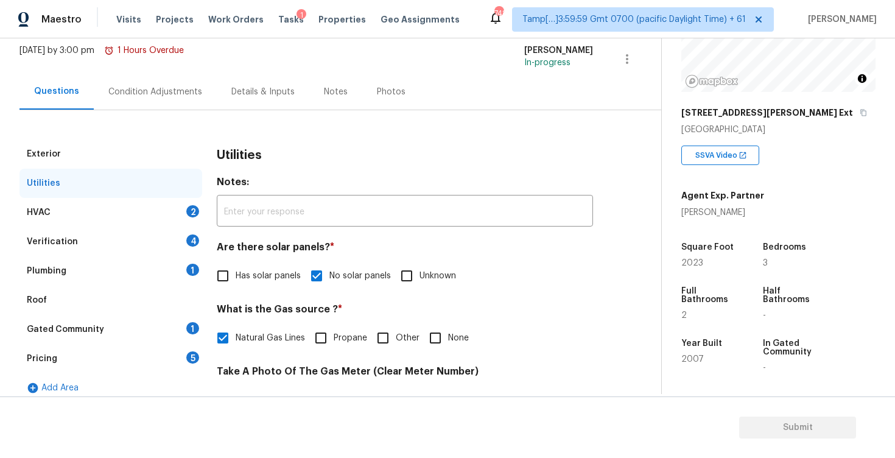
scroll to position [54, 0]
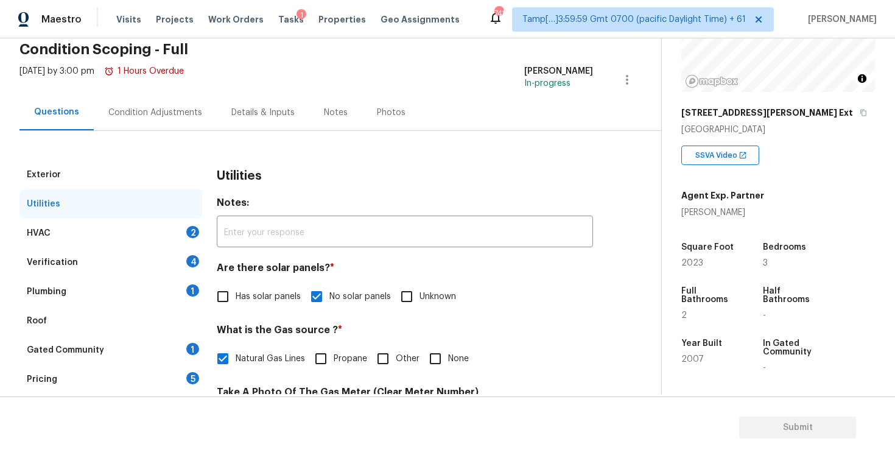
click at [165, 213] on div "Utilities" at bounding box center [110, 203] width 183 height 29
click at [177, 228] on div "HVAC 2" at bounding box center [110, 233] width 183 height 29
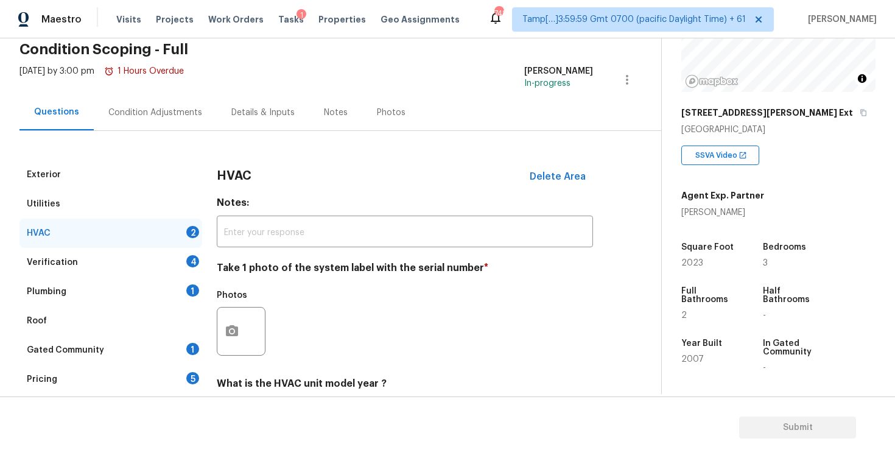
scroll to position [169, 0]
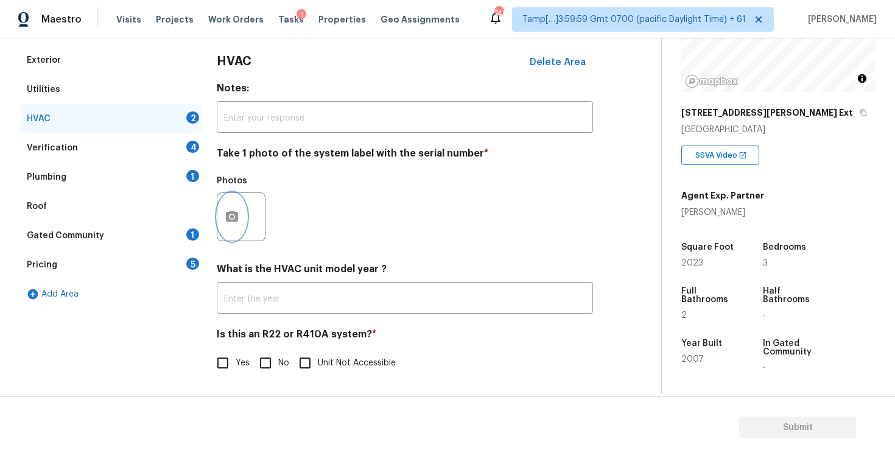
click at [237, 211] on icon "button" at bounding box center [232, 216] width 15 height 15
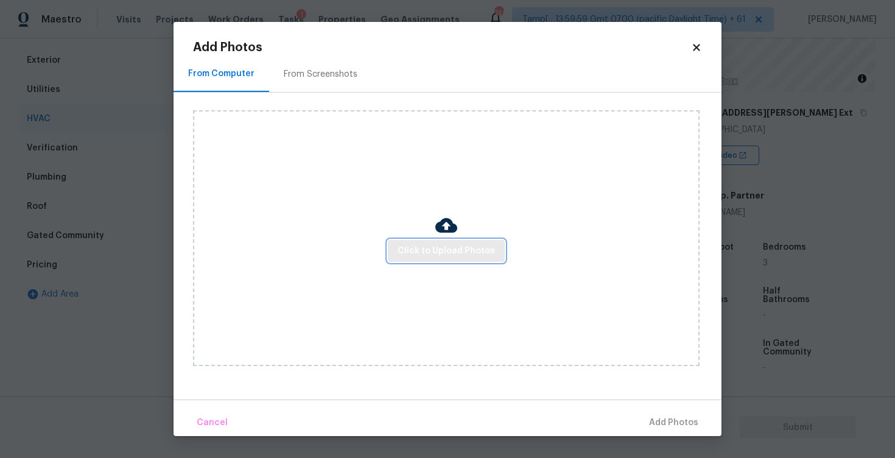
click at [480, 255] on span "Click to Upload Photos" at bounding box center [446, 251] width 97 height 15
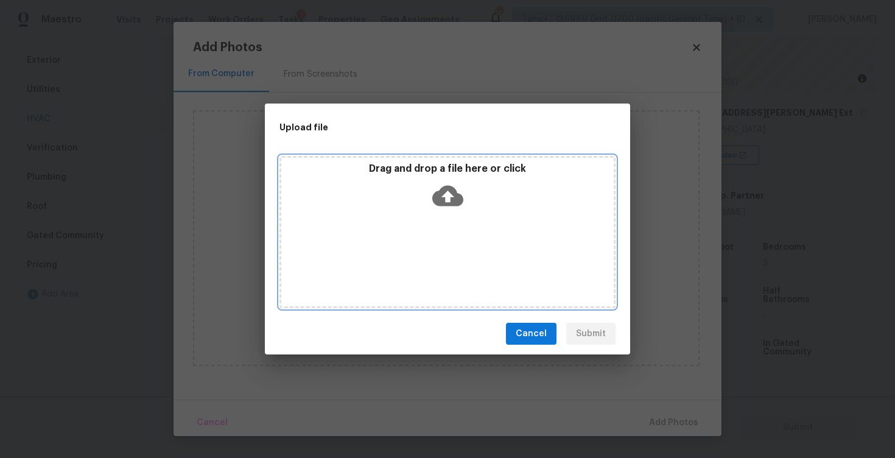
click at [456, 192] on icon at bounding box center [447, 196] width 31 height 21
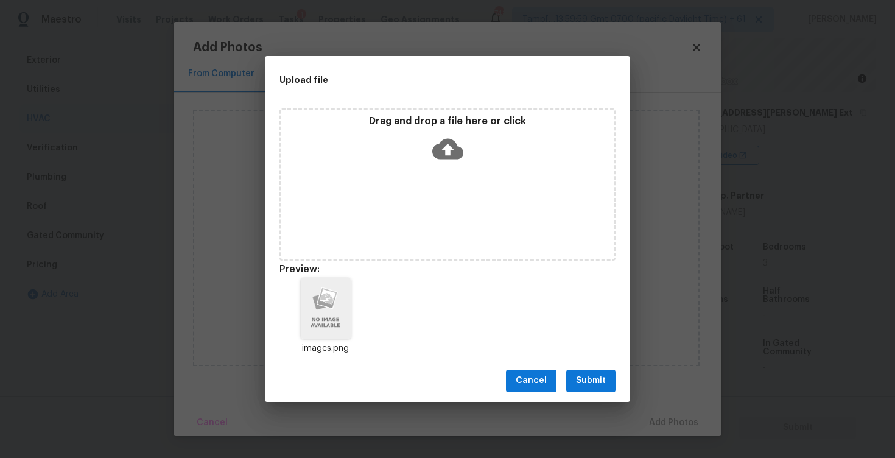
click at [614, 382] on button "Submit" at bounding box center [590, 381] width 49 height 23
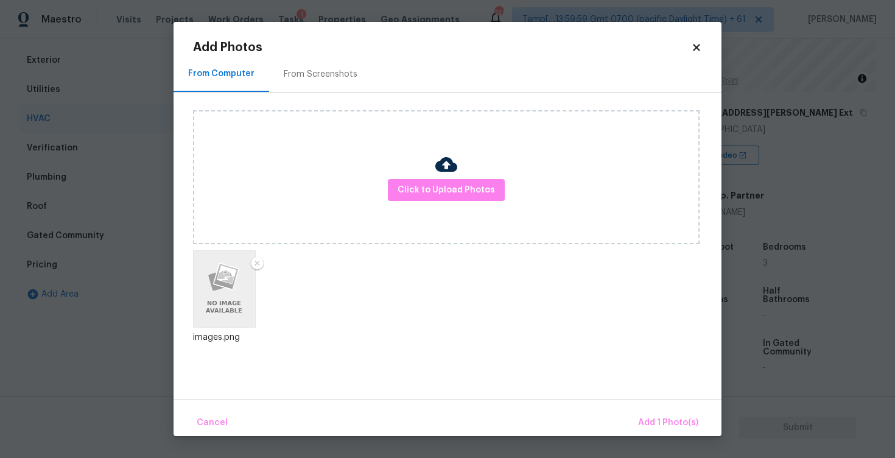
click at [655, 407] on div "Cancel Add 1 Photo(s)" at bounding box center [448, 417] width 548 height 37
click at [654, 418] on span "Add 1 Photo(s)" at bounding box center [668, 422] width 60 height 15
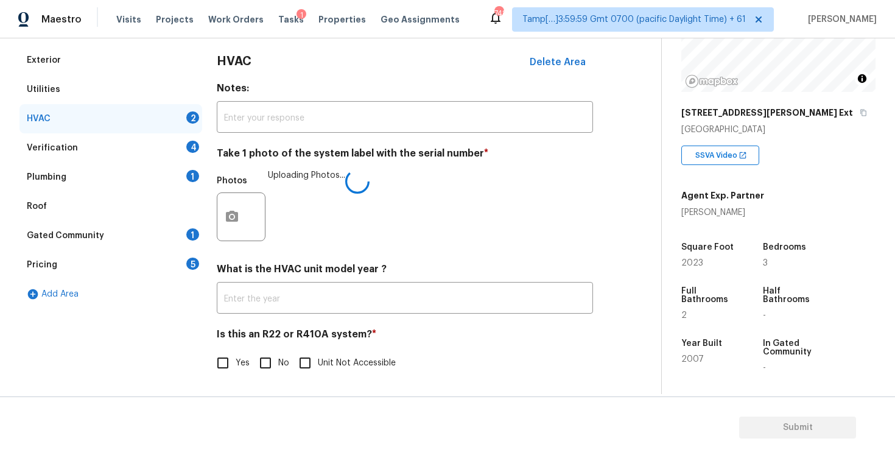
click at [269, 357] on input "No" at bounding box center [266, 363] width 26 height 26
checkbox input "true"
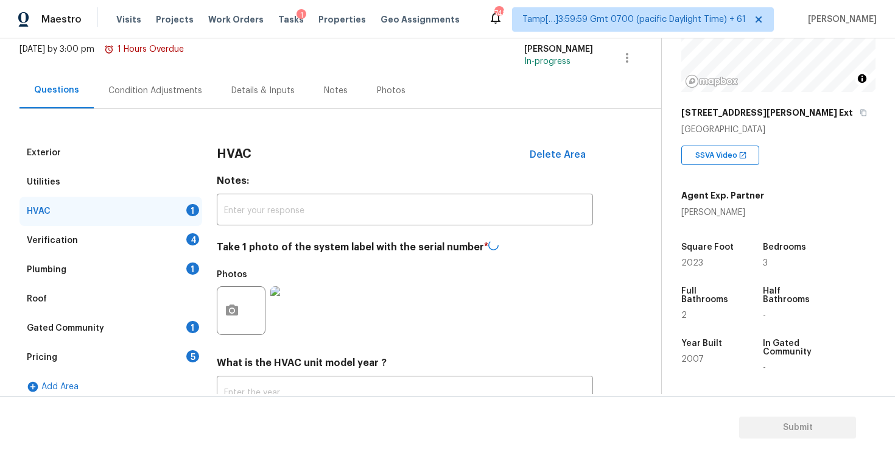
scroll to position [68, 0]
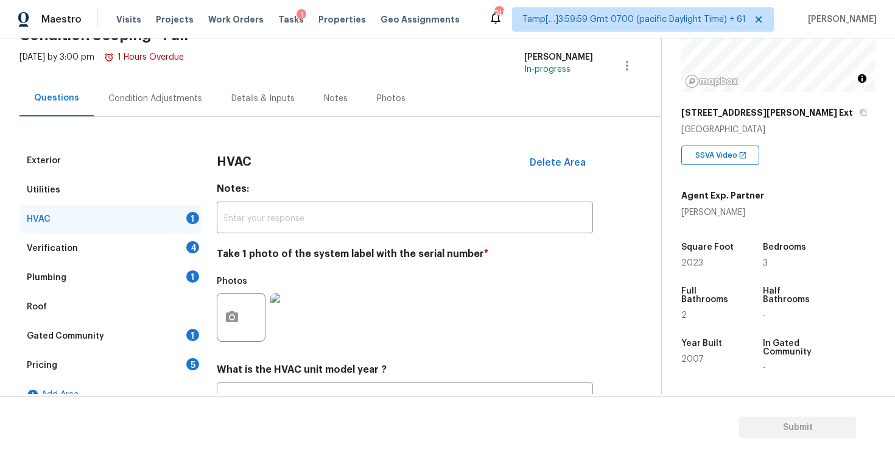
click at [160, 249] on div "Verification 4" at bounding box center [110, 248] width 183 height 29
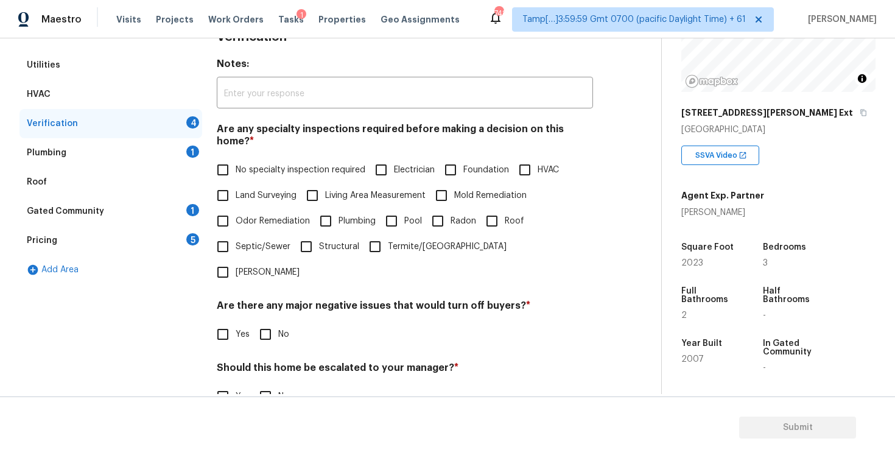
click at [269, 164] on span "No specialty inspection required" at bounding box center [301, 170] width 130 height 13
click at [236, 157] on input "No specialty inspection required" at bounding box center [223, 170] width 26 height 26
checkbox input "true"
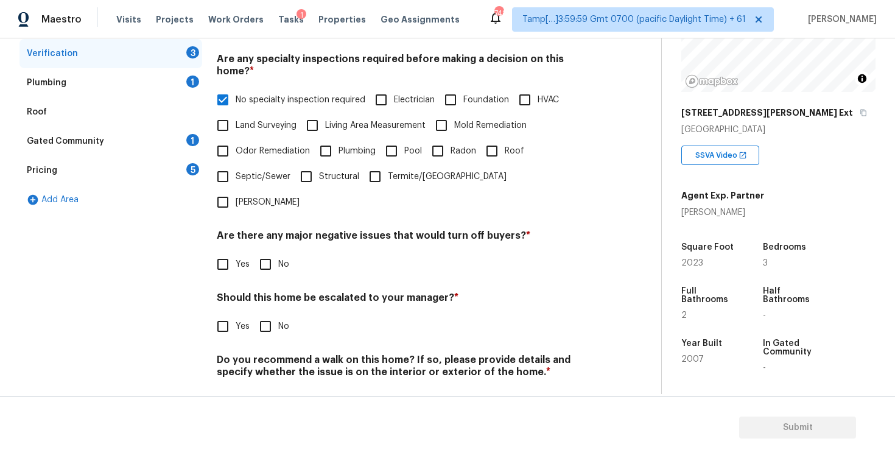
click at [261, 251] on input "No" at bounding box center [266, 264] width 26 height 26
checkbox input "true"
click at [262, 314] on input "No" at bounding box center [266, 327] width 26 height 26
checkbox input "true"
click at [275, 389] on input "No" at bounding box center [266, 402] width 26 height 26
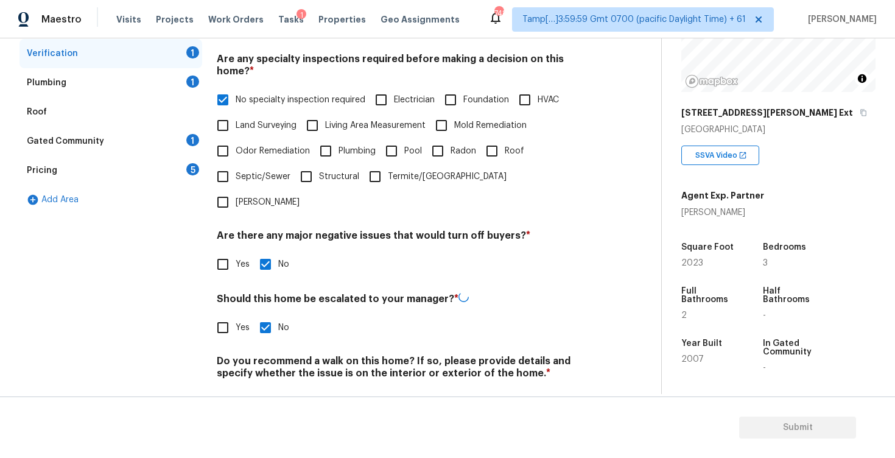
checkbox input "true"
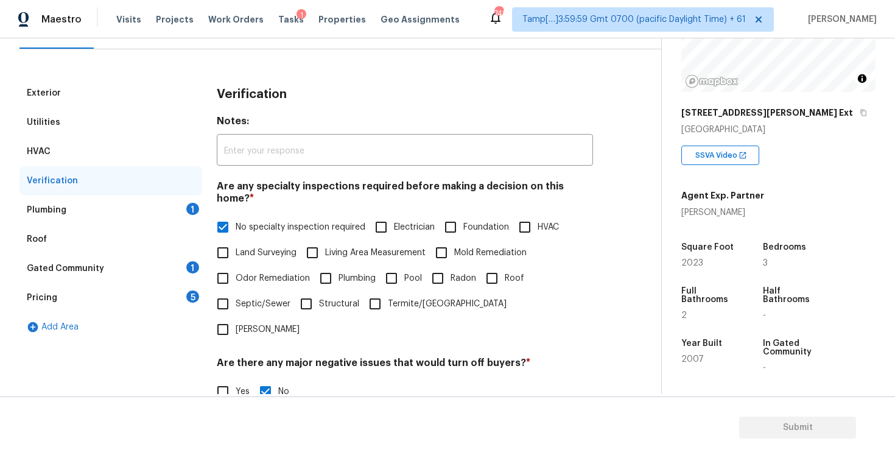
click at [169, 208] on div "Plumbing 1" at bounding box center [110, 209] width 183 height 29
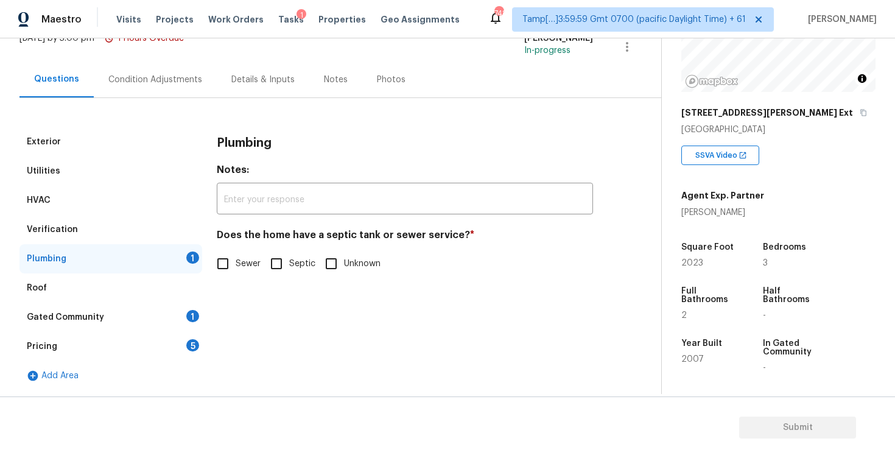
click at [221, 262] on input "Sewer" at bounding box center [223, 264] width 26 height 26
checkbox input "true"
click at [178, 314] on div "Gated Community 1" at bounding box center [110, 317] width 183 height 29
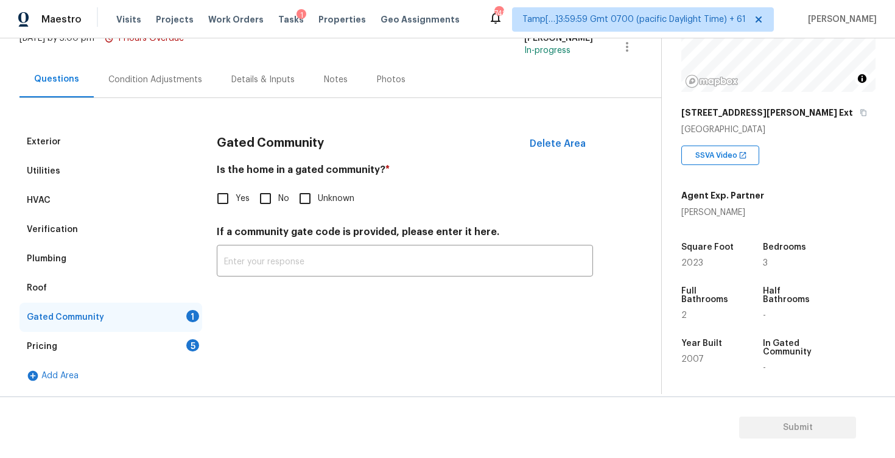
click at [278, 192] on span "No" at bounding box center [283, 198] width 11 height 13
click at [278, 192] on input "No" at bounding box center [266, 199] width 26 height 26
checkbox input "true"
click at [193, 340] on div "5" at bounding box center [192, 345] width 13 height 12
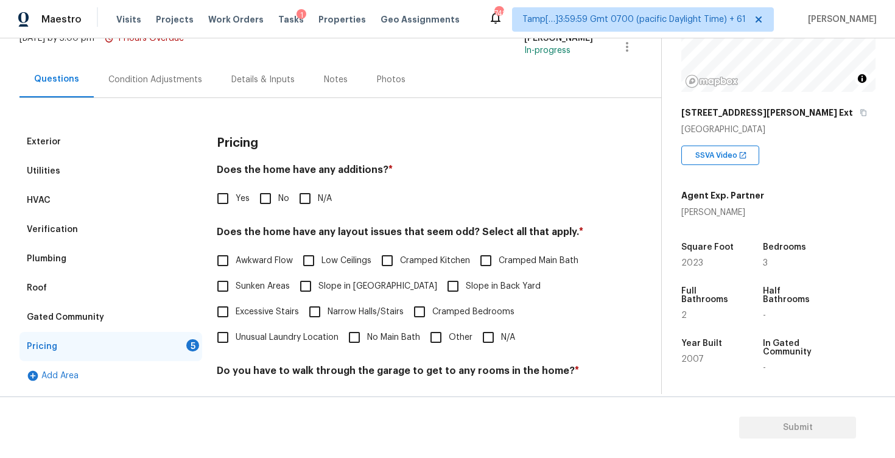
click at [256, 204] on input "No" at bounding box center [266, 199] width 26 height 26
checkbox input "true"
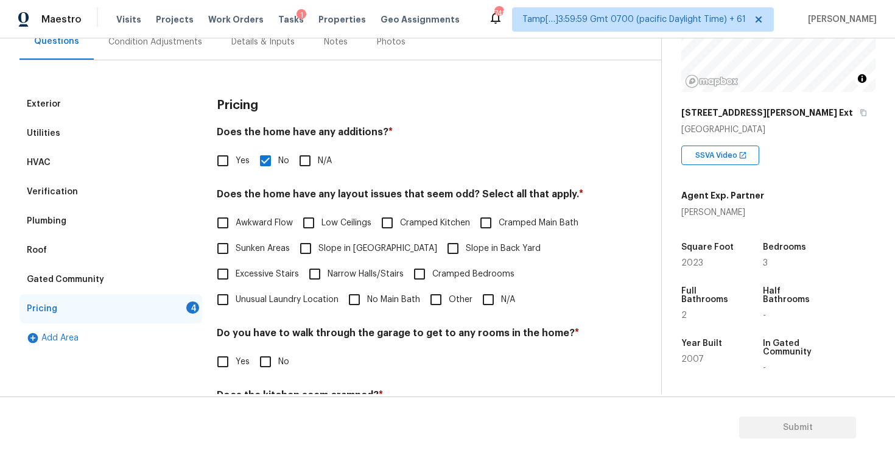
scroll to position [143, 0]
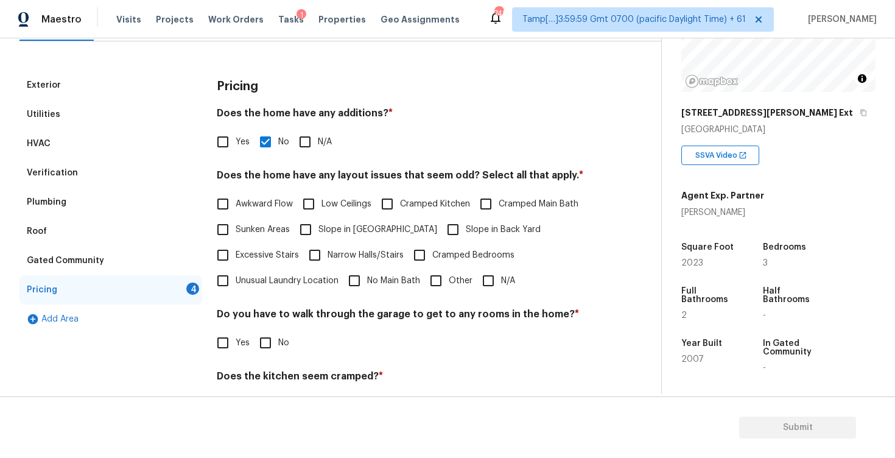
click at [440, 234] on input "Slope in Back Yard" at bounding box center [453, 230] width 26 height 26
checkbox input "true"
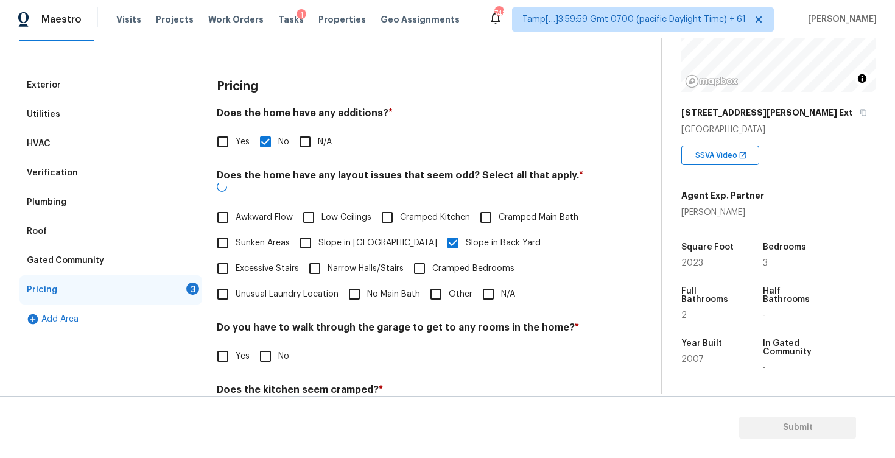
scroll to position [247, 0]
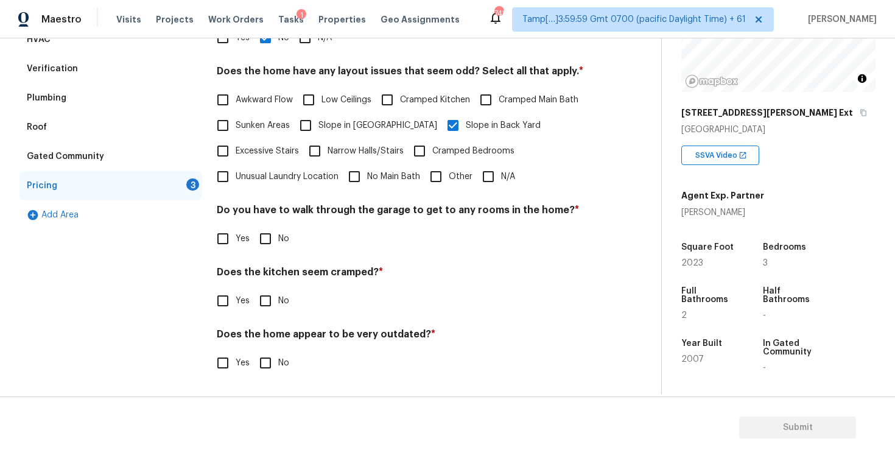
click at [266, 239] on input "No" at bounding box center [266, 239] width 26 height 26
checkbox input "true"
click at [261, 288] on input "No" at bounding box center [266, 301] width 26 height 26
checkbox input "true"
click at [261, 287] on div "Does the kitchen seem cramped? * Yes No" at bounding box center [405, 289] width 376 height 47
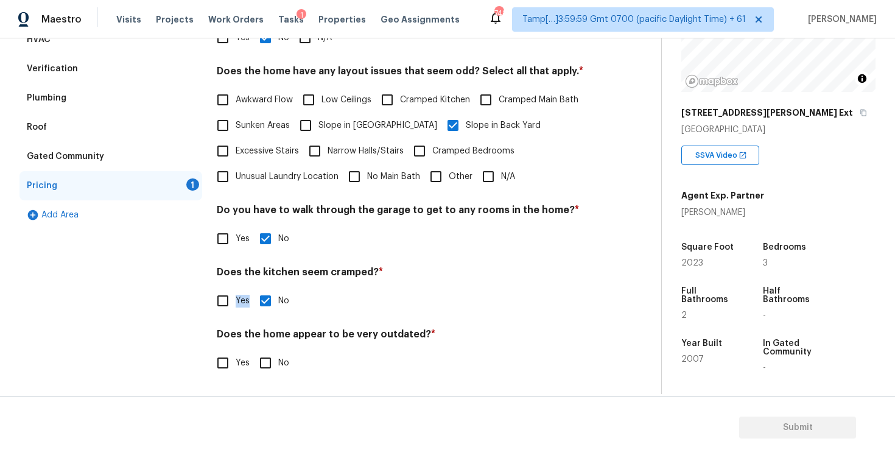
click at [264, 370] on input "No" at bounding box center [266, 363] width 26 height 26
checkbox input "true"
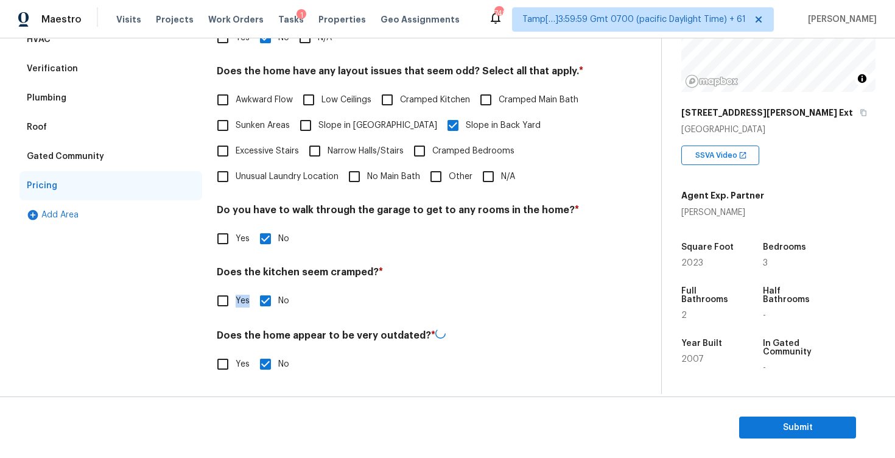
scroll to position [51, 0]
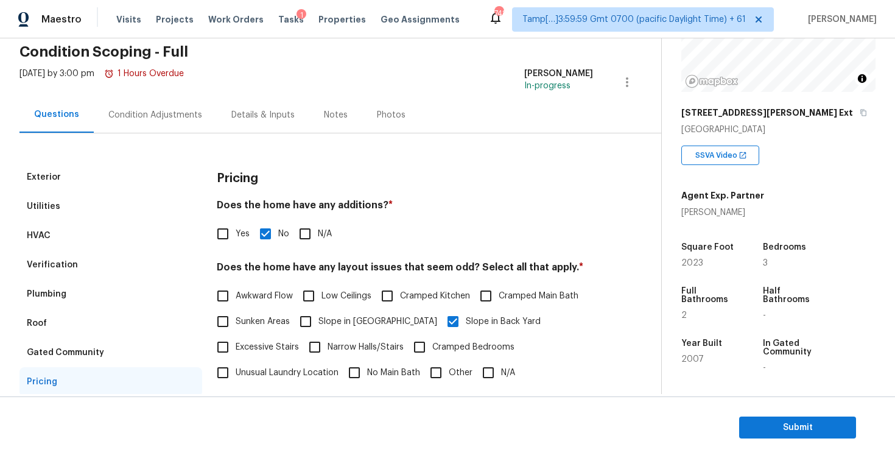
click at [177, 116] on div "Condition Adjustments" at bounding box center [155, 115] width 94 height 12
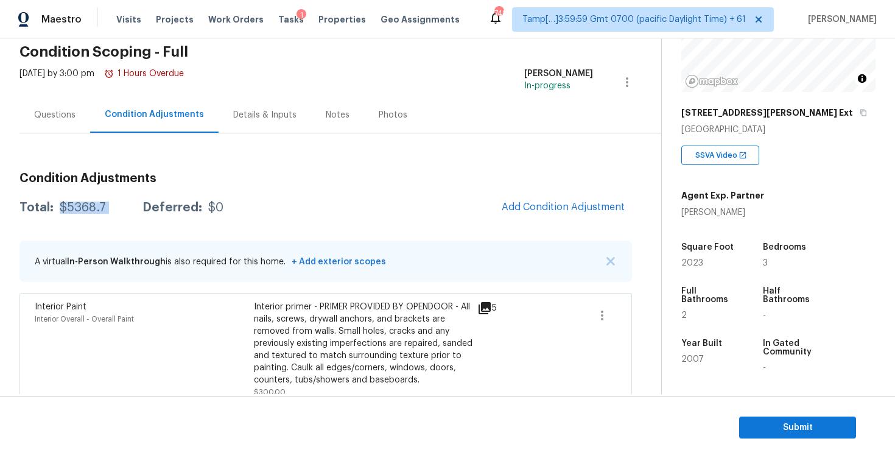
drag, startPoint x: 58, startPoint y: 211, endPoint x: 123, endPoint y: 211, distance: 65.2
click at [123, 211] on div "Total: $5368.7 Deferred: $0" at bounding box center [121, 208] width 204 height 12
copy div "$5368.7"
click at [80, 214] on div "Total: $5368.7 Deferred: $0 Add Condition Adjustment" at bounding box center [325, 207] width 613 height 27
drag, startPoint x: 55, startPoint y: 208, endPoint x: 93, endPoint y: 208, distance: 37.8
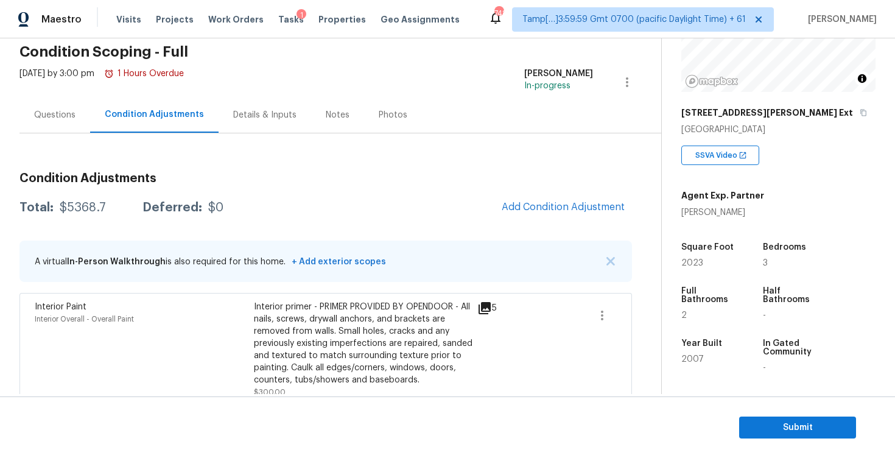
click at [93, 208] on div "Total: $5368.7 Deferred: $0" at bounding box center [121, 208] width 204 height 12
drag, startPoint x: 60, startPoint y: 207, endPoint x: 104, endPoint y: 205, distance: 43.3
click at [104, 206] on div "Total: $5368.7 Deferred: $0" at bounding box center [121, 208] width 204 height 12
copy div "$5368.7"
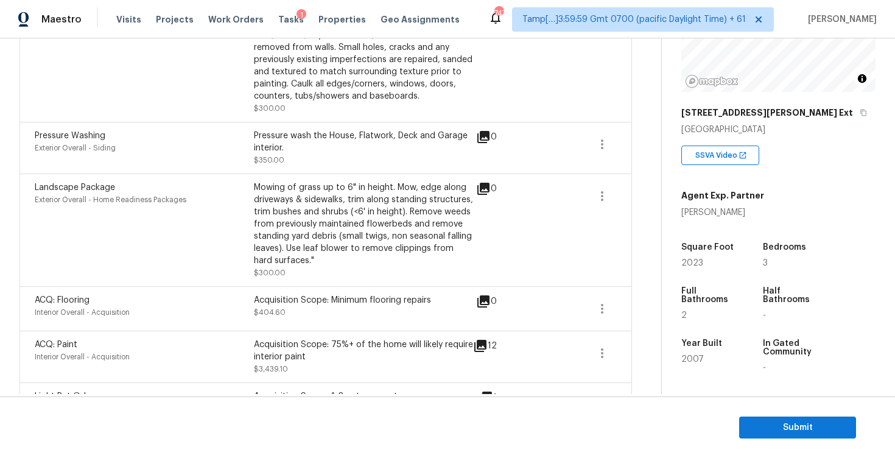
scroll to position [373, 0]
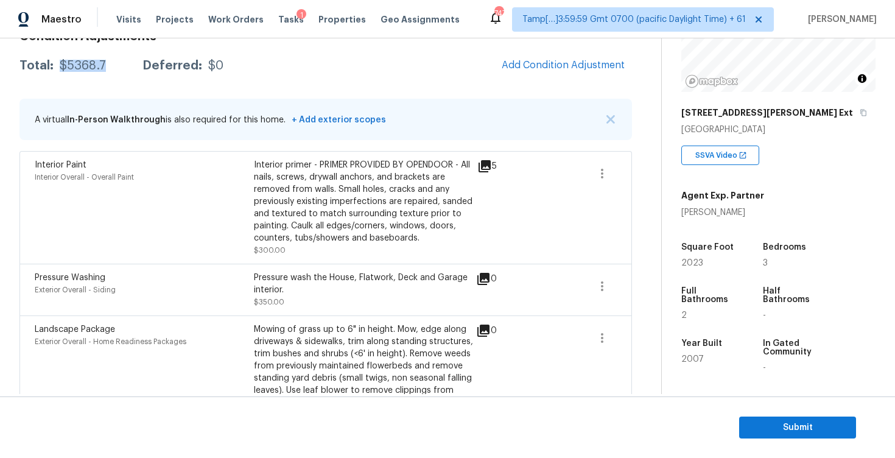
click at [239, 241] on div "Interior Paint Interior Overall - Overall Paint" at bounding box center [144, 207] width 219 height 97
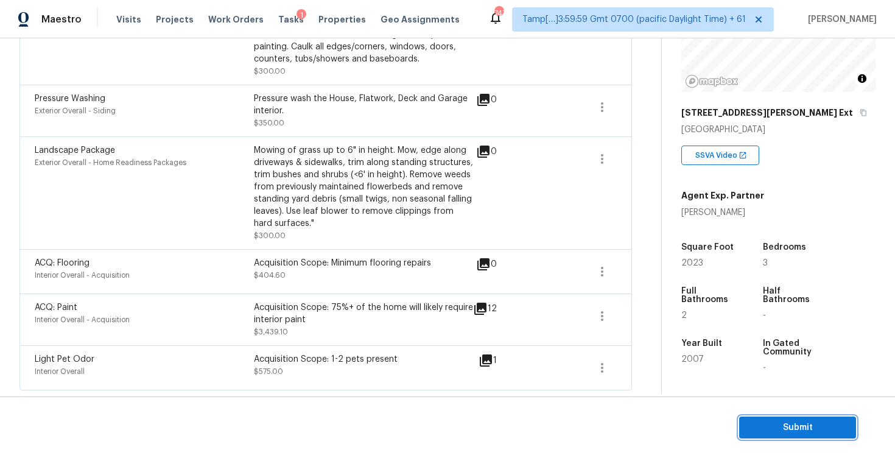
click at [778, 424] on span "Submit" at bounding box center [797, 427] width 97 height 15
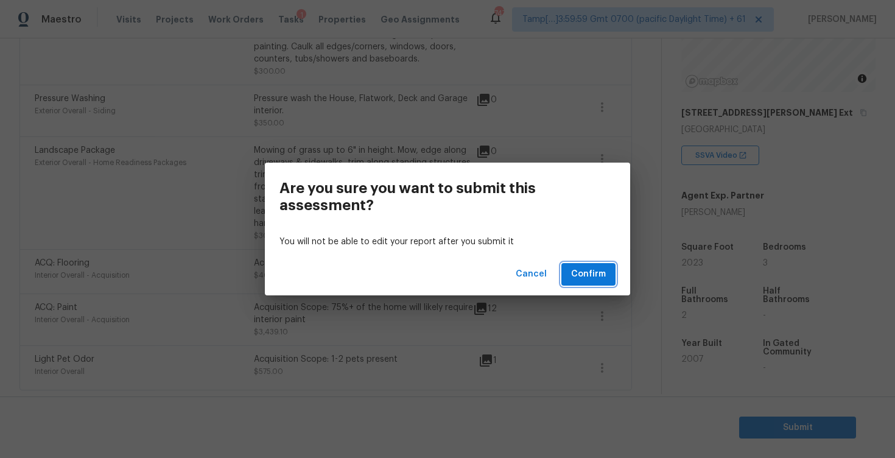
click at [600, 267] on span "Confirm" at bounding box center [588, 274] width 35 height 15
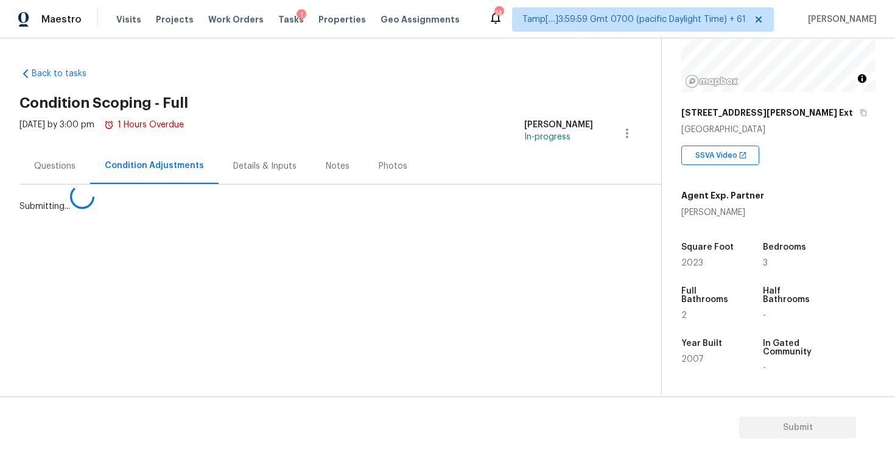
scroll to position [0, 0]
